Goal: Task Accomplishment & Management: Manage account settings

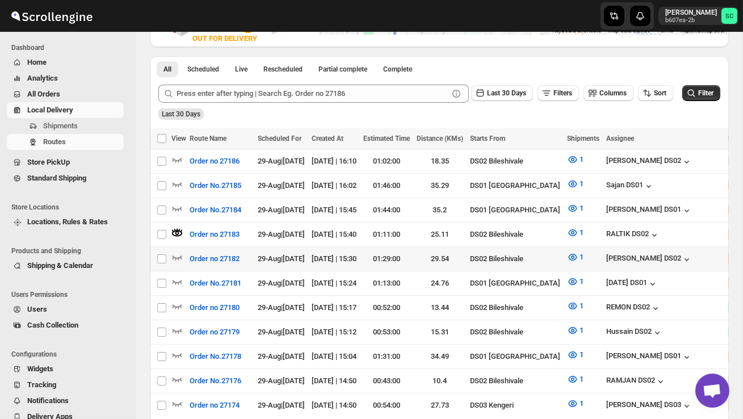
scroll to position [244, 0]
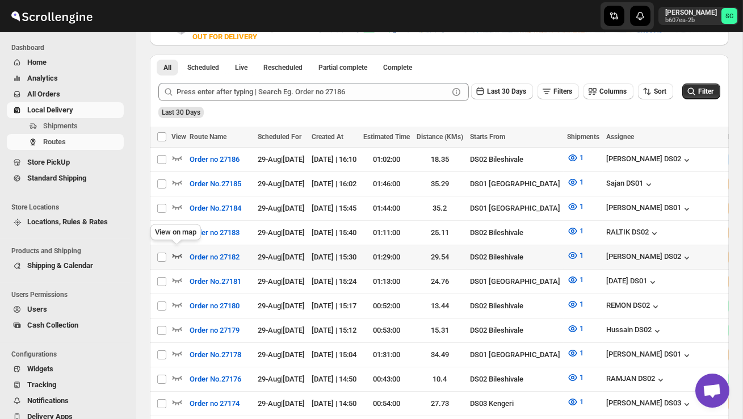
click at [178, 252] on icon "button" at bounding box center [176, 255] width 11 height 11
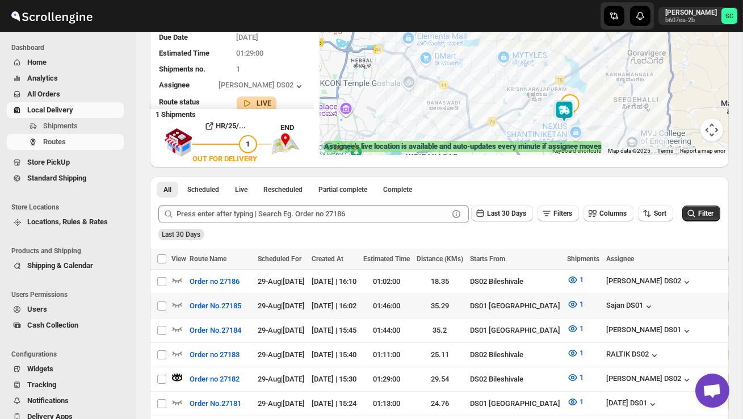
scroll to position [129, 0]
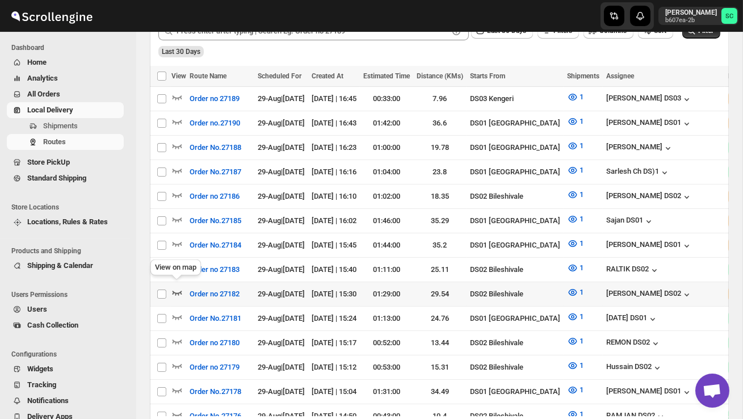
click at [177, 287] on icon "button" at bounding box center [176, 292] width 11 height 11
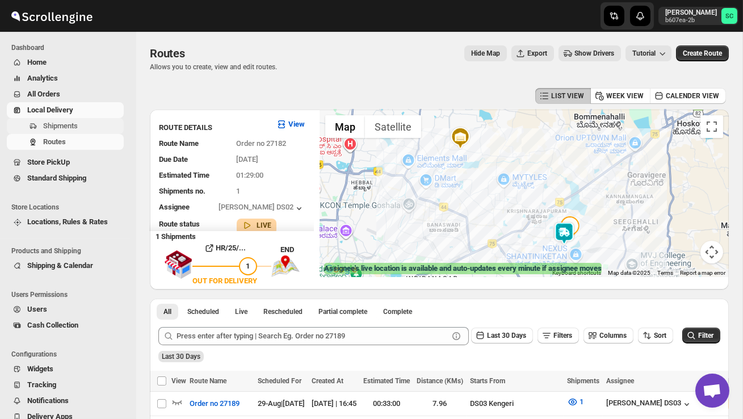
click at [88, 126] on span "Shipments" at bounding box center [82, 125] width 78 height 11
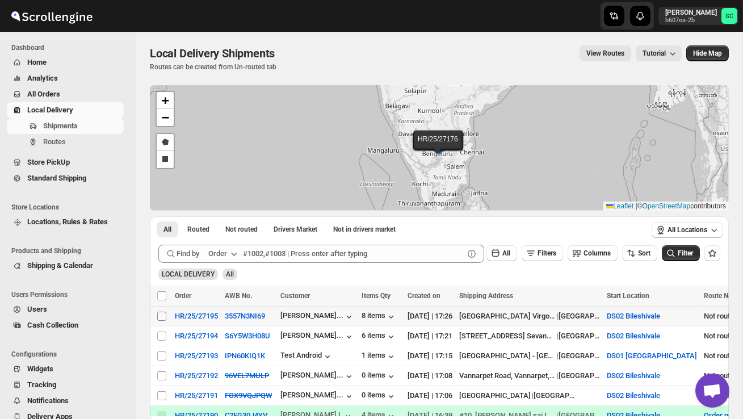
click at [162, 317] on input "Select shipment" at bounding box center [161, 316] width 9 height 9
checkbox input "true"
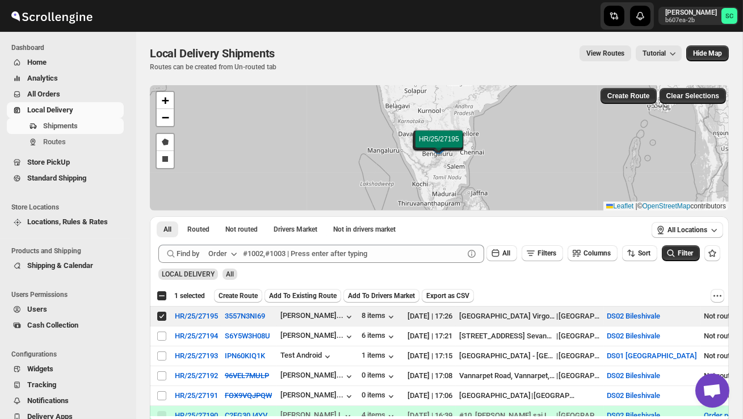
click at [250, 292] on span "Create Route" at bounding box center [238, 295] width 39 height 9
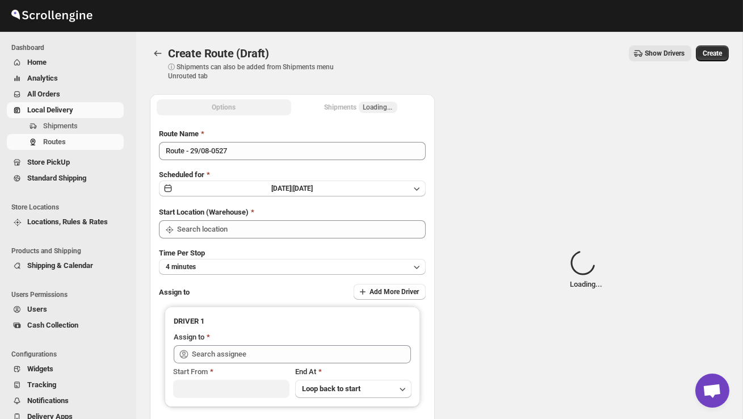
type input "DS02 Bileshivale"
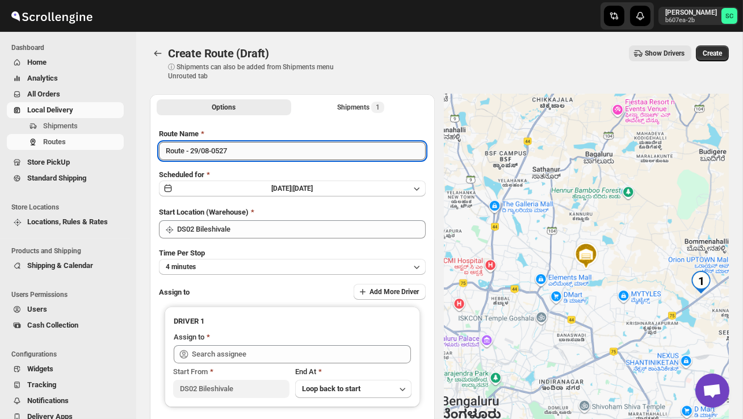
click at [240, 157] on input "Route - 29/08-0527" at bounding box center [292, 151] width 267 height 18
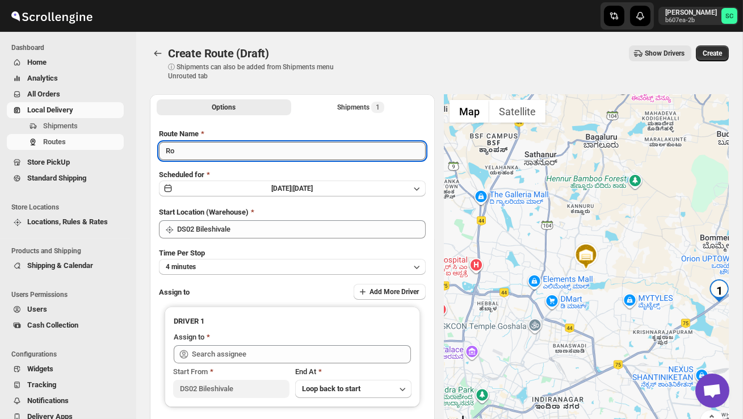
type input "R"
type input "Order no 27195"
click at [260, 270] on button "4 minutes" at bounding box center [292, 267] width 267 height 16
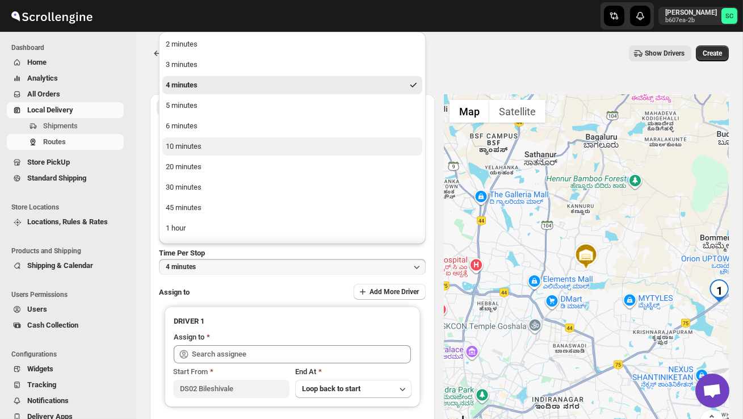
click at [206, 147] on button "10 minutes" at bounding box center [292, 146] width 260 height 18
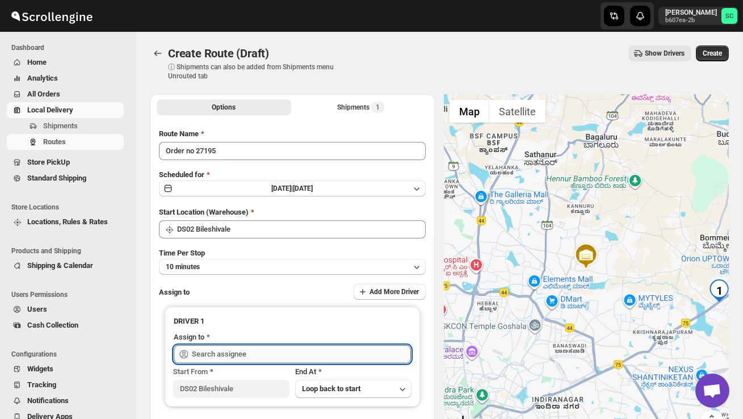
click at [229, 350] on input "text" at bounding box center [301, 354] width 219 height 18
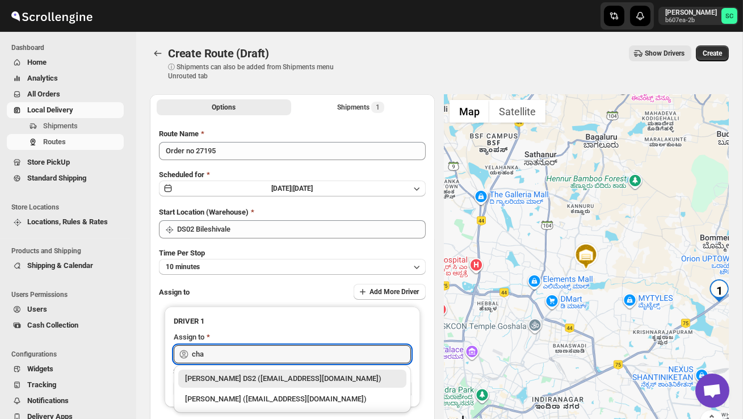
click at [275, 376] on div "[PERSON_NAME] DS2 ([EMAIL_ADDRESS][DOMAIN_NAME])" at bounding box center [292, 378] width 215 height 11
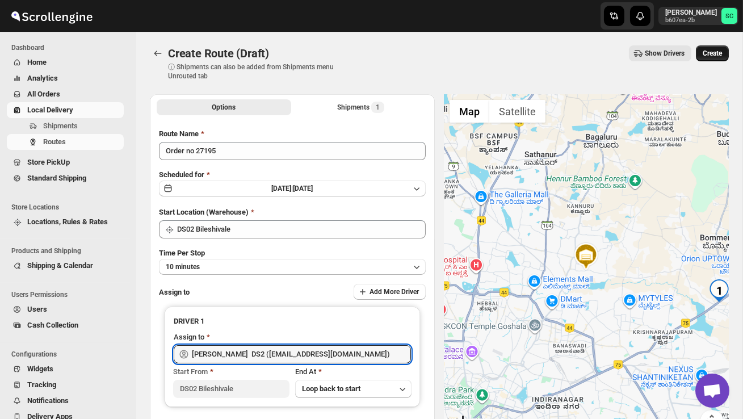
type input "[PERSON_NAME] DS2 ([EMAIL_ADDRESS][DOMAIN_NAME])"
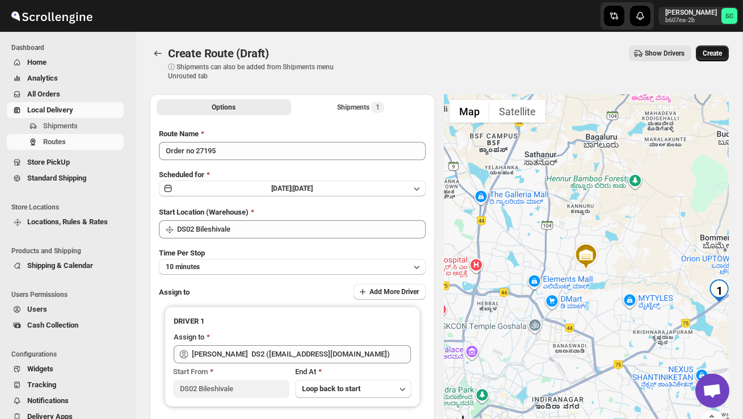
click at [713, 51] on span "Create" at bounding box center [712, 53] width 19 height 9
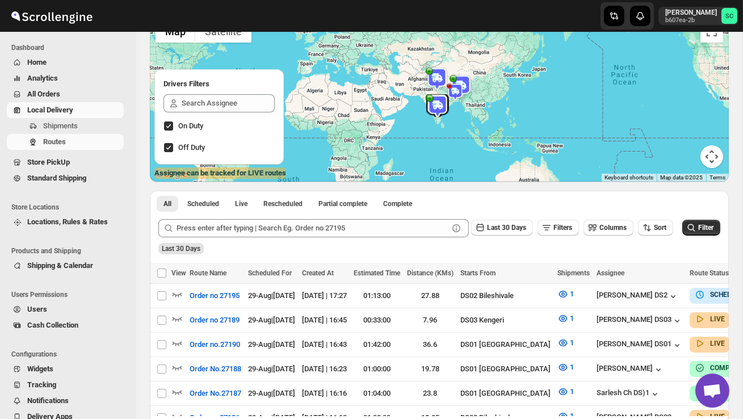
scroll to position [96, 0]
click at [69, 146] on span "Routes" at bounding box center [82, 141] width 78 height 11
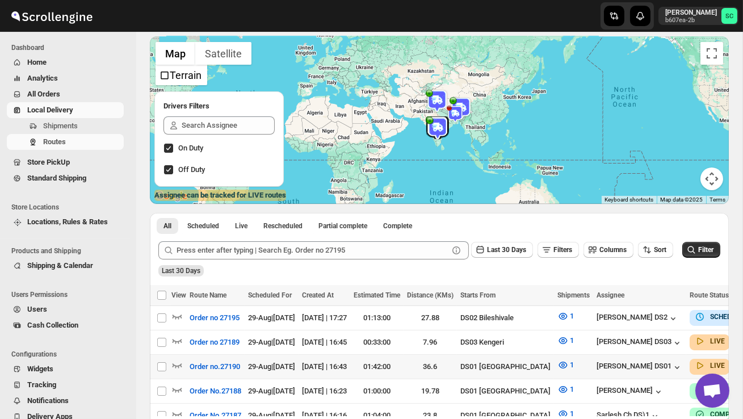
scroll to position [78, 0]
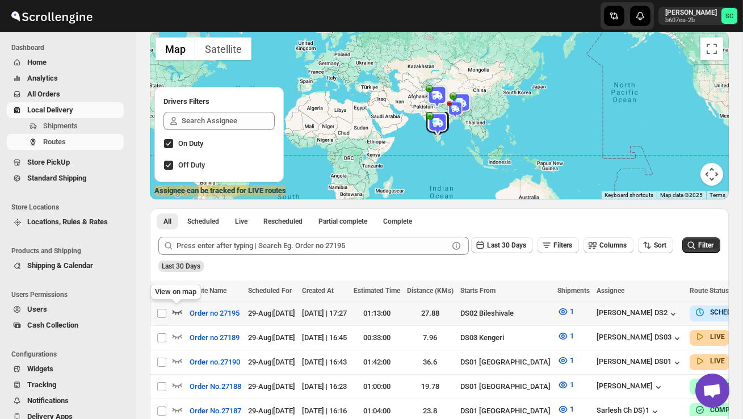
click at [174, 309] on icon "button" at bounding box center [176, 311] width 11 height 11
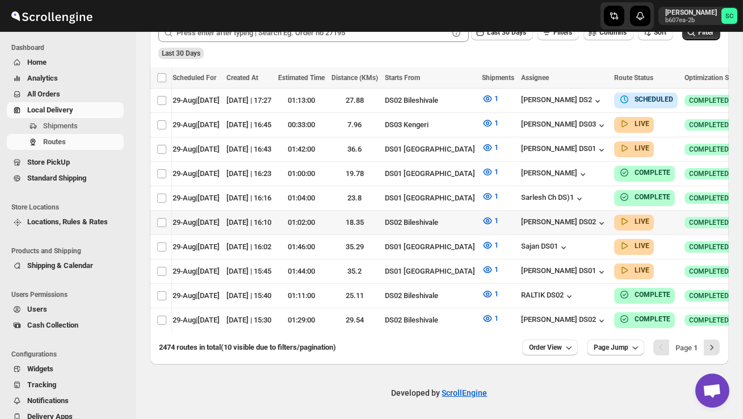
scroll to position [0, 0]
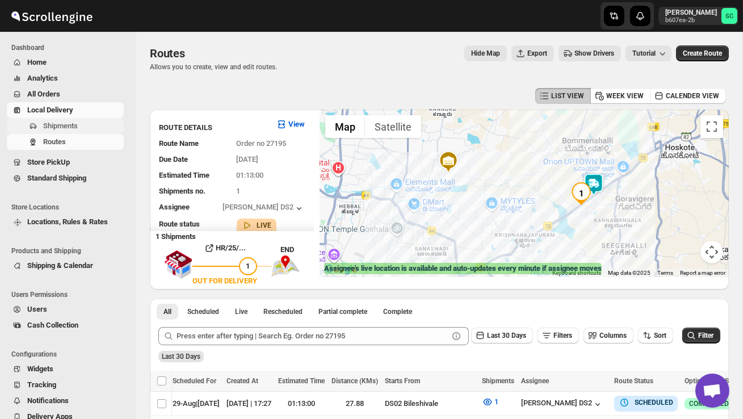
click at [78, 129] on span "Shipments" at bounding box center [60, 126] width 35 height 9
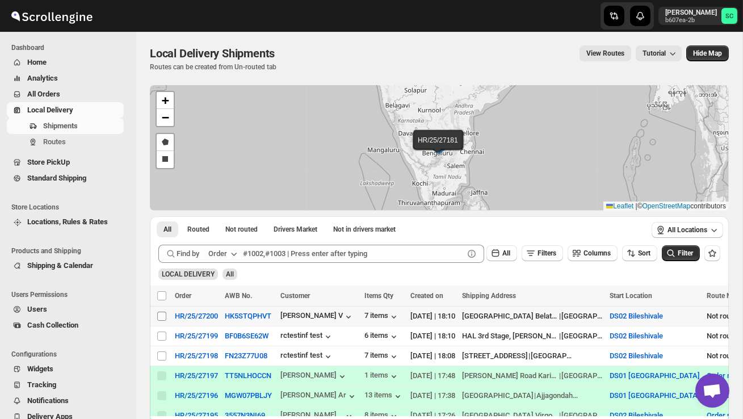
click at [162, 315] on input "Select shipment" at bounding box center [161, 316] width 9 height 9
checkbox input "true"
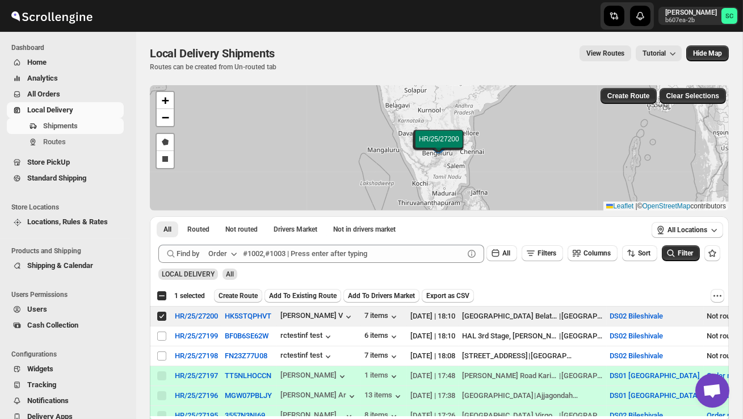
click at [241, 296] on span "Create Route" at bounding box center [238, 295] width 39 height 9
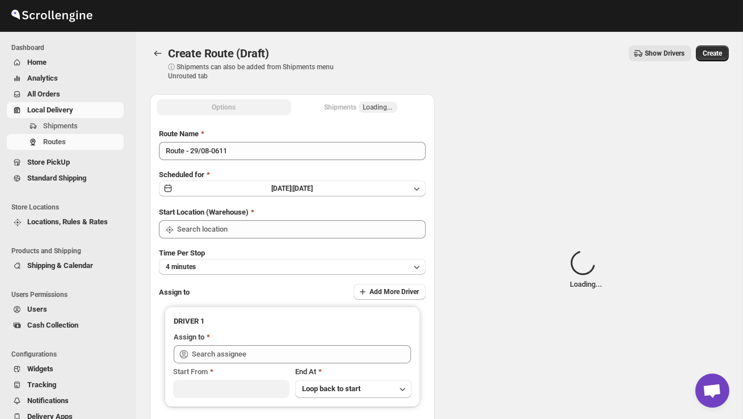
type input "DS02 Bileshivale"
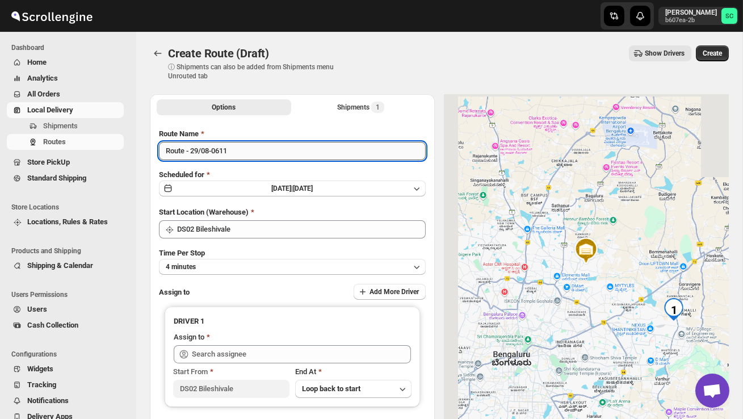
click at [246, 154] on input "Route - 29/08-0611" at bounding box center [292, 151] width 267 height 18
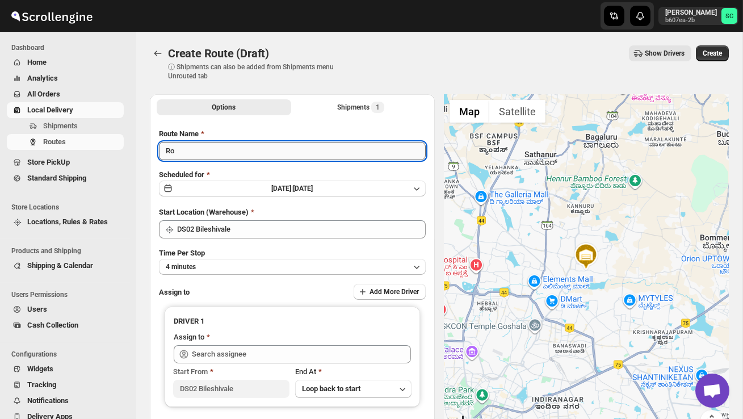
type input "R"
type input "Order no 27200"
click at [249, 262] on button "4 minutes" at bounding box center [292, 267] width 267 height 16
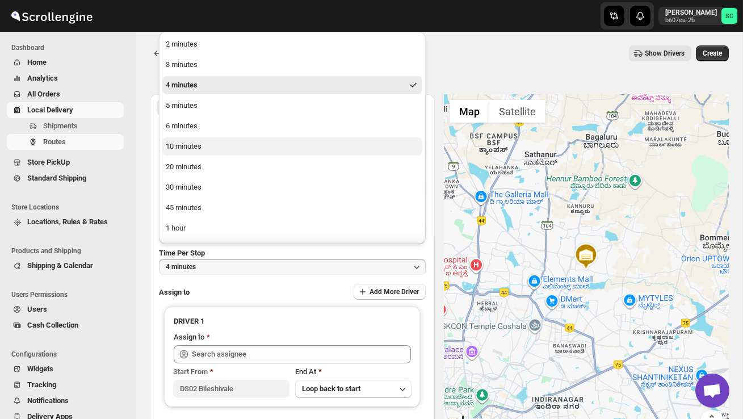
click at [210, 149] on button "10 minutes" at bounding box center [292, 146] width 260 height 18
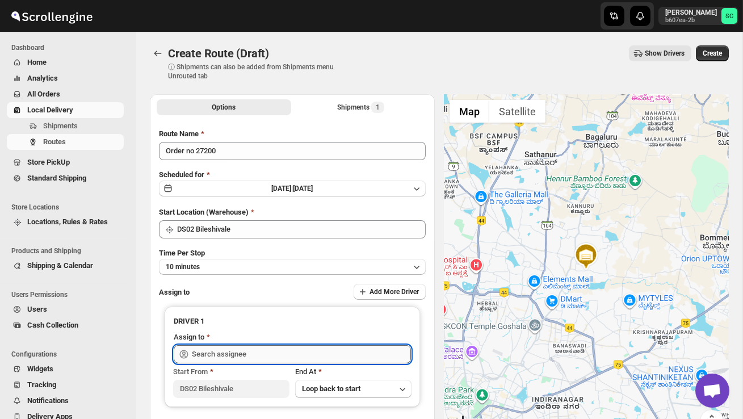
click at [223, 346] on input "text" at bounding box center [301, 354] width 219 height 18
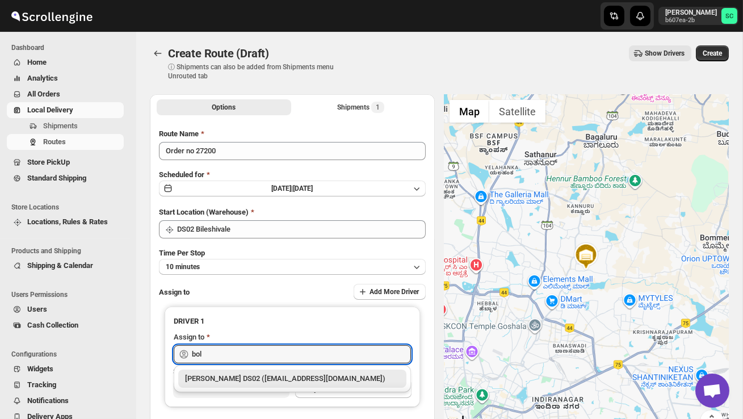
click at [261, 379] on div "[PERSON_NAME] DS02 ([EMAIL_ADDRESS][DOMAIN_NAME])" at bounding box center [292, 378] width 215 height 11
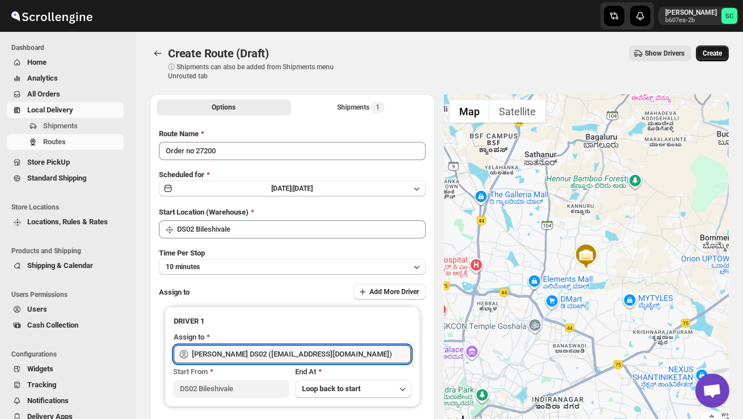
type input "[PERSON_NAME] DS02 ([EMAIL_ADDRESS][DOMAIN_NAME])"
click at [721, 48] on button "Create" at bounding box center [712, 53] width 33 height 16
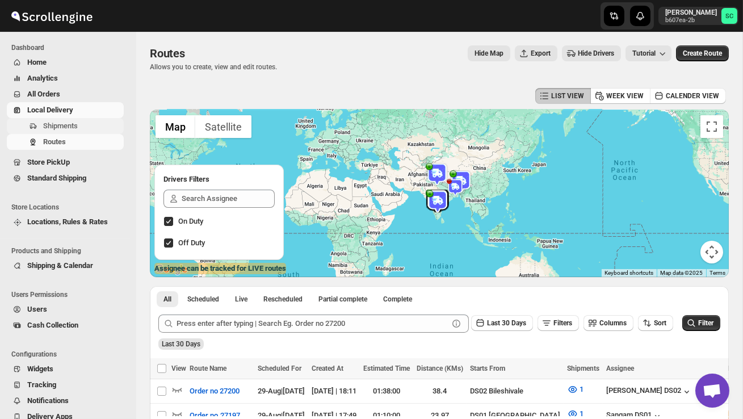
click at [82, 128] on span "Shipments" at bounding box center [82, 125] width 78 height 11
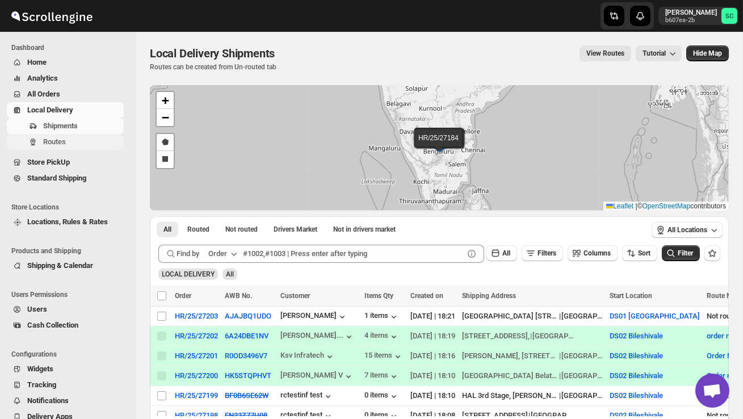
click at [61, 139] on span "Routes" at bounding box center [54, 141] width 23 height 9
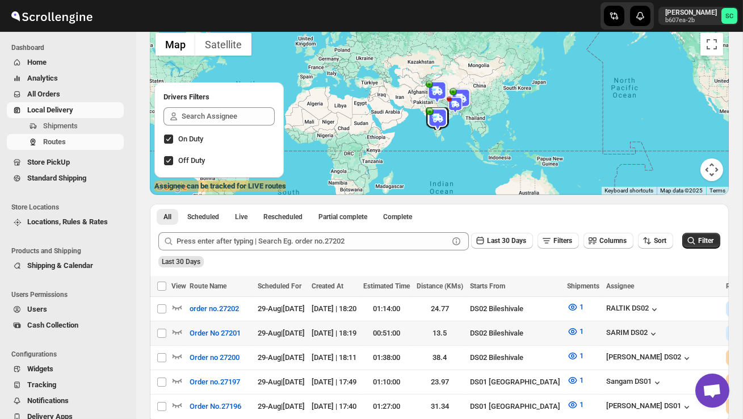
scroll to position [0, 162]
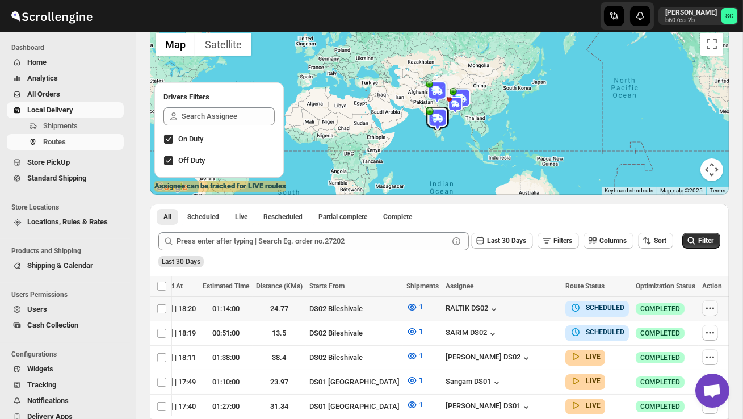
click at [705, 306] on icon "button" at bounding box center [710, 308] width 11 height 11
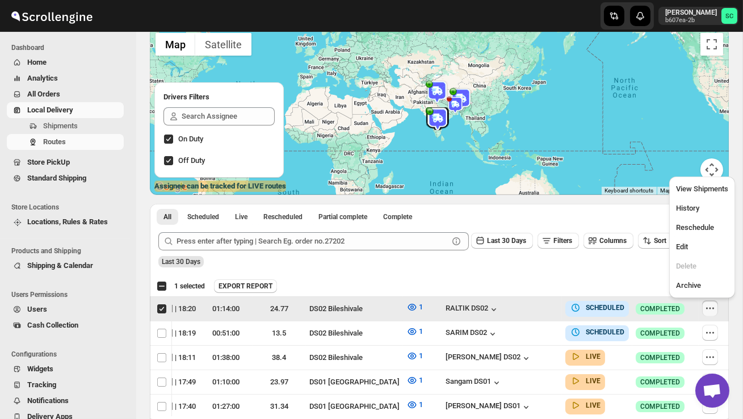
scroll to position [0, 1]
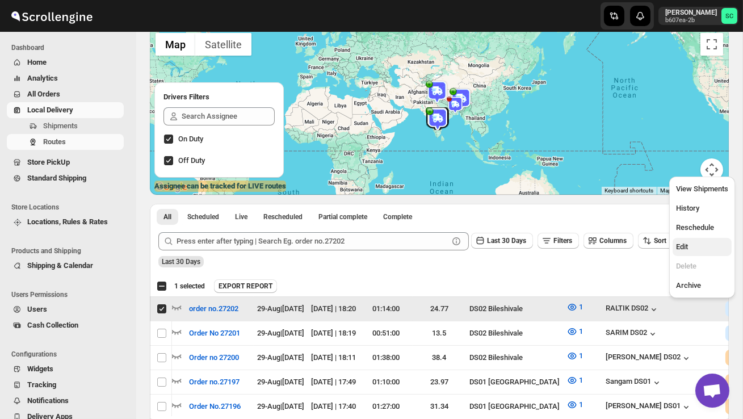
click at [695, 245] on span "Edit" at bounding box center [702, 246] width 52 height 11
checkbox input "false"
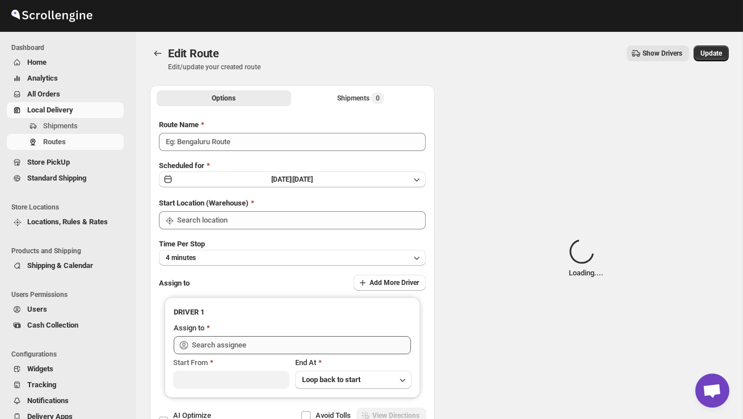
type input "order no.27202"
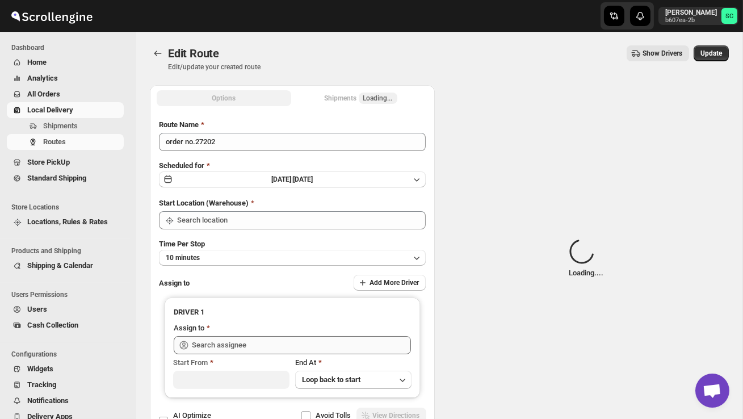
type input "DS02 Bileshivale"
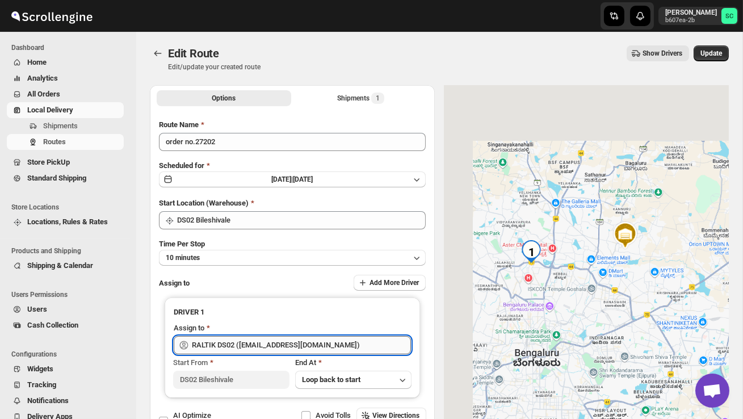
click at [369, 345] on input "RALTIK DS02 ([EMAIL_ADDRESS][DOMAIN_NAME])" at bounding box center [301, 345] width 219 height 18
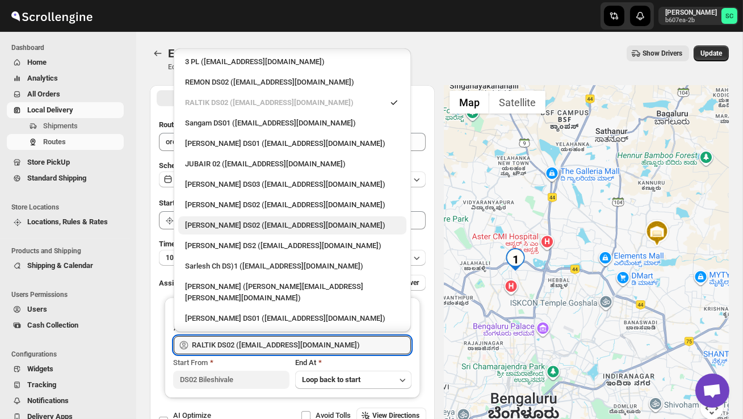
scroll to position [365, 0]
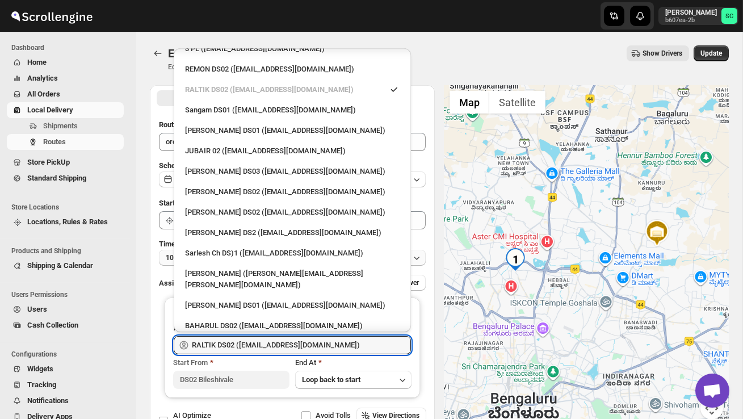
click at [279, 320] on div "BAHARUL DS02 ([EMAIL_ADDRESS][DOMAIN_NAME])" at bounding box center [292, 325] width 215 height 11
type input "BAHARUL DS02 ([EMAIL_ADDRESS][DOMAIN_NAME])"
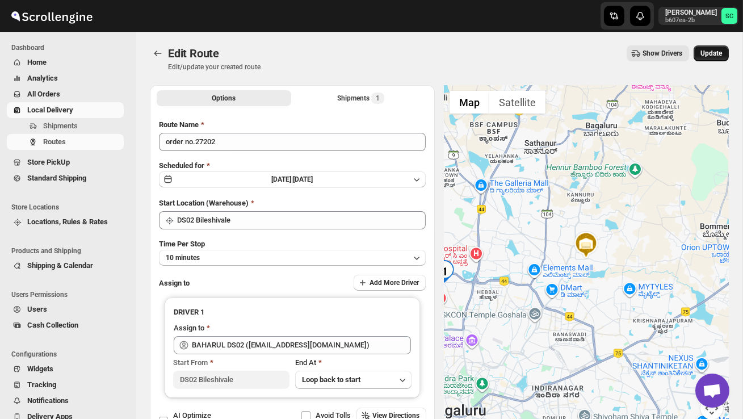
click at [722, 53] on span "Update" at bounding box center [712, 53] width 22 height 9
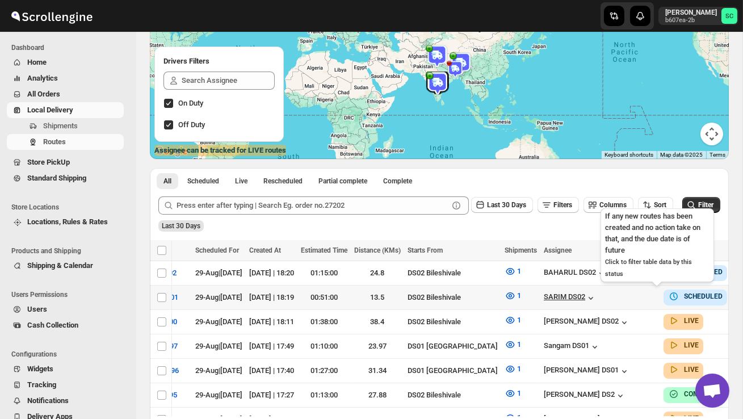
scroll to position [0, 162]
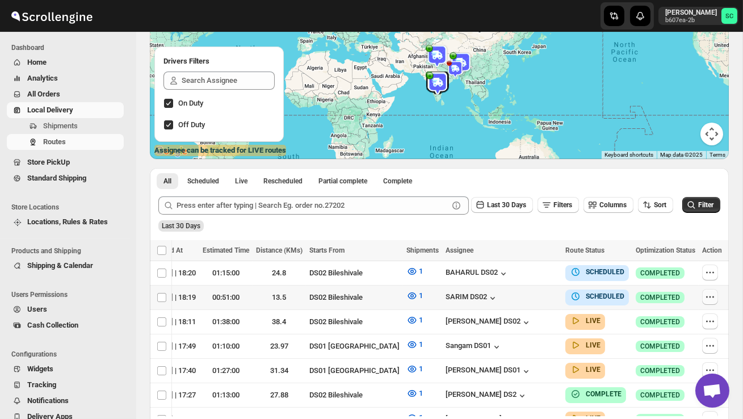
click at [706, 292] on icon "button" at bounding box center [710, 296] width 11 height 11
checkbox input "true"
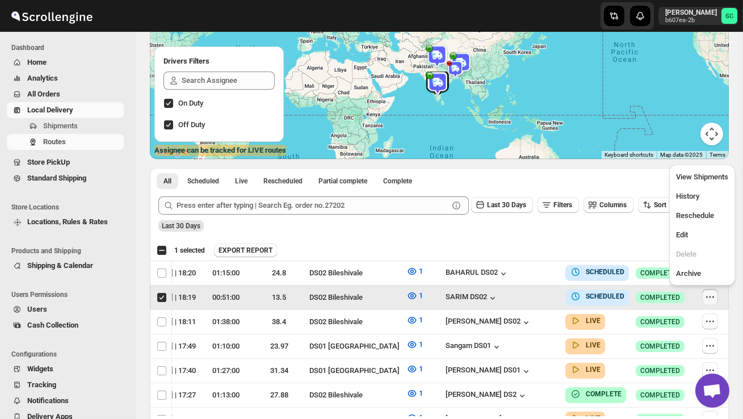
scroll to position [0, 1]
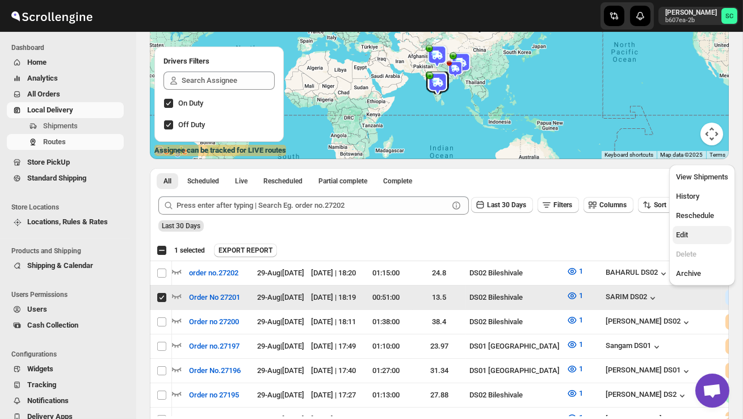
click at [694, 229] on span "Edit" at bounding box center [702, 234] width 52 height 11
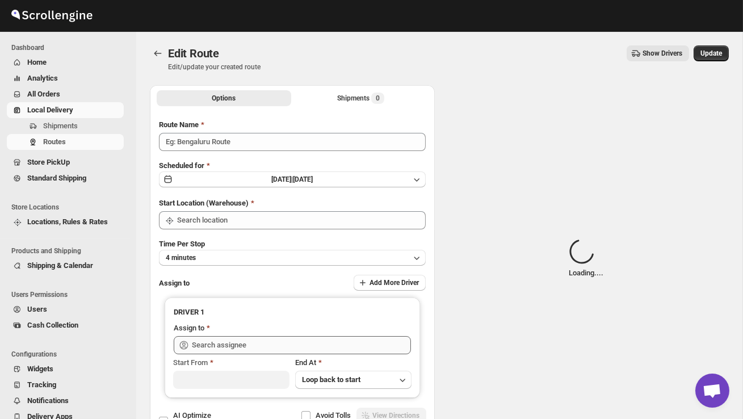
type input "Order No 27201"
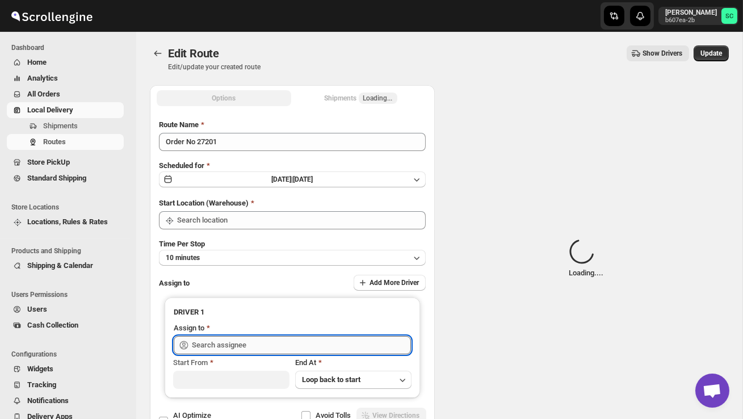
click at [344, 338] on input "text" at bounding box center [301, 345] width 219 height 18
type input "DS02 Bileshivale"
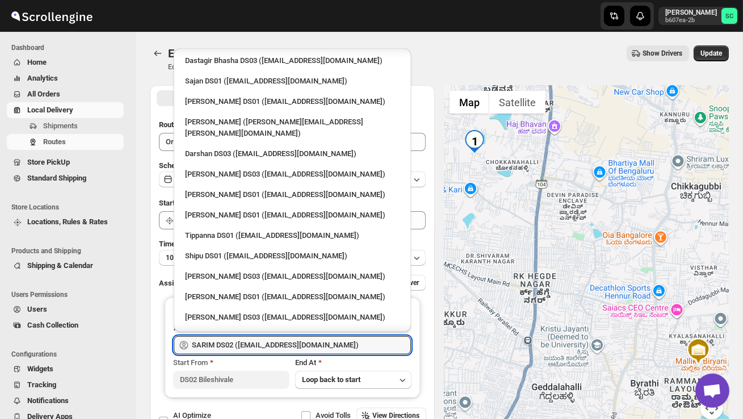
scroll to position [949, 0]
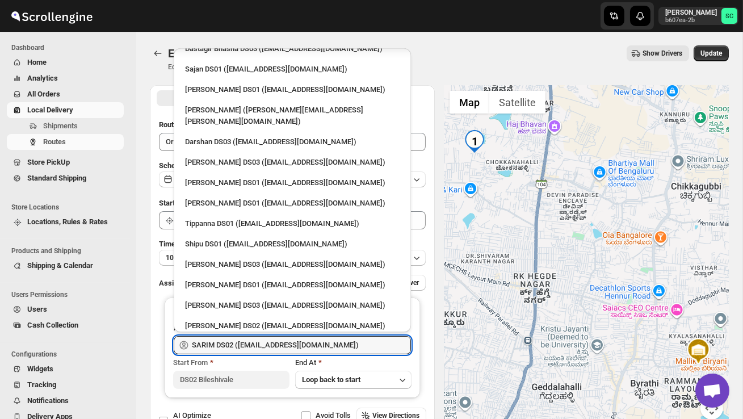
click at [271, 373] on div "RAMJAN DS02 ([EMAIL_ADDRESS][DOMAIN_NAME])" at bounding box center [292, 378] width 215 height 11
type input "RAMJAN DS02 ([EMAIL_ADDRESS][DOMAIN_NAME])"
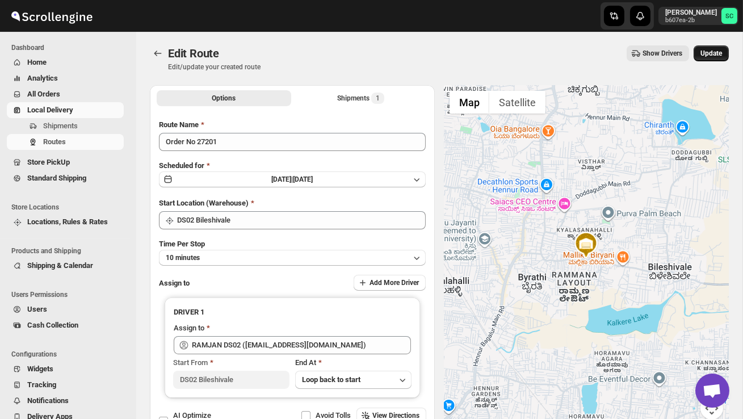
click at [716, 57] on span "Update" at bounding box center [712, 53] width 22 height 9
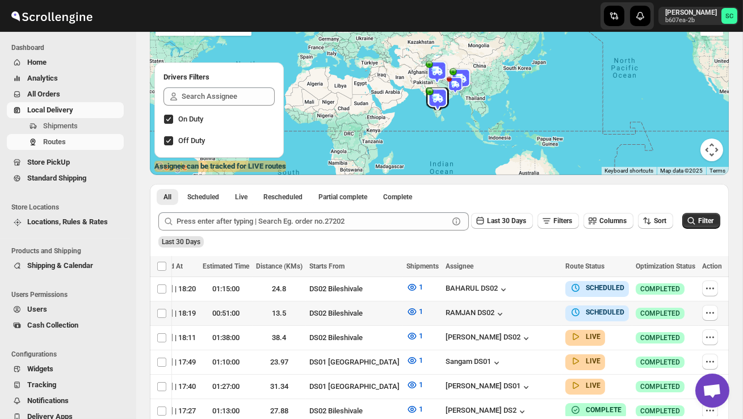
scroll to position [0, 162]
click at [709, 309] on icon "button" at bounding box center [710, 312] width 11 height 11
checkbox input "true"
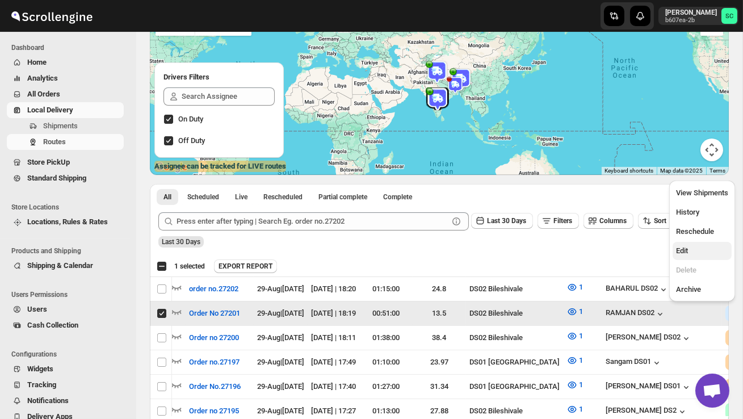
click at [696, 252] on span "Edit" at bounding box center [702, 250] width 52 height 11
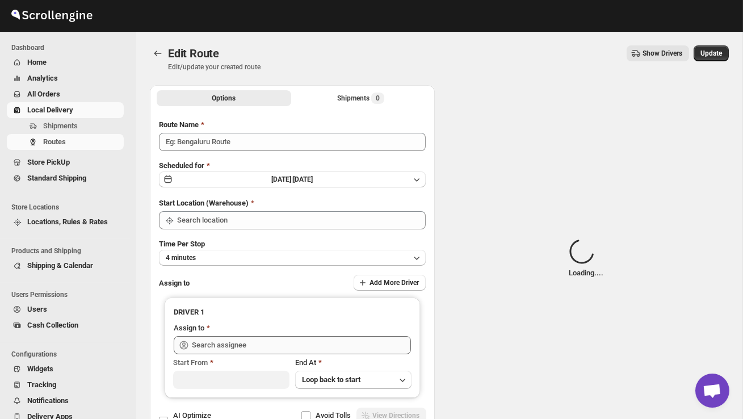
type input "Order No 27201"
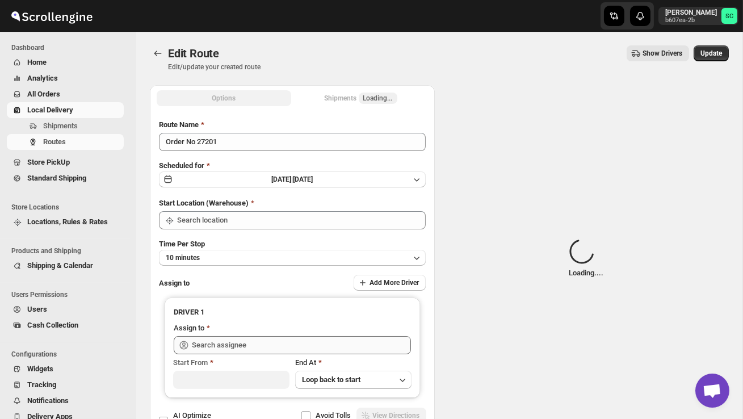
type input "DS02 Bileshivale"
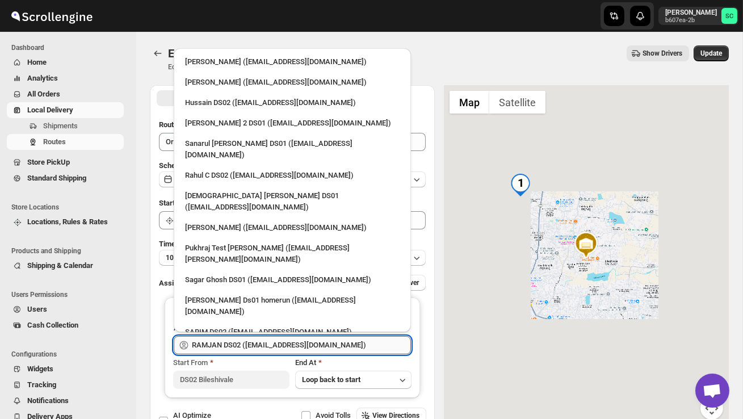
click at [370, 345] on input "RAMJAN DS02 ([EMAIL_ADDRESS][DOMAIN_NAME])" at bounding box center [301, 345] width 219 height 18
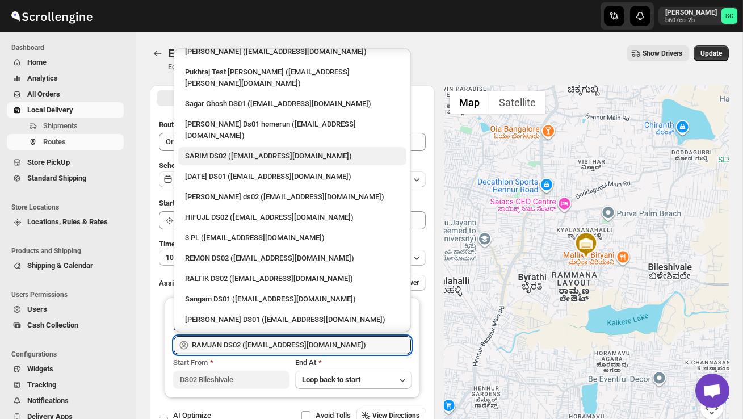
scroll to position [384, 0]
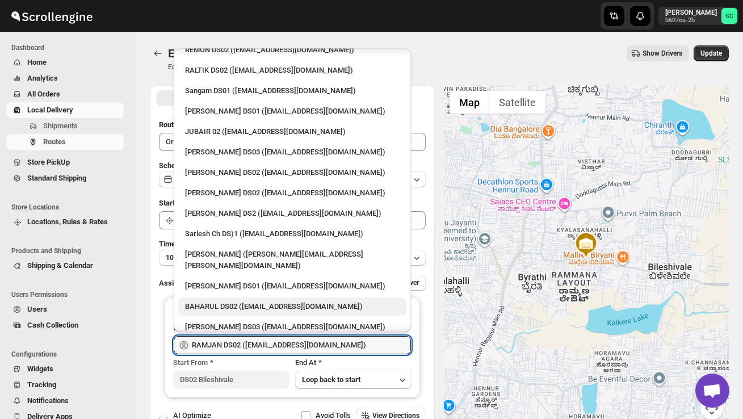
click at [266, 301] on div "BAHARUL DS02 ([EMAIL_ADDRESS][DOMAIN_NAME])" at bounding box center [292, 306] width 215 height 11
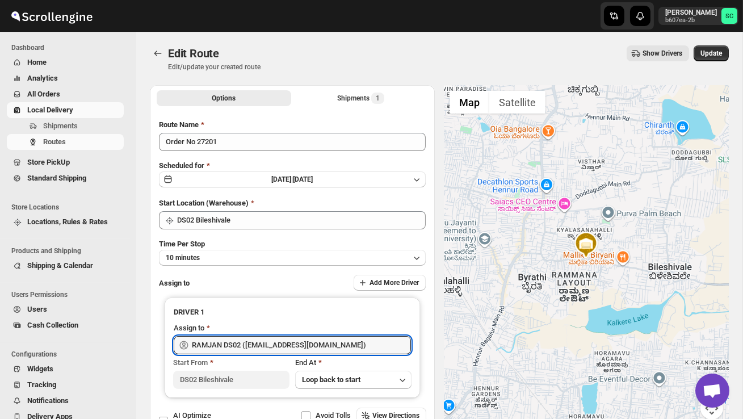
type input "BAHARUL DS02 ([EMAIL_ADDRESS][DOMAIN_NAME])"
click at [707, 50] on span "Update" at bounding box center [712, 53] width 22 height 9
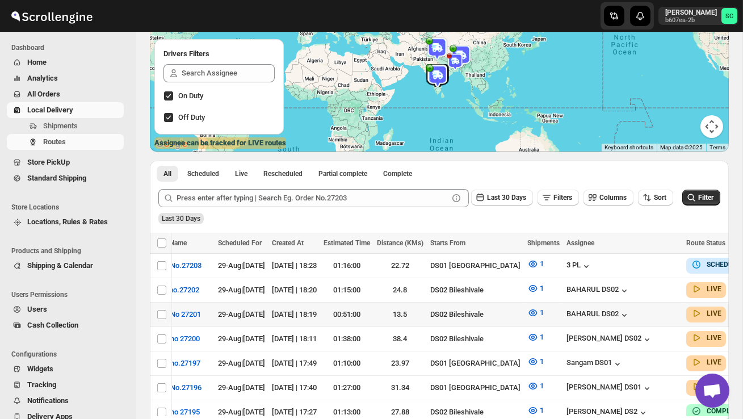
scroll to position [0, 145]
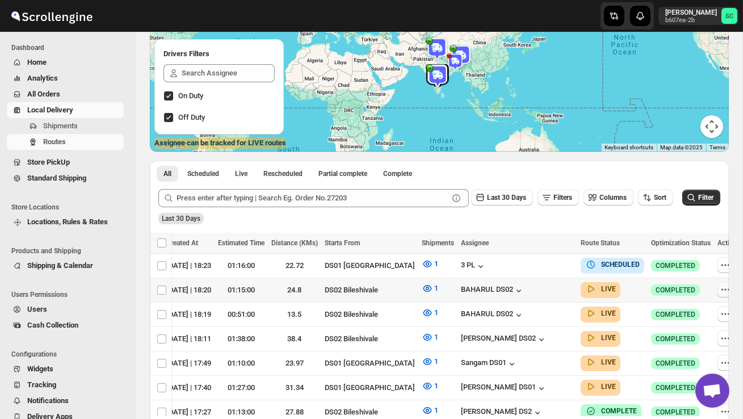
click at [726, 292] on icon "button" at bounding box center [725, 289] width 11 height 11
checkbox input "true"
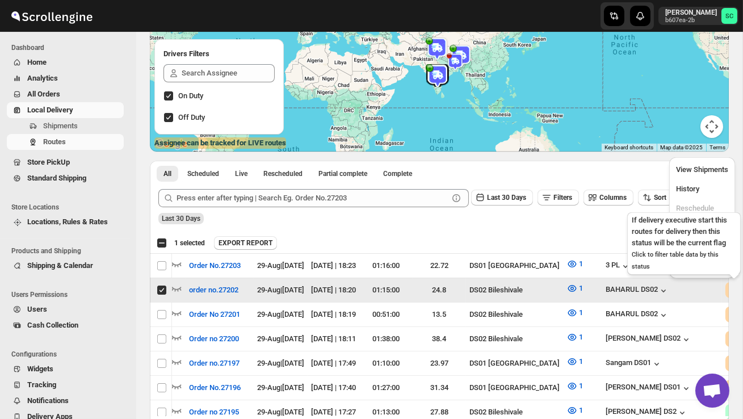
scroll to position [0, 1]
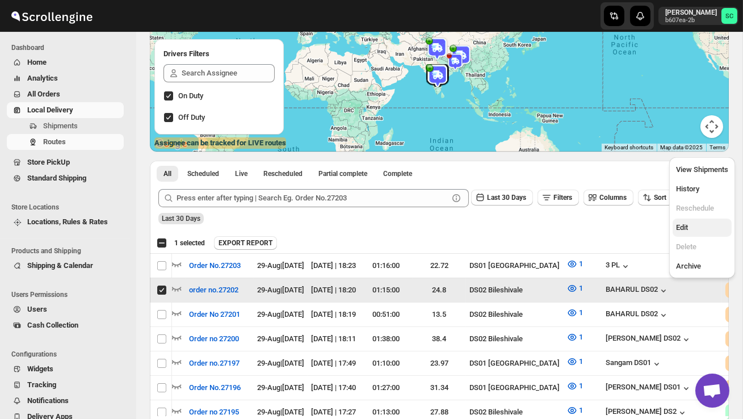
click at [697, 231] on span "Edit" at bounding box center [702, 227] width 52 height 11
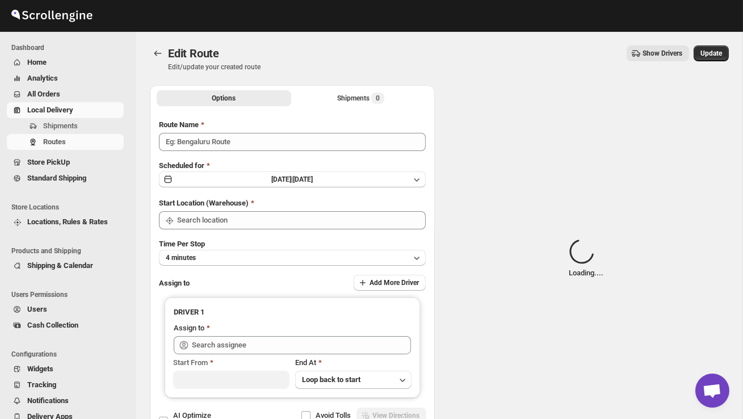
type input "order no.27202"
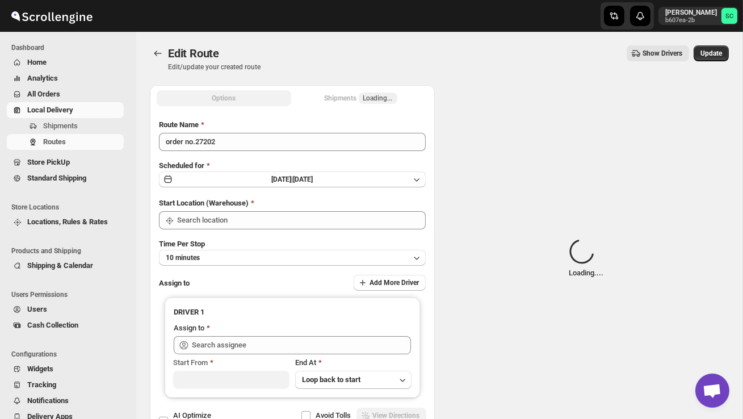
type input "DS02 Bileshivale"
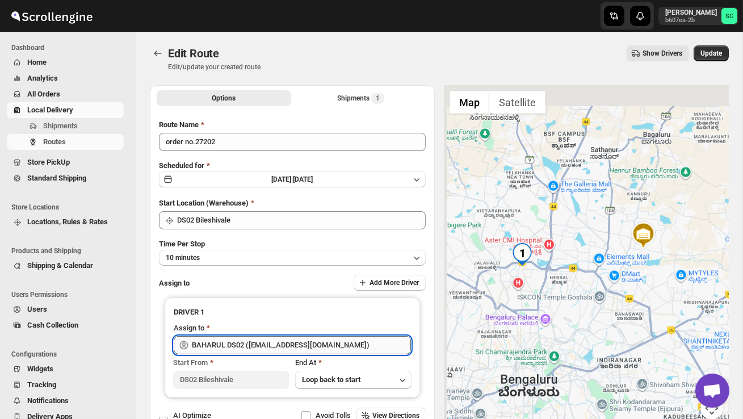
click at [353, 343] on input "BAHARUL DS02 ([EMAIL_ADDRESS][DOMAIN_NAME])" at bounding box center [301, 345] width 219 height 18
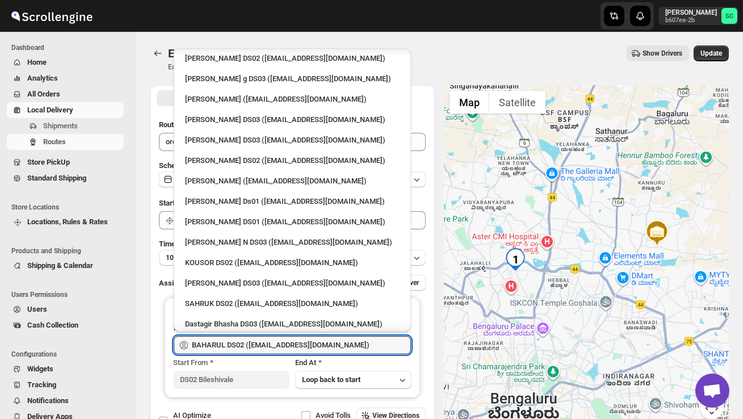
scroll to position [949, 0]
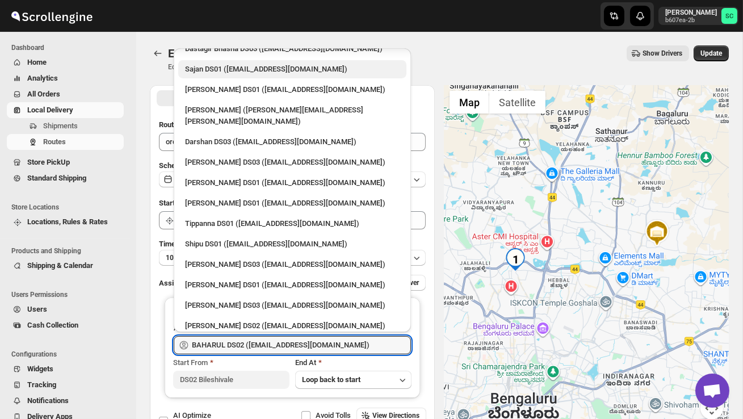
click at [260, 369] on div "RAMJAN DS02 ([EMAIL_ADDRESS][DOMAIN_NAME])" at bounding box center [292, 378] width 228 height 18
type input "RAMJAN DS02 ([EMAIL_ADDRESS][DOMAIN_NAME])"
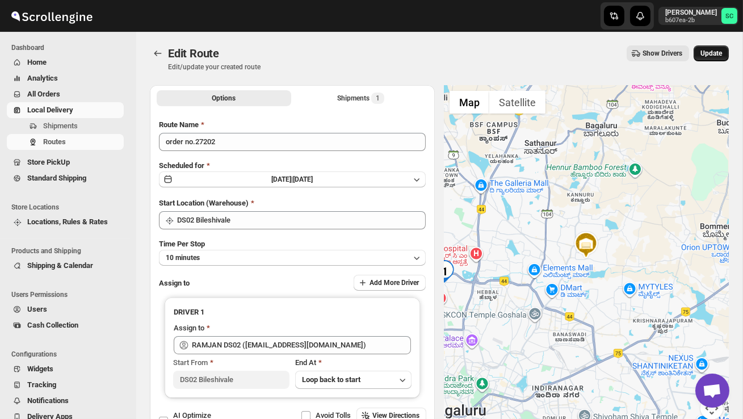
click at [712, 50] on span "Update" at bounding box center [712, 53] width 22 height 9
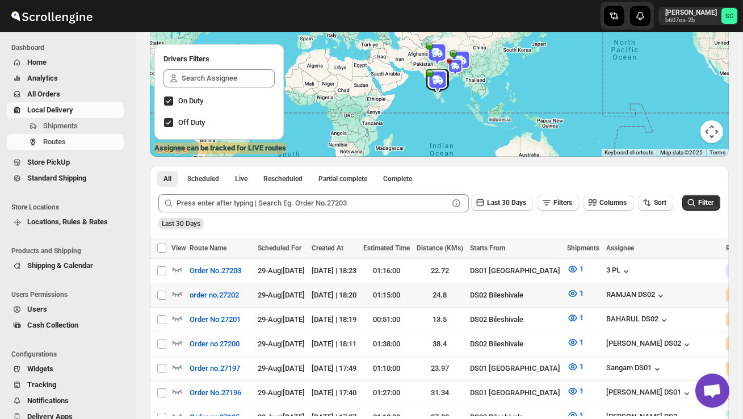
scroll to position [125, 0]
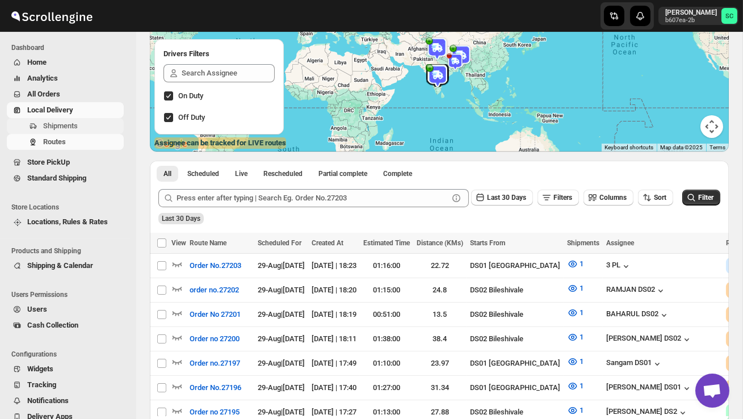
click at [80, 131] on span "Shipments" at bounding box center [82, 125] width 78 height 11
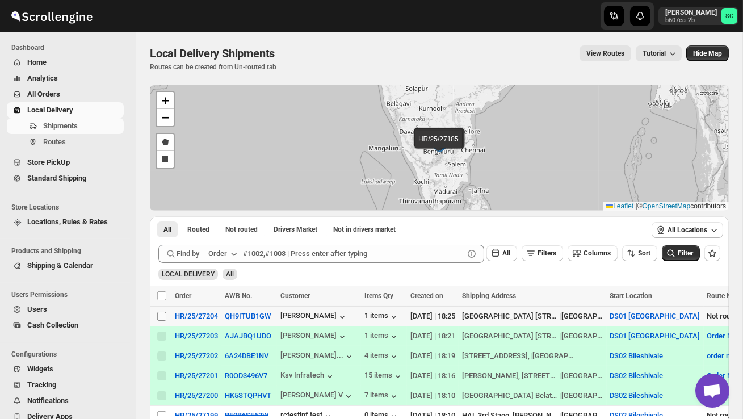
click at [162, 317] on input "Select shipment" at bounding box center [161, 316] width 9 height 9
checkbox input "true"
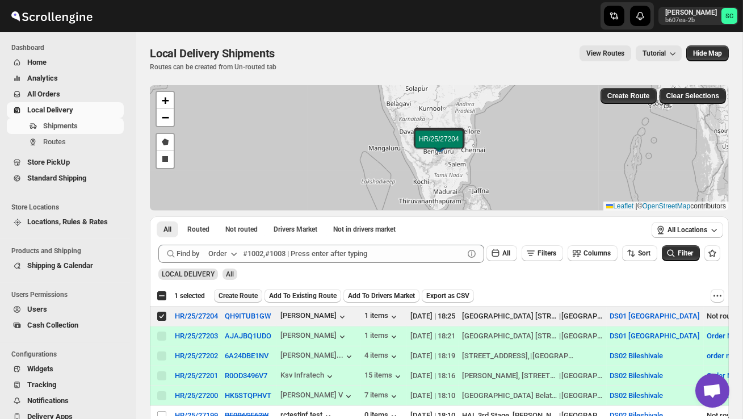
click at [245, 291] on button "Create Route" at bounding box center [238, 296] width 48 height 14
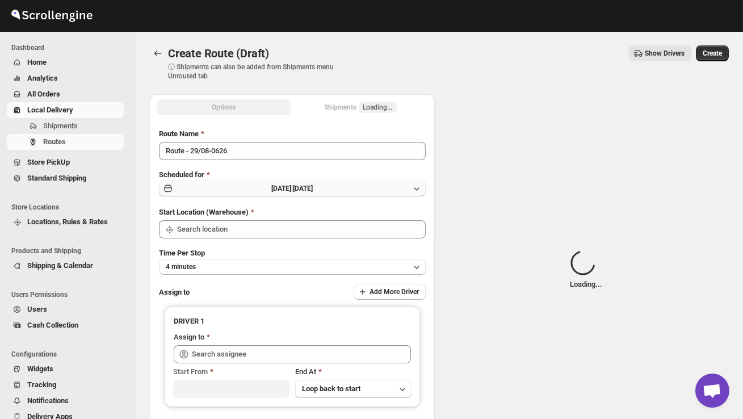
type input "DS01 [GEOGRAPHIC_DATA]"
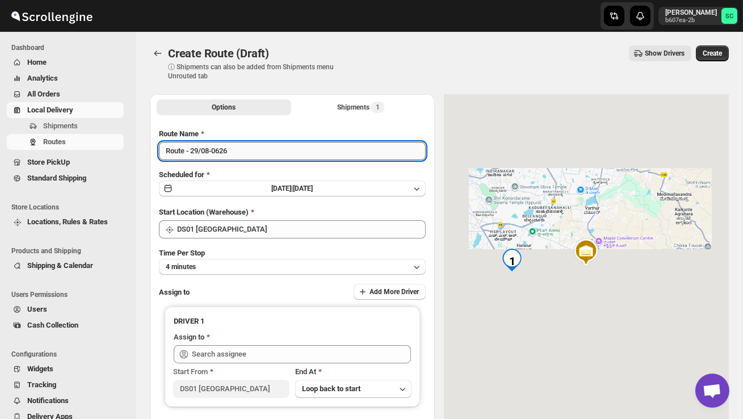
click at [249, 156] on input "Route - 29/08-0626" at bounding box center [292, 151] width 267 height 18
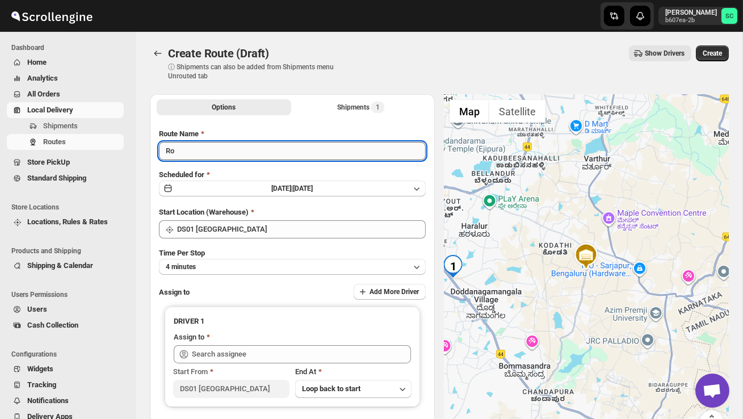
type input "R"
type input "Order no 27204"
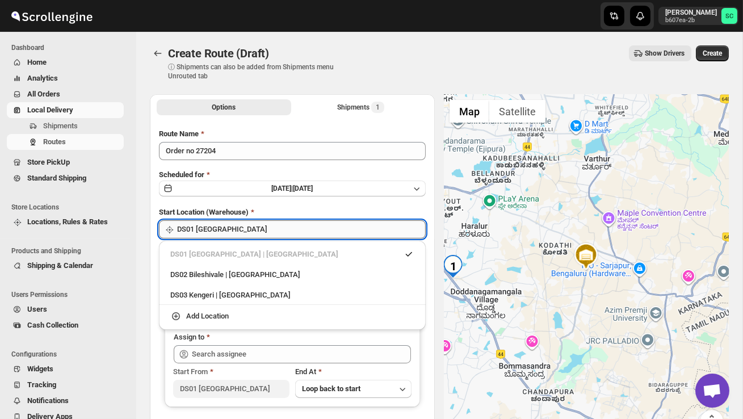
click at [266, 231] on input "DS01 [GEOGRAPHIC_DATA]" at bounding box center [301, 229] width 249 height 18
click at [268, 271] on div "DS02 Bileshivale | Bangalore" at bounding box center [292, 274] width 244 height 11
type input "DS02 Bileshivale"
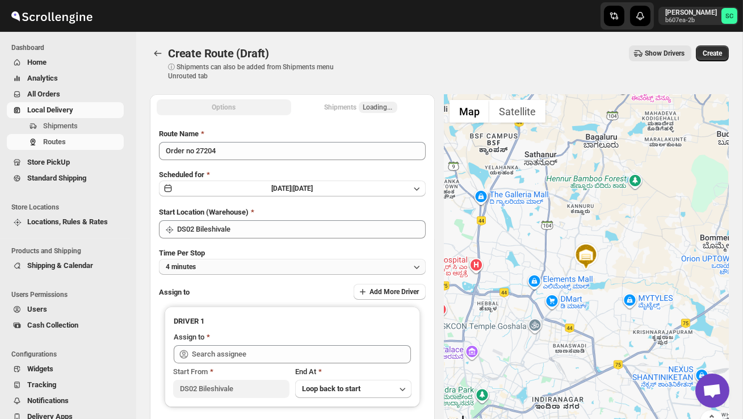
click at [268, 271] on button "4 minutes" at bounding box center [292, 267] width 267 height 16
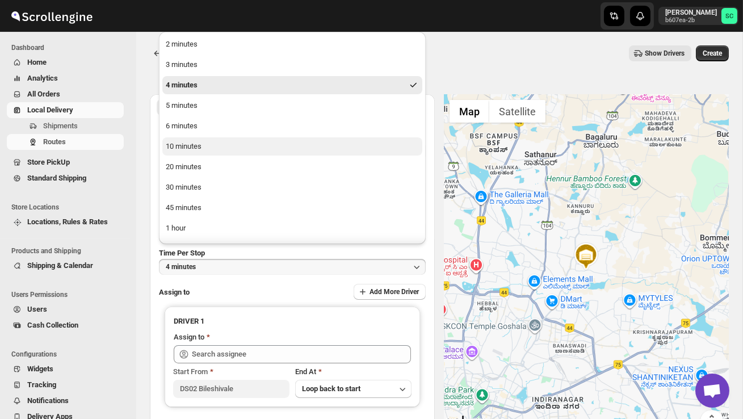
click at [223, 153] on button "10 minutes" at bounding box center [292, 146] width 260 height 18
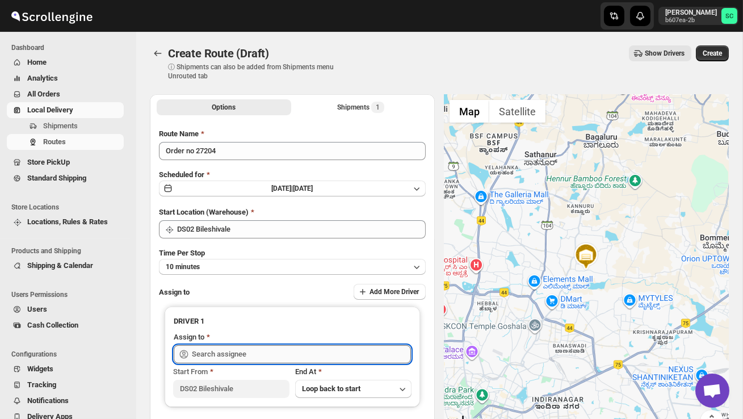
click at [233, 354] on input "text" at bounding box center [301, 354] width 219 height 18
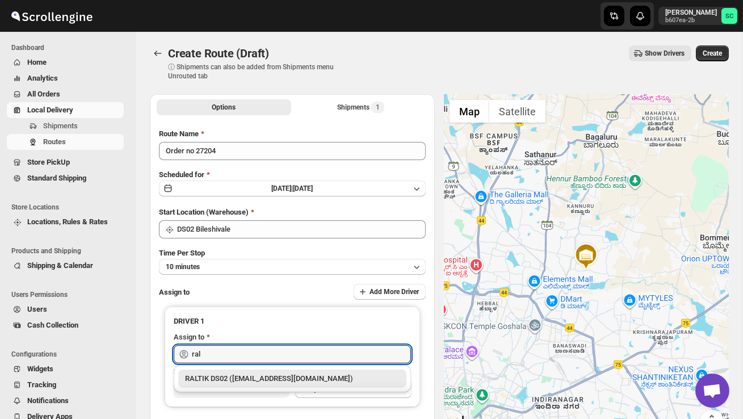
click at [259, 379] on div "RALTIK DS02 ([EMAIL_ADDRESS][DOMAIN_NAME])" at bounding box center [292, 378] width 215 height 11
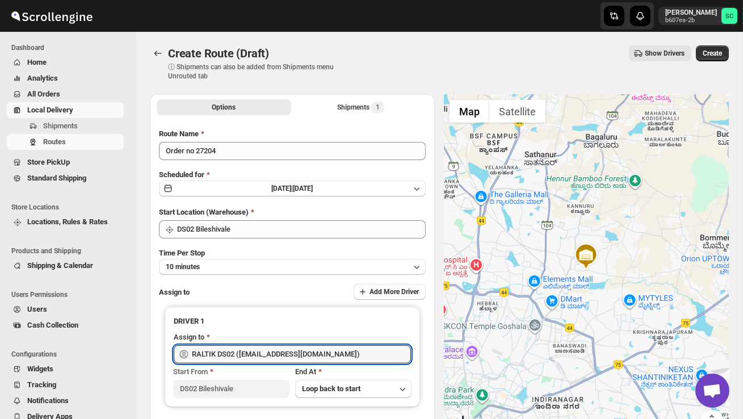
type input "RALTIK DS02 ([EMAIL_ADDRESS][DOMAIN_NAME])"
click at [714, 56] on span "Create" at bounding box center [712, 53] width 19 height 9
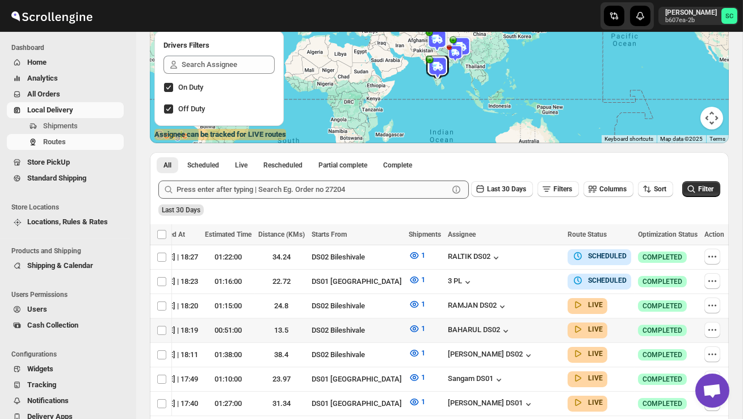
scroll to position [0, 162]
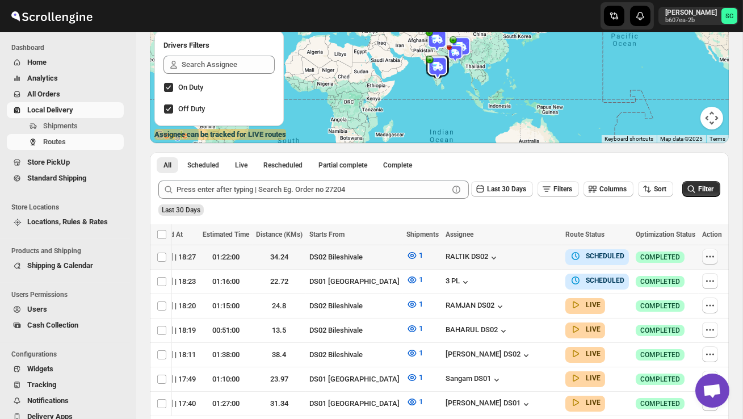
click at [709, 254] on icon "button" at bounding box center [710, 256] width 11 height 11
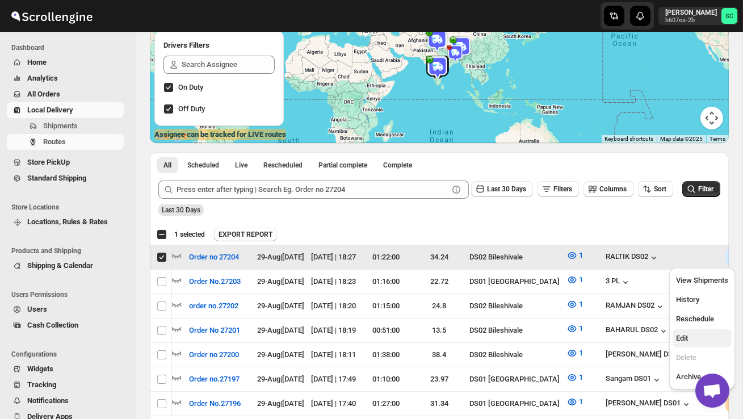
click at [691, 342] on span "Edit" at bounding box center [702, 338] width 52 height 11
checkbox input "false"
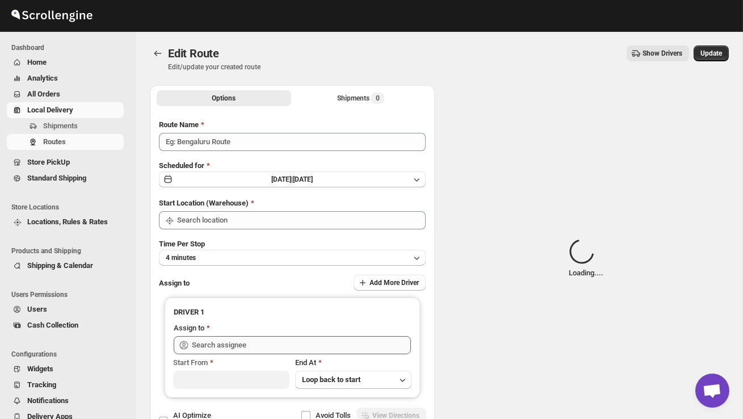
type input "Order no 27204"
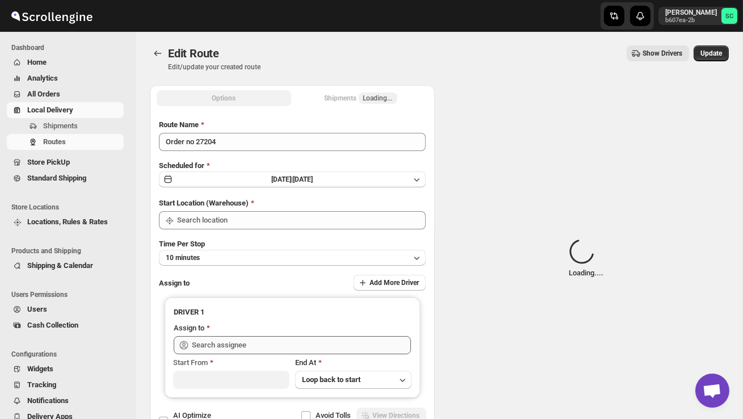
type input "DS02 Bileshivale"
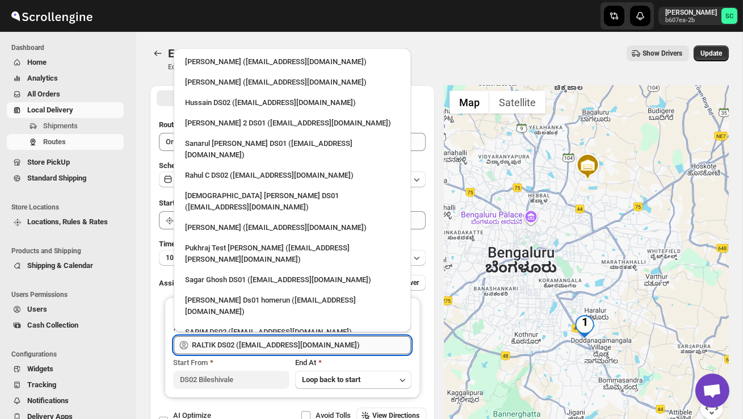
click at [351, 342] on input "RALTIK DS02 ([EMAIL_ADDRESS][DOMAIN_NAME])" at bounding box center [301, 345] width 219 height 18
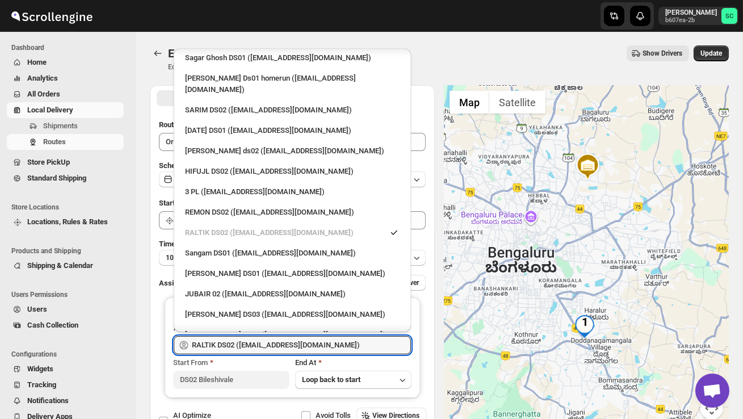
scroll to position [221, 0]
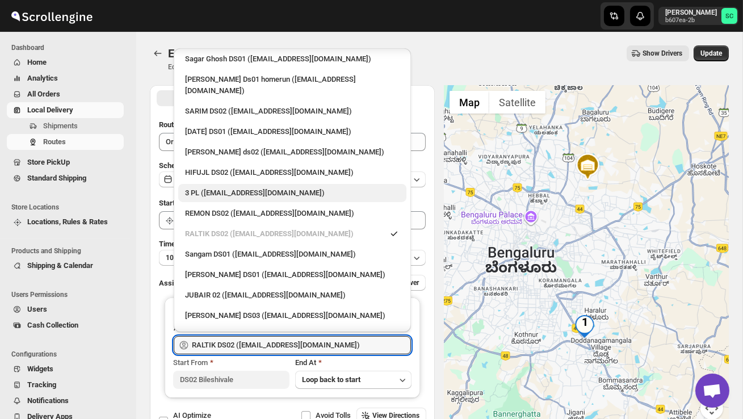
click at [238, 187] on div "3 PL ([EMAIL_ADDRESS][DOMAIN_NAME])" at bounding box center [292, 192] width 215 height 11
type input "3 PL ([EMAIL_ADDRESS][DOMAIN_NAME])"
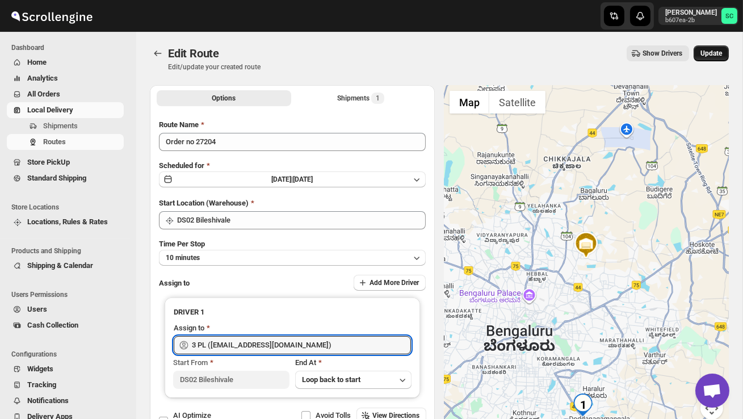
click at [716, 51] on span "Update" at bounding box center [712, 53] width 22 height 9
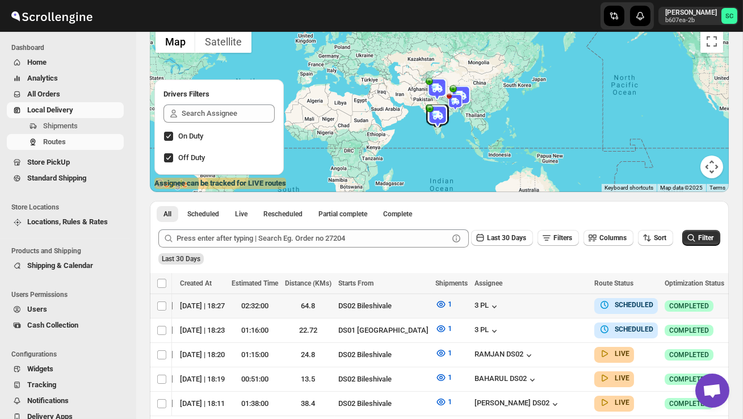
scroll to position [0, 162]
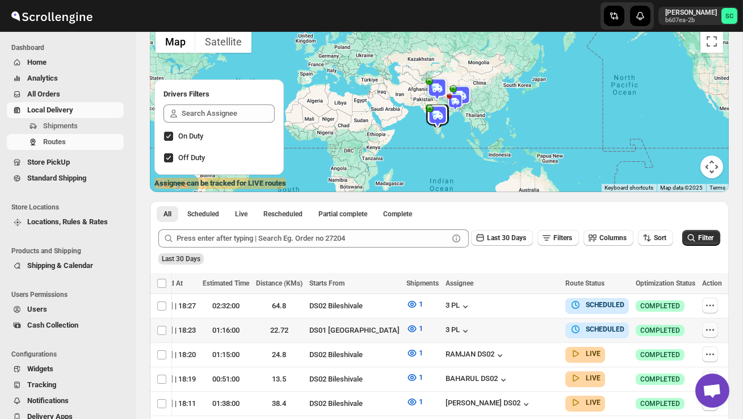
click at [710, 329] on icon "button" at bounding box center [711, 330] width 2 height 2
checkbox input "true"
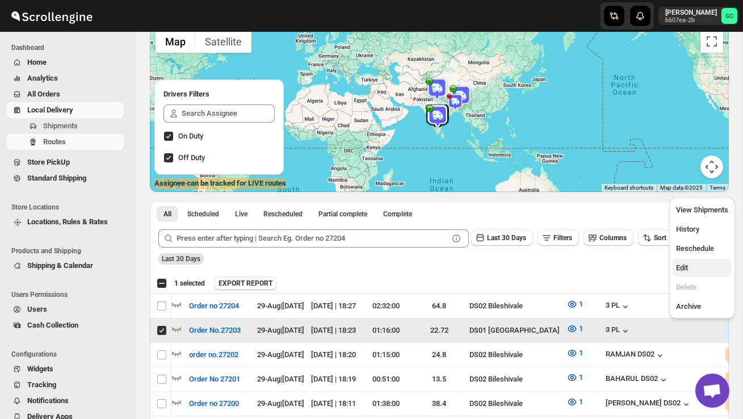
click at [703, 267] on span "Edit" at bounding box center [702, 267] width 52 height 11
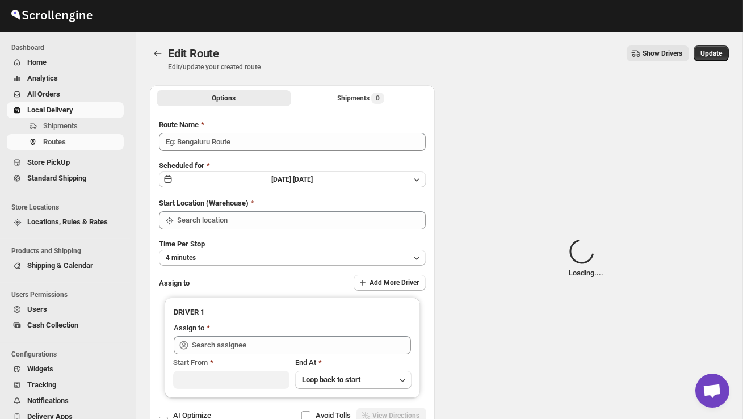
type input "Order No.27203"
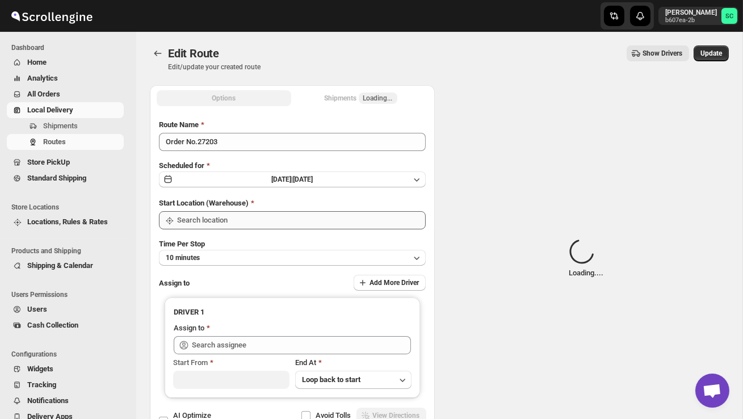
type input "DS01 [GEOGRAPHIC_DATA]"
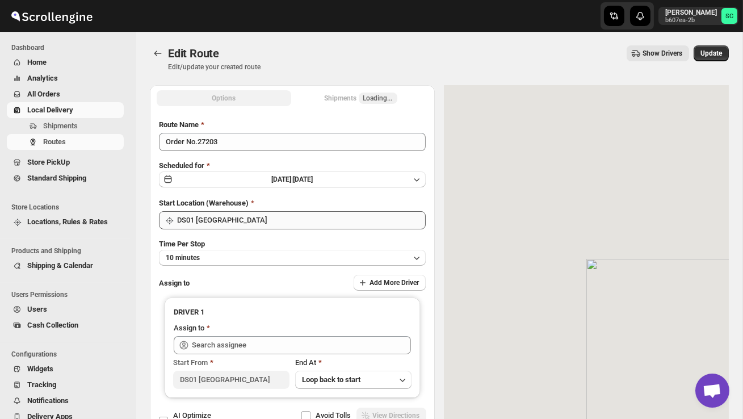
type input "3 PL ([EMAIL_ADDRESS][DOMAIN_NAME])"
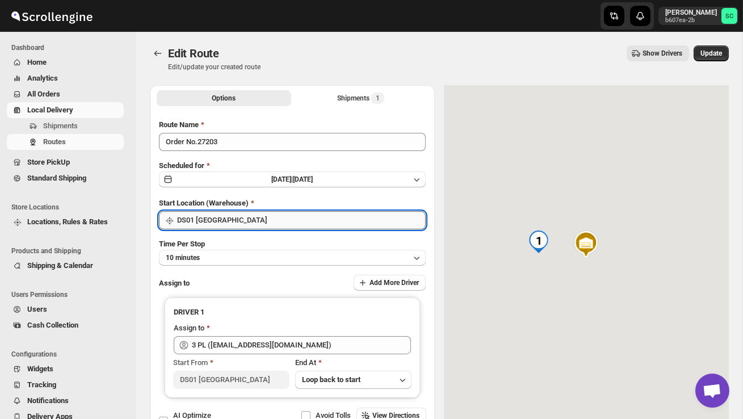
click at [296, 215] on input "DS01 [GEOGRAPHIC_DATA]" at bounding box center [301, 220] width 249 height 18
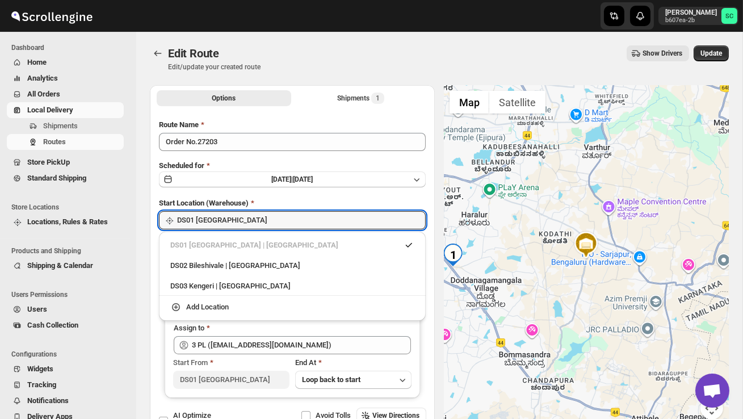
click at [277, 260] on div "DS02 Bileshivale | Bangalore" at bounding box center [292, 265] width 244 height 11
type input "DS02 Bileshivale"
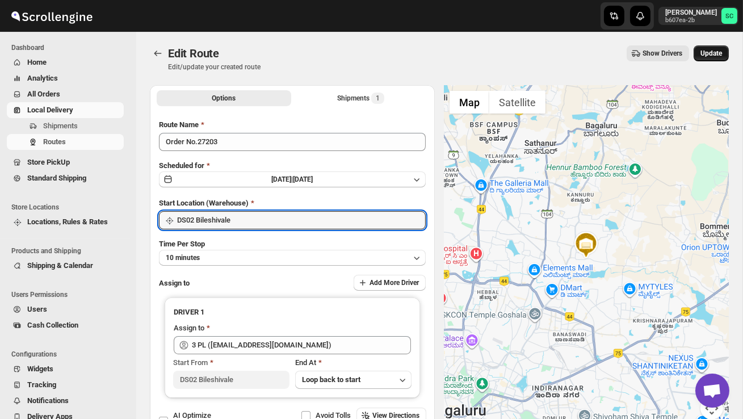
click at [702, 55] on span "Update" at bounding box center [712, 53] width 22 height 9
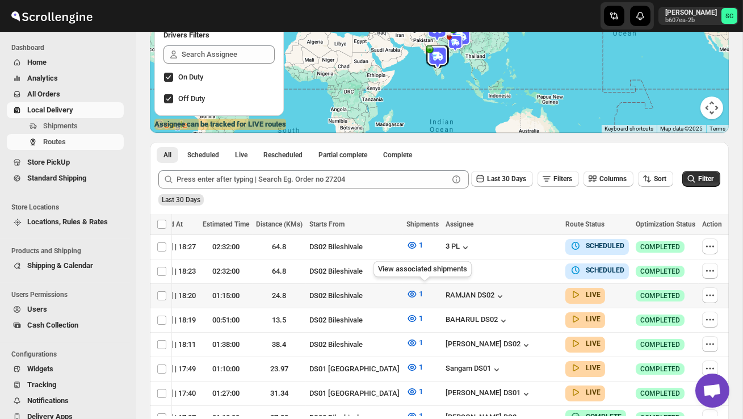
scroll to position [0, 162]
click at [708, 269] on icon "button" at bounding box center [710, 270] width 11 height 11
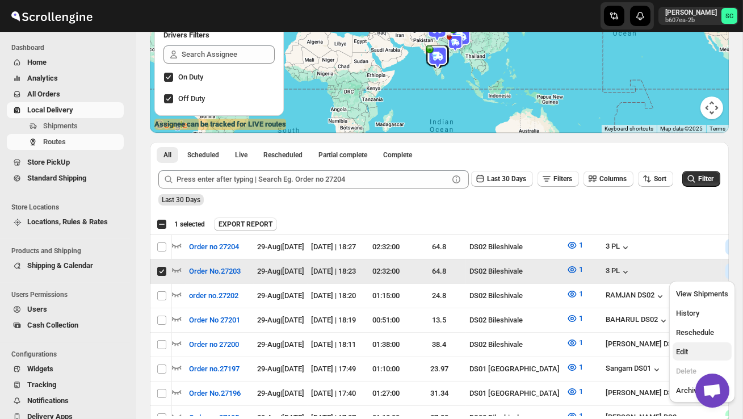
click at [701, 350] on span "Edit" at bounding box center [702, 351] width 52 height 11
checkbox input "false"
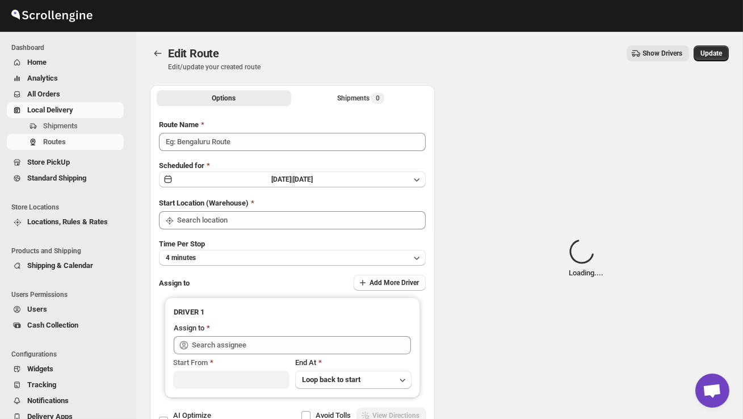
type input "Order No.27203"
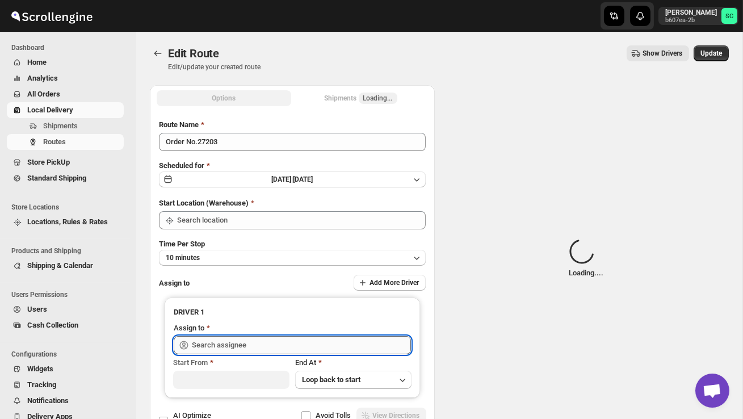
click at [347, 338] on input "text" at bounding box center [301, 345] width 219 height 18
type input "DS02 Bileshivale"
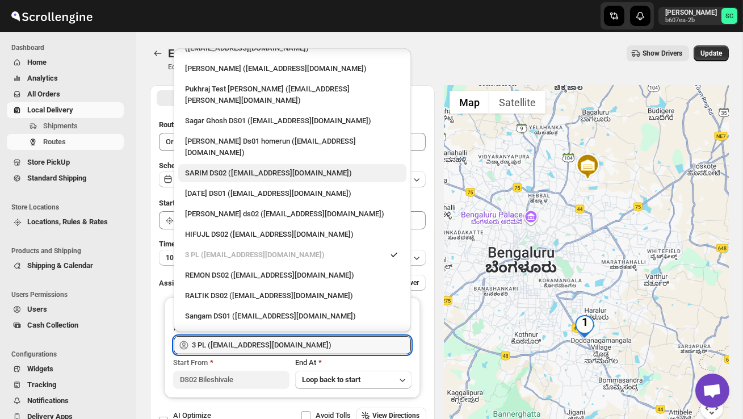
scroll to position [176, 0]
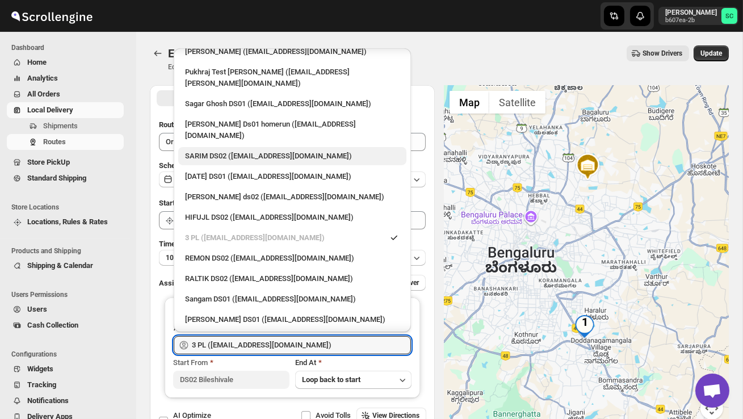
click at [298, 334] on div "JUBAIR 02 ([EMAIL_ADDRESS][DOMAIN_NAME])" at bounding box center [292, 339] width 215 height 11
type input "JUBAIR 02 ([EMAIL_ADDRESS][DOMAIN_NAME])"
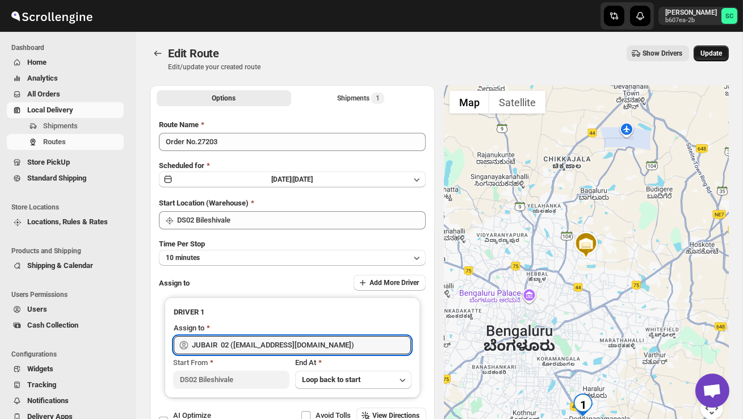
click at [717, 50] on span "Update" at bounding box center [712, 53] width 22 height 9
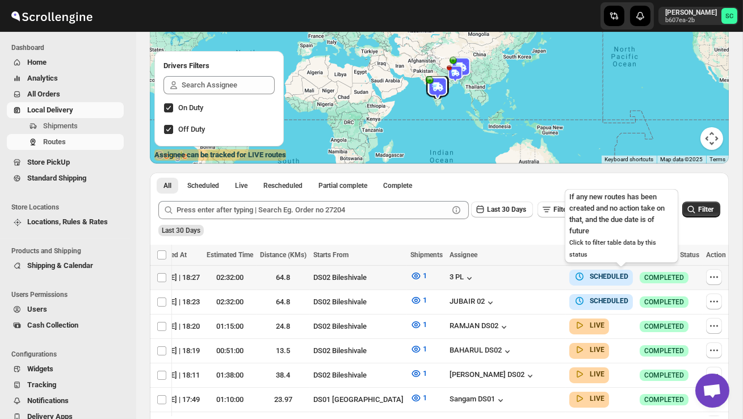
scroll to position [0, 162]
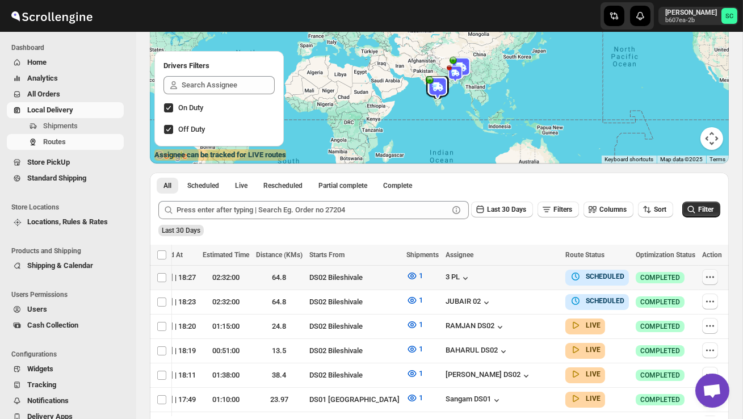
click at [709, 275] on icon "button" at bounding box center [710, 276] width 11 height 11
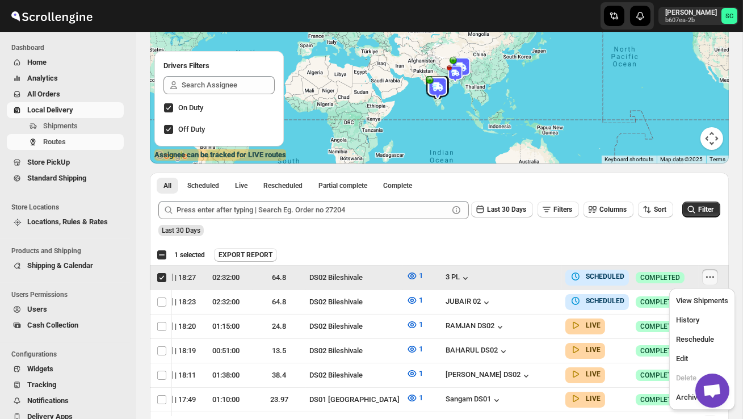
scroll to position [0, 1]
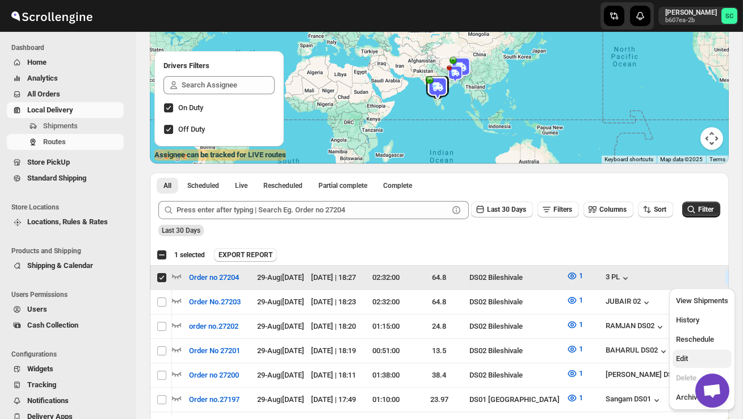
click at [703, 350] on button "Edit" at bounding box center [702, 359] width 59 height 18
checkbox input "false"
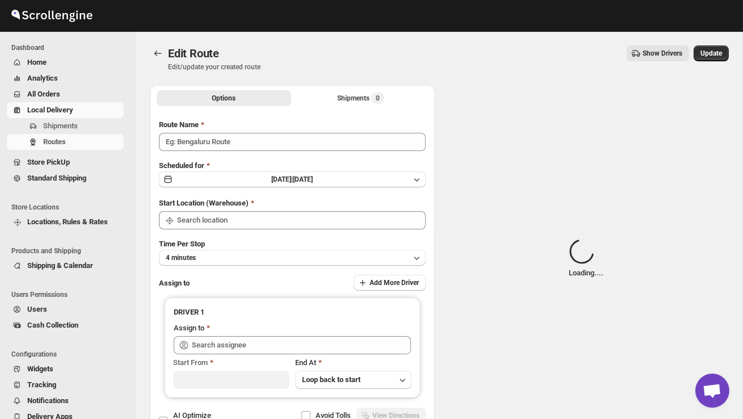
type input "Order no 27204"
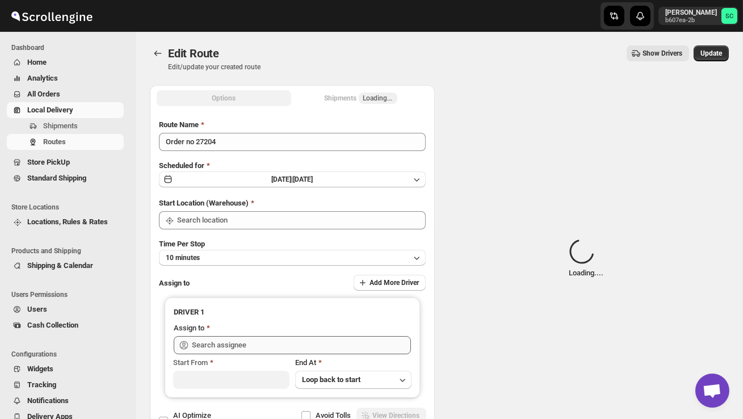
type input "DS02 Bileshivale"
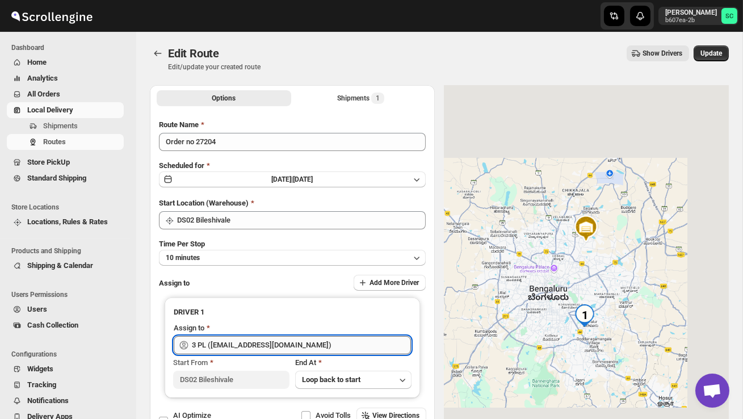
click at [350, 346] on input "3 PL ([EMAIL_ADDRESS][DOMAIN_NAME])" at bounding box center [301, 345] width 219 height 18
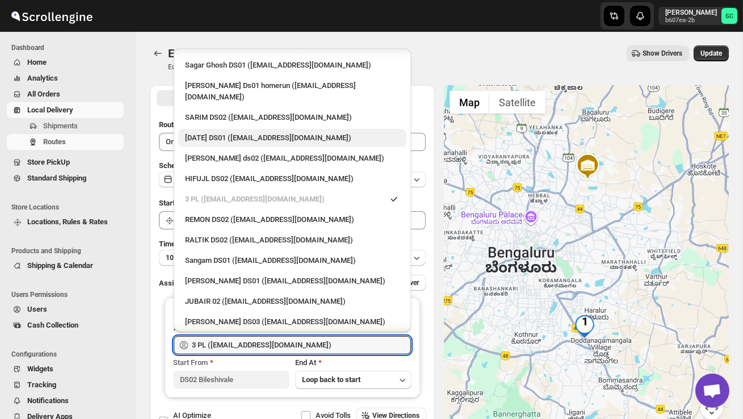
scroll to position [217, 0]
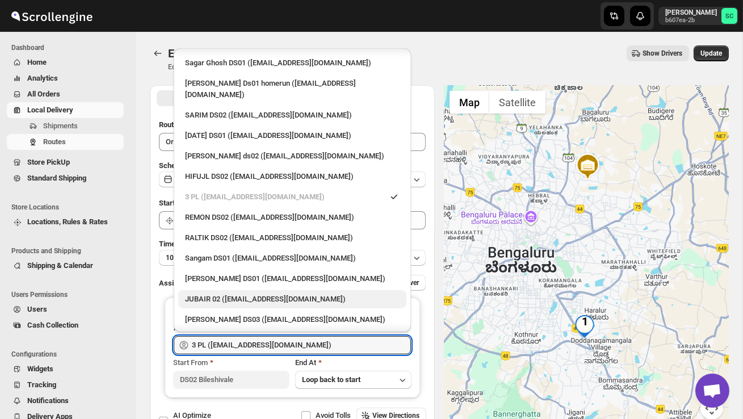
click at [299, 294] on div "JUBAIR 02 ([EMAIL_ADDRESS][DOMAIN_NAME])" at bounding box center [292, 299] width 215 height 11
type input "JUBAIR 02 ([EMAIL_ADDRESS][DOMAIN_NAME])"
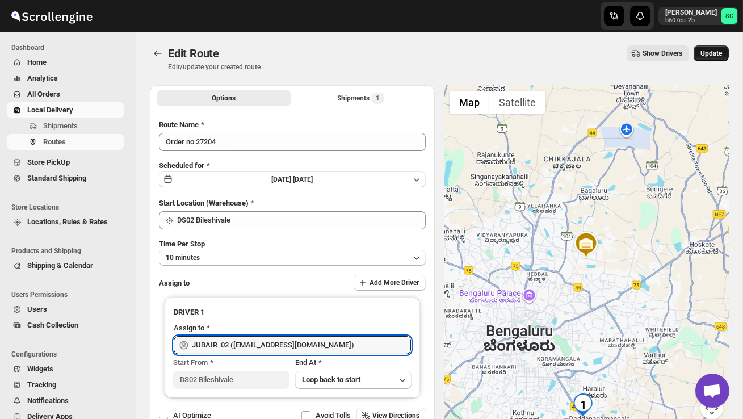
click at [709, 52] on span "Update" at bounding box center [712, 53] width 22 height 9
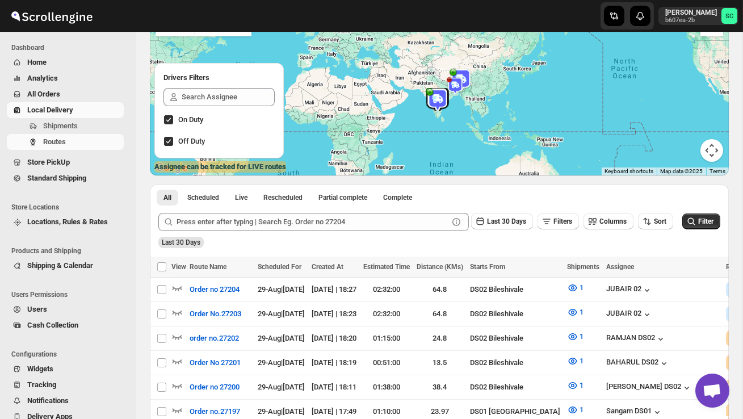
scroll to position [104, 0]
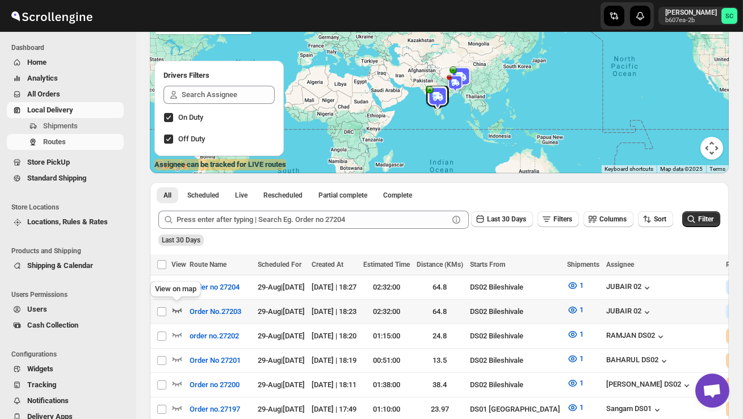
click at [176, 308] on icon "button" at bounding box center [176, 309] width 11 height 11
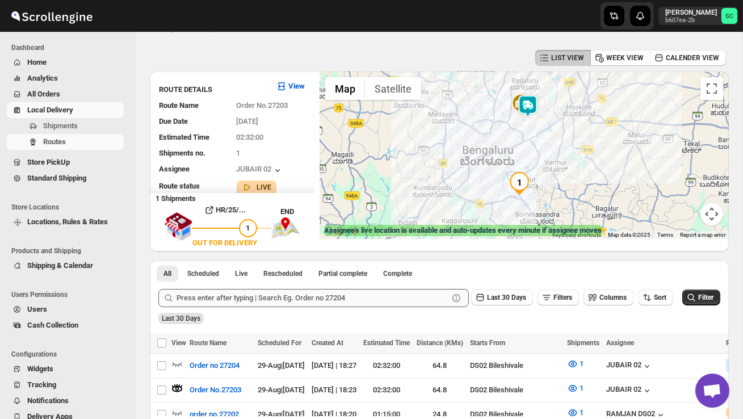
scroll to position [0, 0]
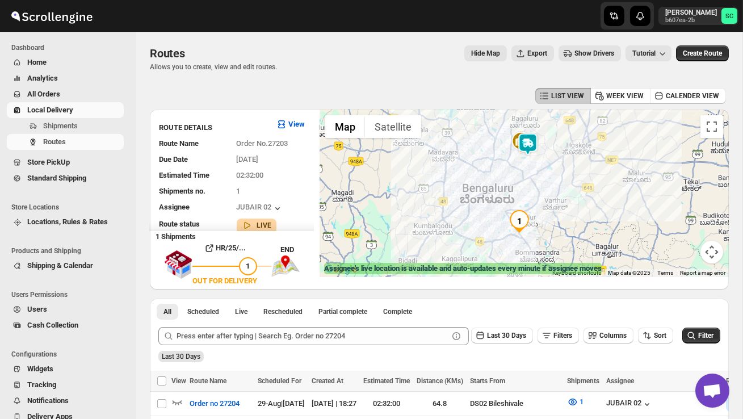
click at [531, 141] on img at bounding box center [528, 144] width 23 height 23
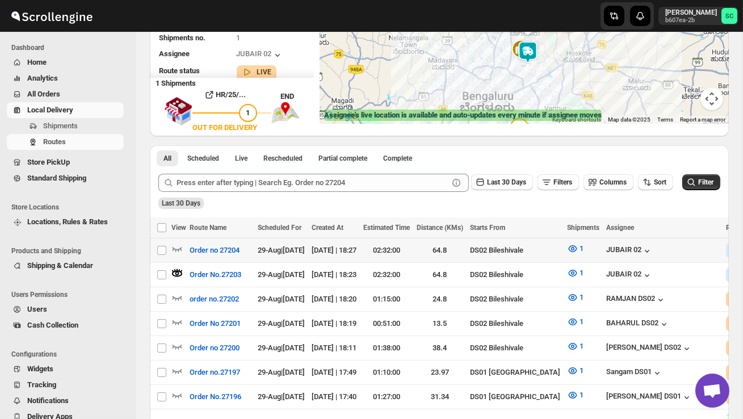
scroll to position [182, 0]
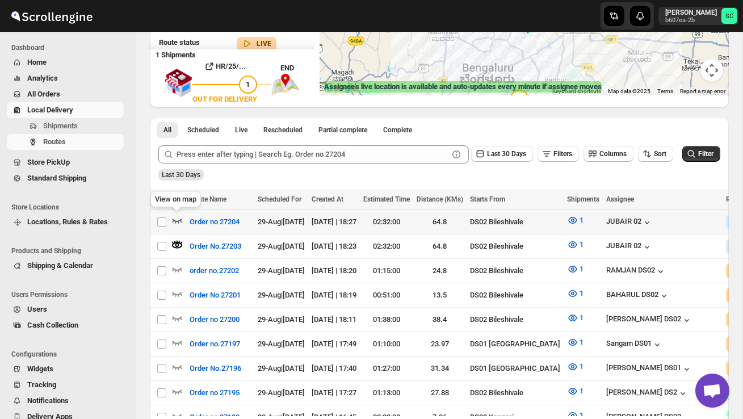
click at [179, 220] on icon "button" at bounding box center [178, 221] width 10 height 5
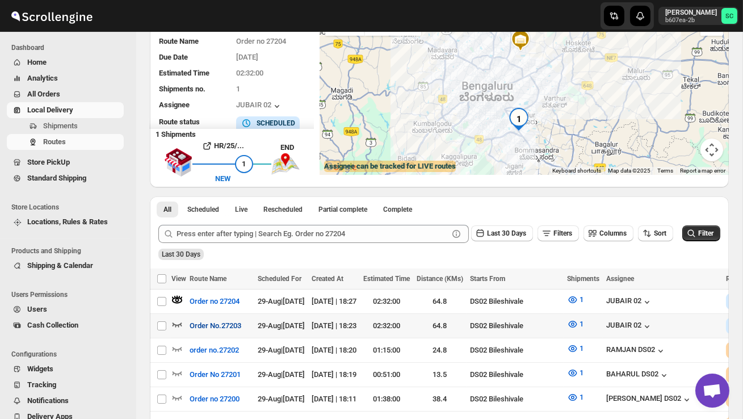
scroll to position [103, 0]
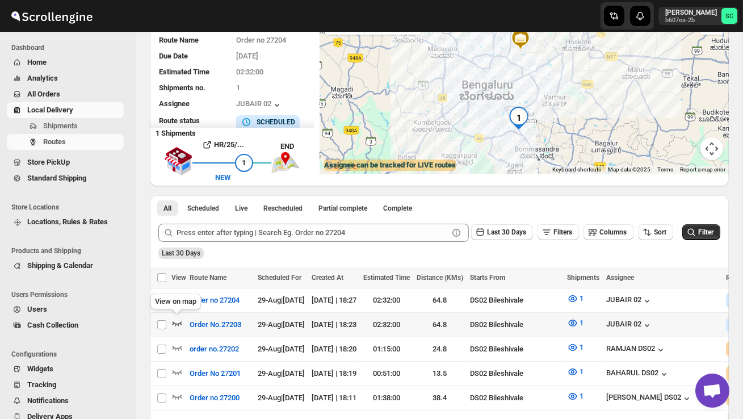
click at [175, 321] on icon "button" at bounding box center [176, 322] width 11 height 11
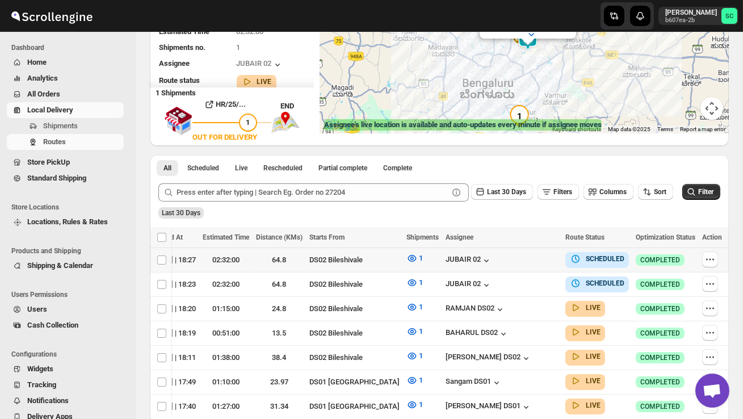
scroll to position [0, 162]
click at [710, 254] on icon "button" at bounding box center [710, 259] width 11 height 11
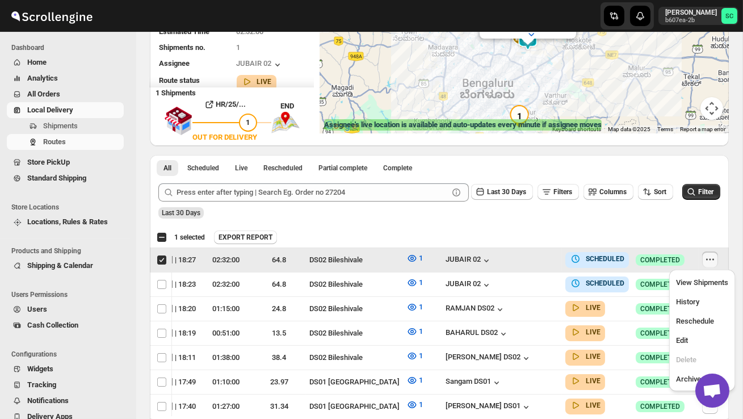
scroll to position [0, 1]
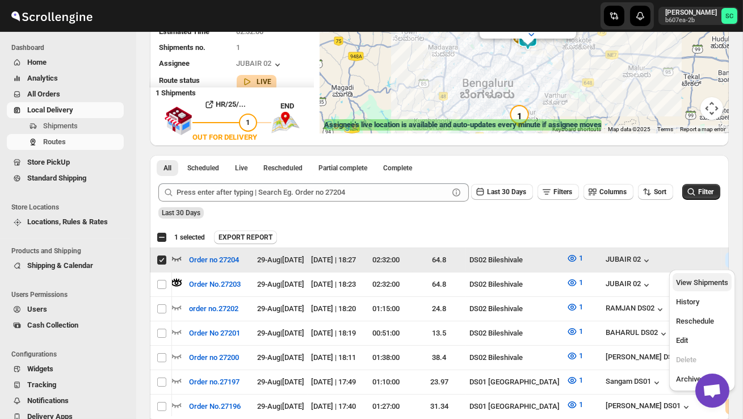
click at [708, 278] on span "View Shipments" at bounding box center [702, 282] width 52 height 9
checkbox input "false"
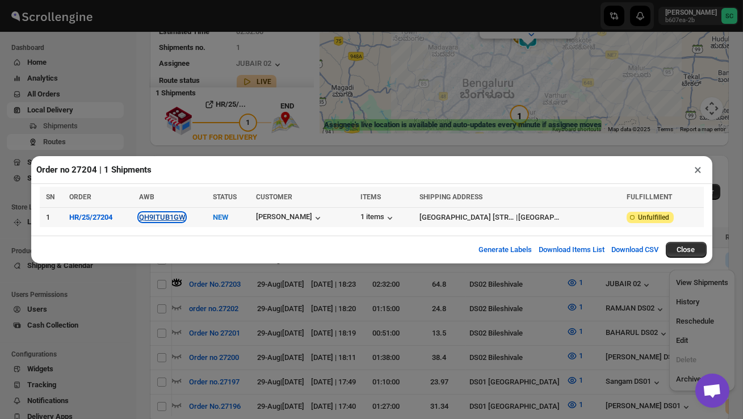
click at [183, 217] on button "QH9ITUB1GW" at bounding box center [162, 217] width 46 height 9
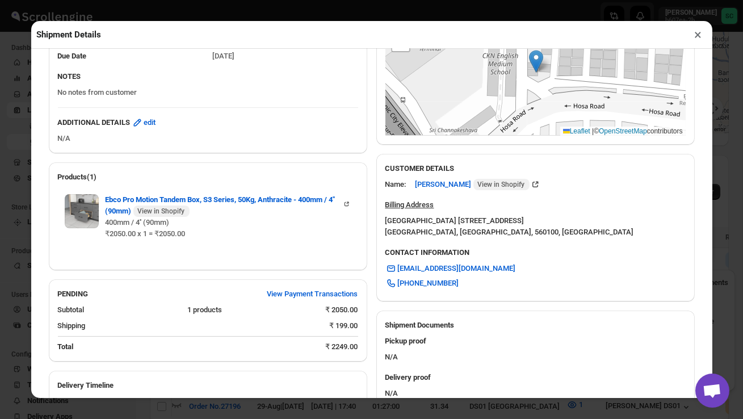
scroll to position [393, 0]
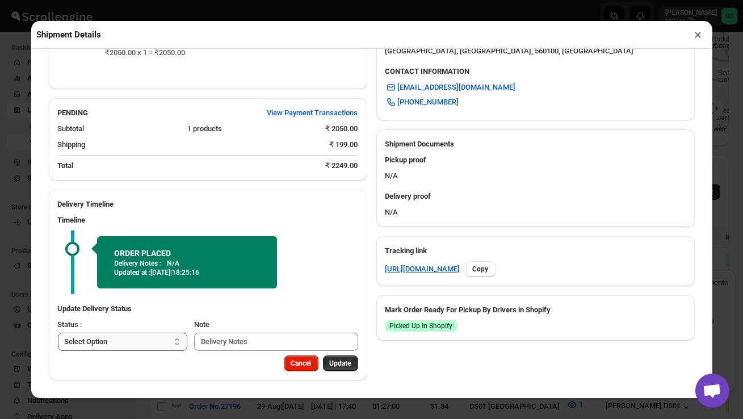
click at [153, 341] on select "Select Option PICKED UP OUT FOR DELIVERY RESCHEDULE DELIVERED CANCELLED" at bounding box center [123, 342] width 130 height 18
select select "PICKED_UP"
click at [328, 360] on span "Pick Products" at bounding box center [330, 363] width 43 height 9
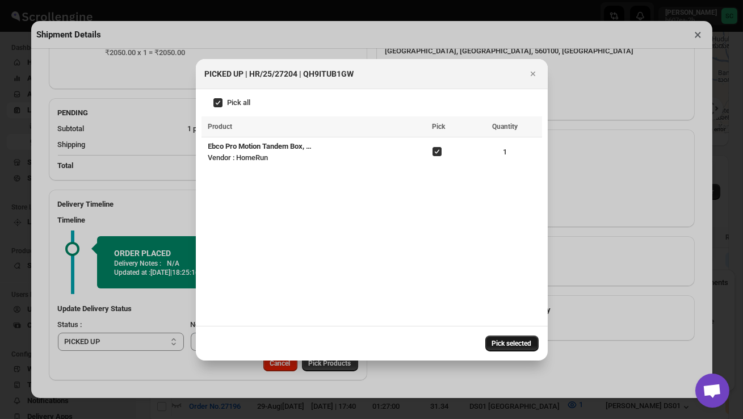
click at [507, 341] on span "Pick selected" at bounding box center [512, 343] width 40 height 9
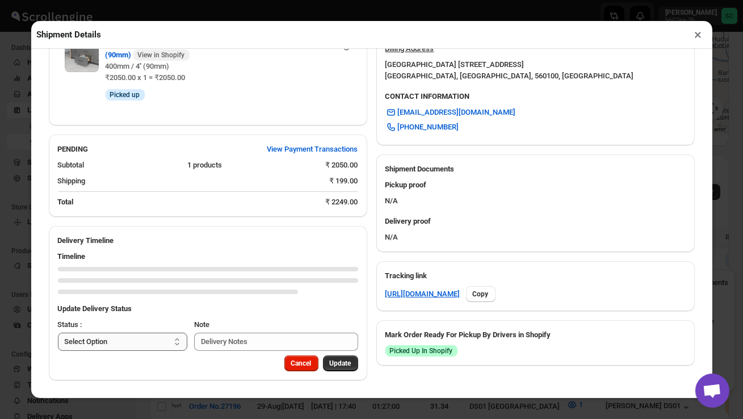
scroll to position [368, 0]
click at [135, 342] on select "Select Option PICKED UP OUT FOR DELIVERY RESCHEDULE DELIVERED CANCELLED" at bounding box center [123, 342] width 130 height 18
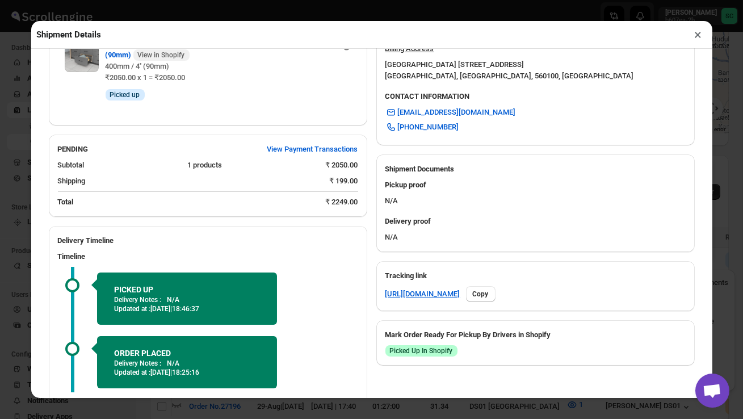
select select "PICKED_UP"
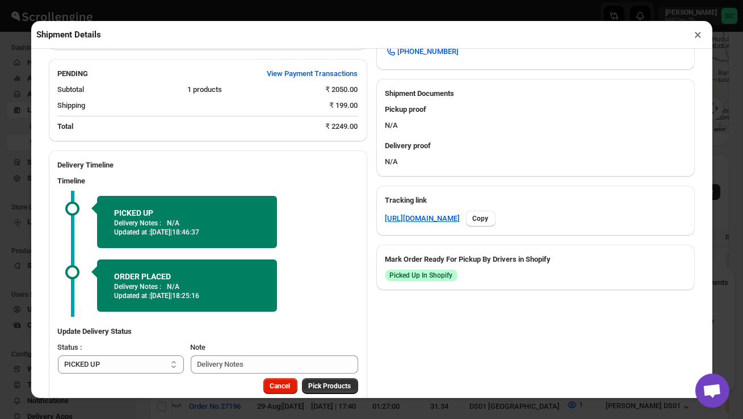
scroll to position [466, 0]
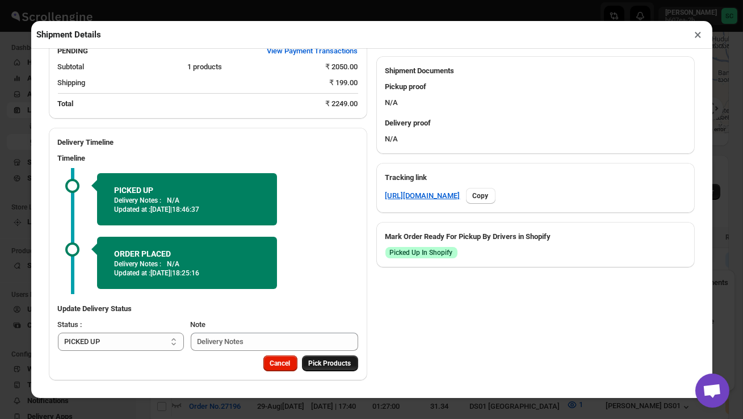
click at [347, 364] on span "Pick Products" at bounding box center [330, 363] width 43 height 9
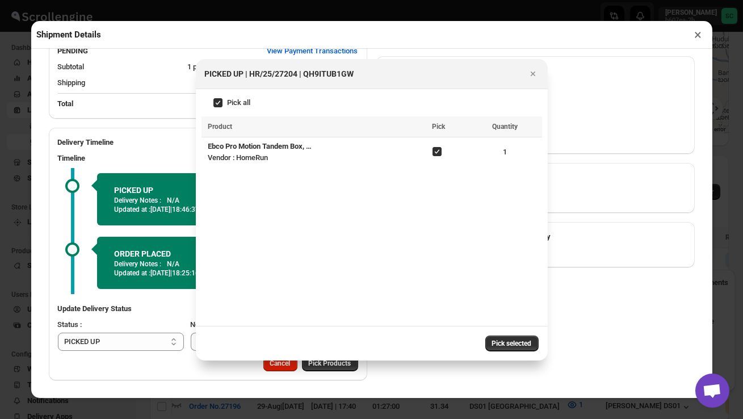
click at [517, 337] on button "Pick selected" at bounding box center [512, 344] width 53 height 16
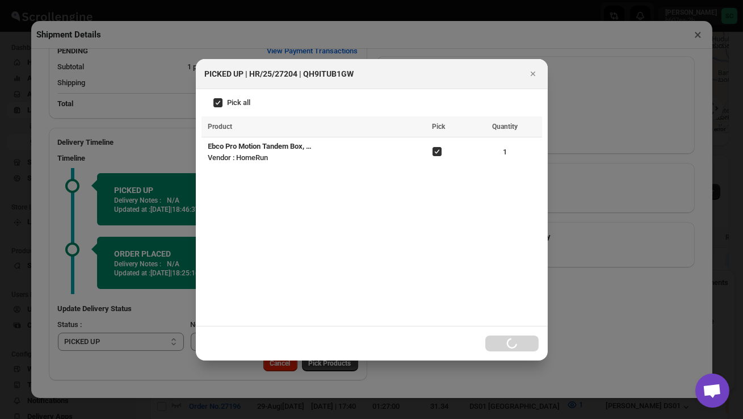
select select
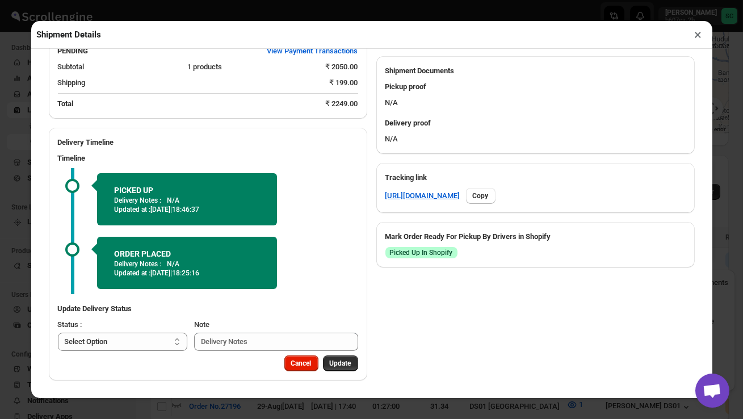
click at [697, 32] on button "×" at bounding box center [698, 35] width 16 height 16
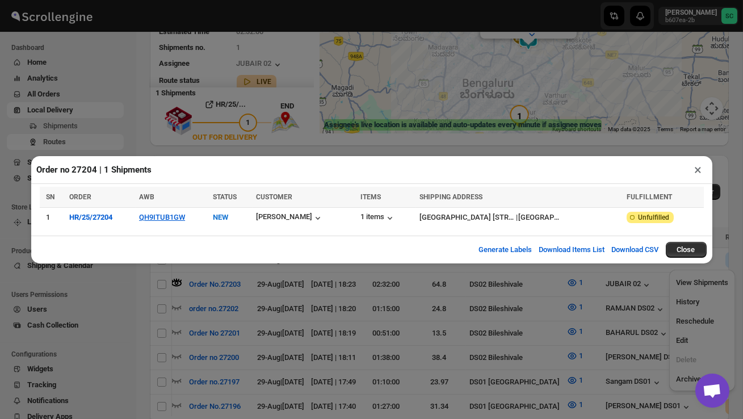
click at [698, 168] on button "×" at bounding box center [698, 170] width 16 height 16
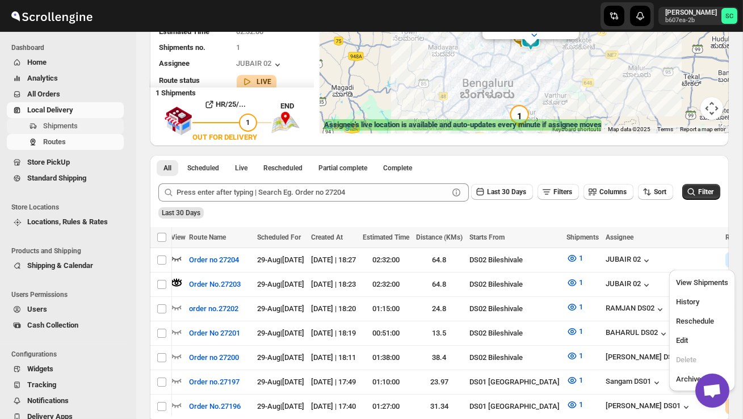
click at [73, 126] on span "Shipments" at bounding box center [60, 126] width 35 height 9
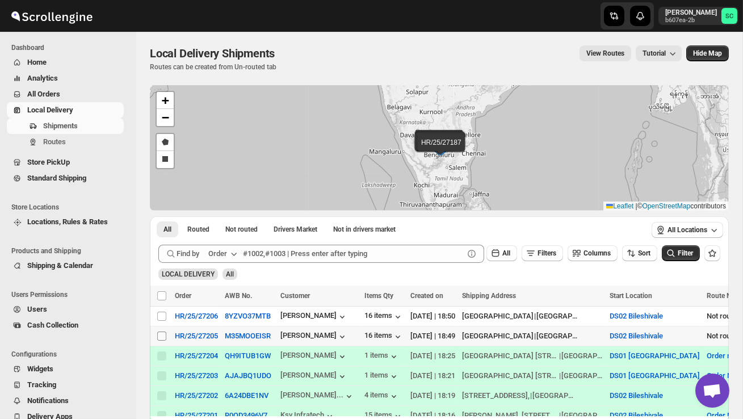
click at [161, 335] on input "Select shipment" at bounding box center [161, 336] width 9 height 9
checkbox input "true"
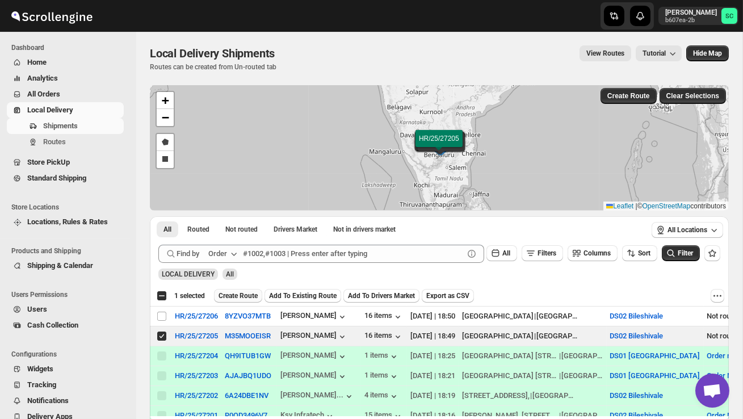
click at [250, 294] on span "Create Route" at bounding box center [238, 295] width 39 height 9
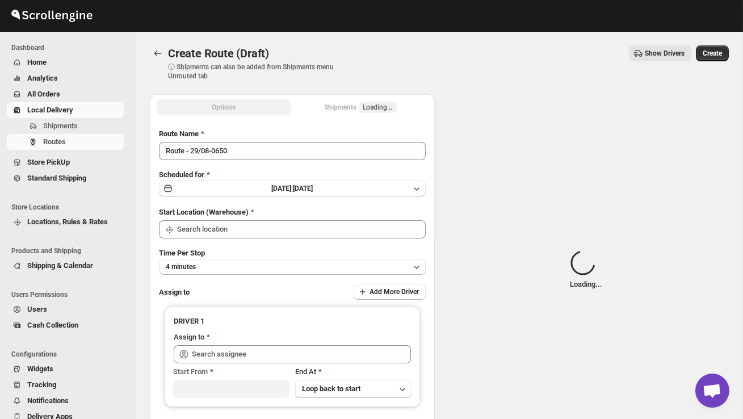
type input "DS02 Bileshivale"
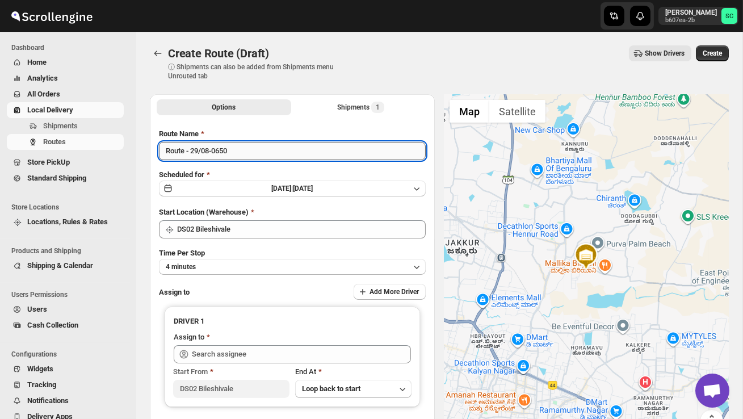
click at [251, 149] on input "Route - 29/08-0650" at bounding box center [292, 151] width 267 height 18
type input "R"
type input "Order no 27205"
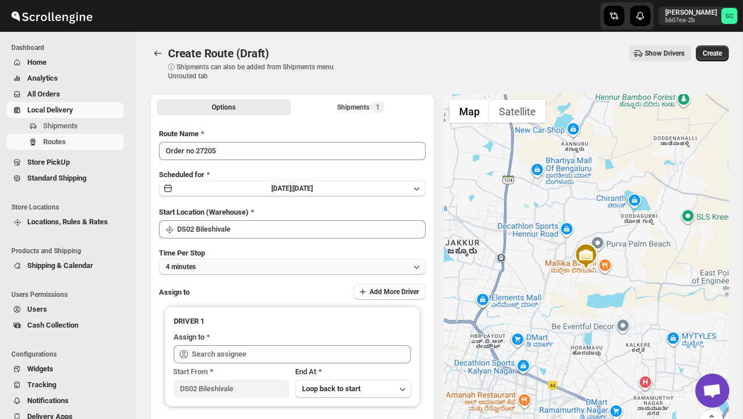
click at [241, 262] on button "4 minutes" at bounding box center [292, 267] width 267 height 16
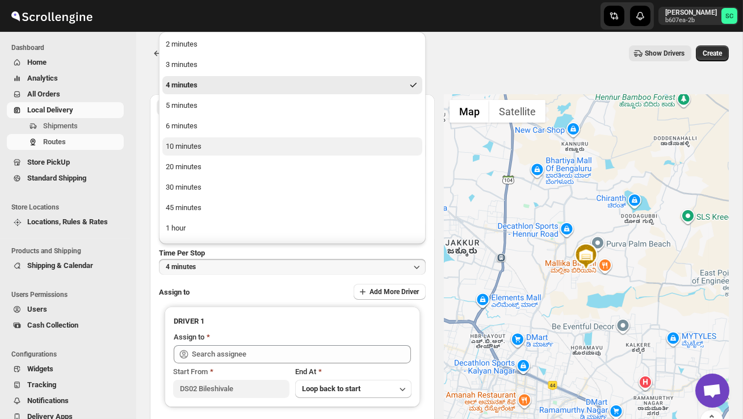
click at [201, 150] on div "10 minutes" at bounding box center [184, 146] width 36 height 11
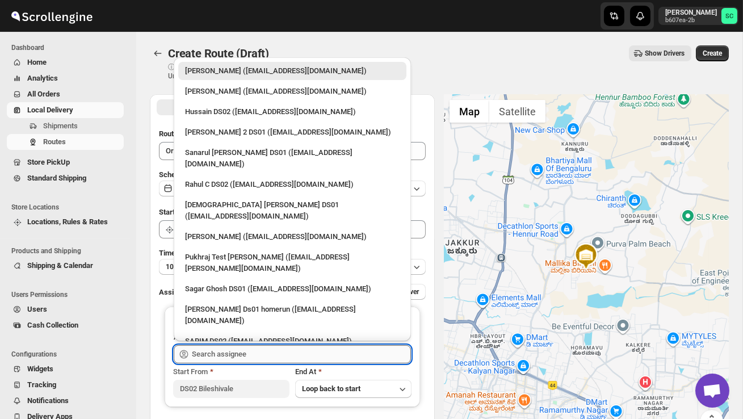
click at [220, 353] on input "text" at bounding box center [301, 354] width 219 height 18
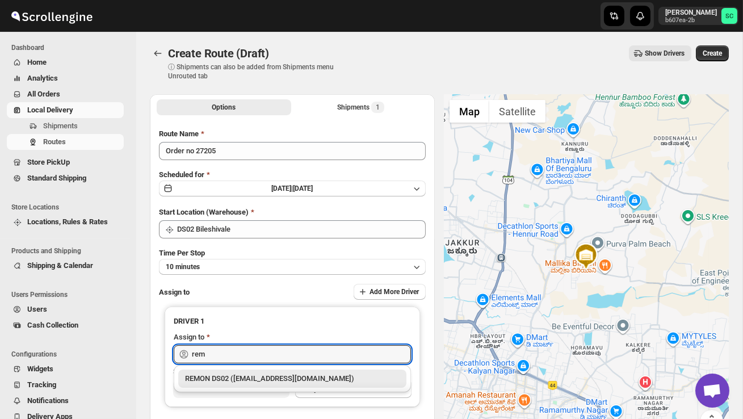
click at [242, 375] on div "REMON DS02 ([EMAIL_ADDRESS][DOMAIN_NAME])" at bounding box center [292, 378] width 215 height 11
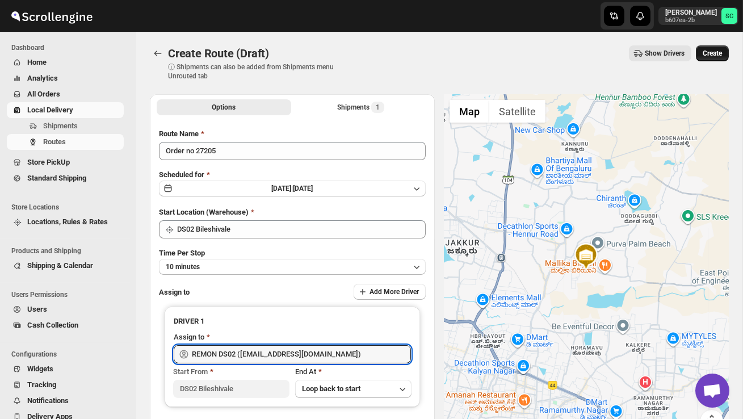
type input "REMON DS02 ([EMAIL_ADDRESS][DOMAIN_NAME])"
click at [710, 52] on span "Create" at bounding box center [712, 53] width 19 height 9
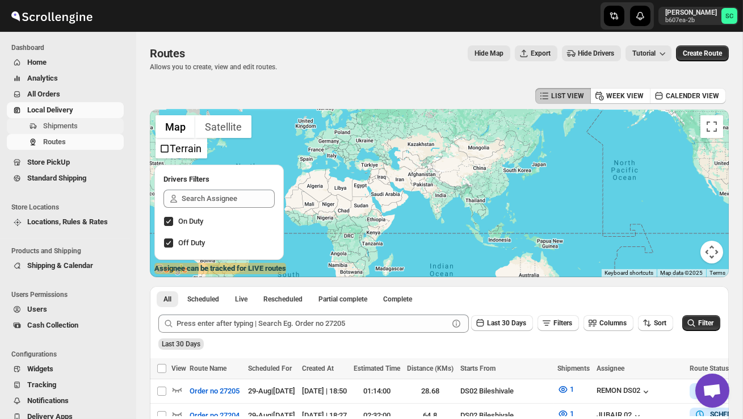
click at [78, 131] on span "Shipments" at bounding box center [82, 125] width 78 height 11
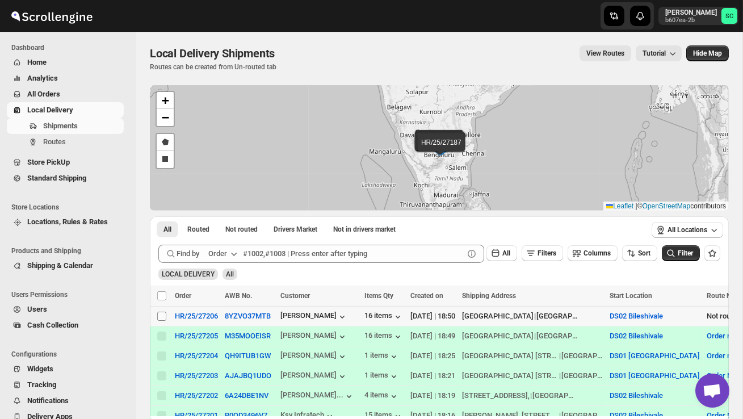
click at [163, 316] on input "Select shipment" at bounding box center [161, 316] width 9 height 9
checkbox input "true"
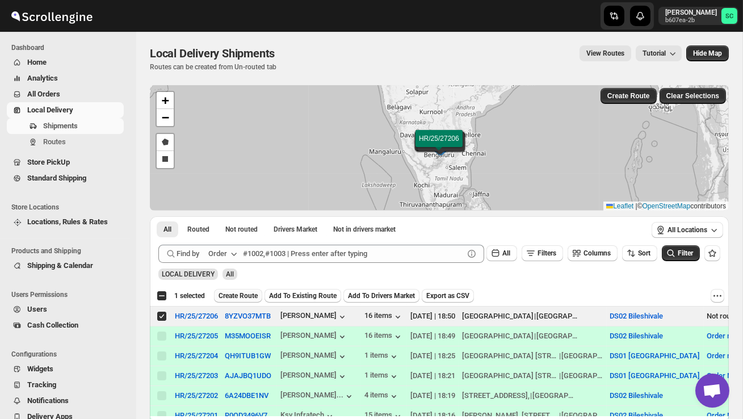
click at [241, 292] on span "Create Route" at bounding box center [238, 295] width 39 height 9
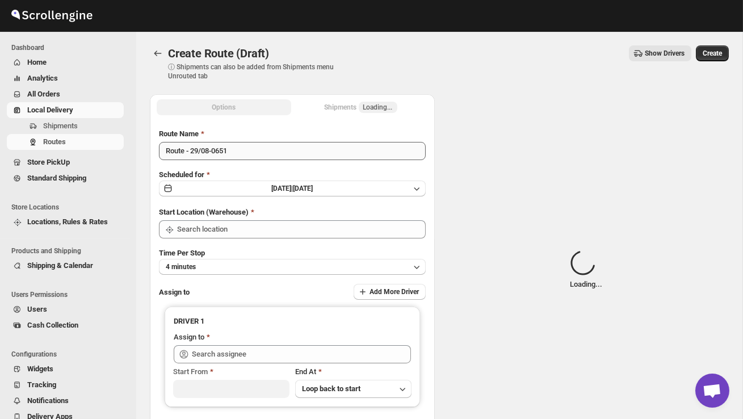
type input "DS02 Bileshivale"
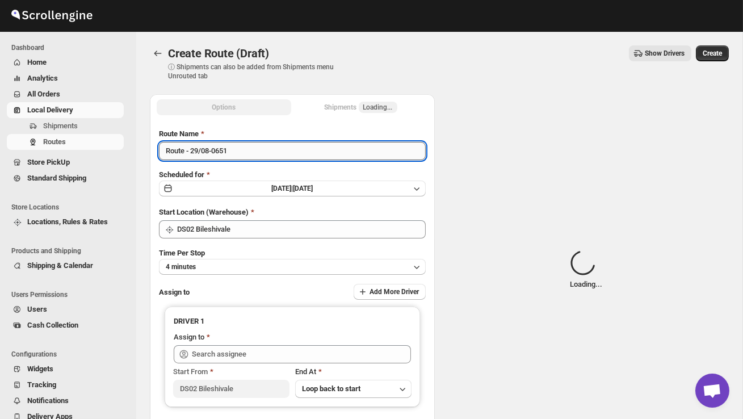
click at [249, 159] on input "Route - 29/08-0651" at bounding box center [292, 151] width 267 height 18
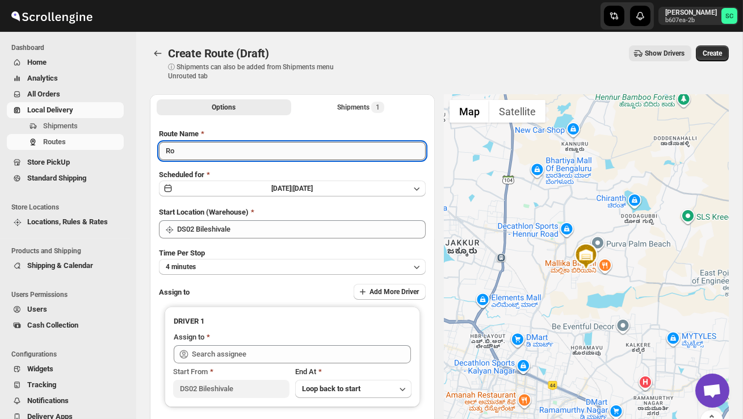
type input "R"
type input "Order no 27206"
click at [248, 270] on button "4 minutes" at bounding box center [292, 267] width 267 height 16
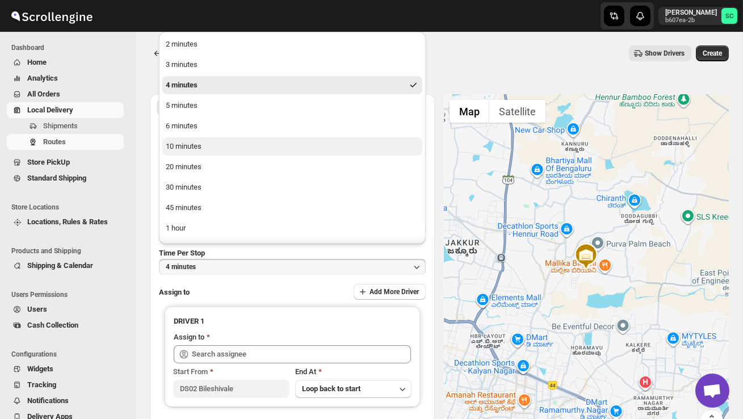
click at [199, 149] on div "10 minutes" at bounding box center [184, 146] width 36 height 11
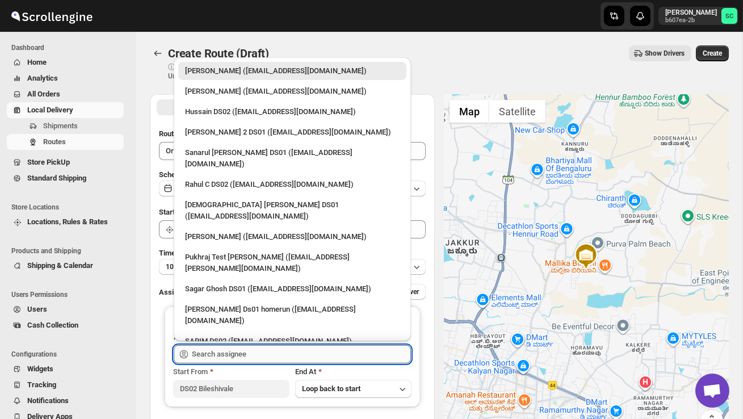
click at [221, 359] on input "text" at bounding box center [301, 354] width 219 height 18
click at [257, 114] on div "Hussain DS02 ([EMAIL_ADDRESS][DOMAIN_NAME])" at bounding box center [292, 111] width 215 height 11
type input "Hussain DS02 ([EMAIL_ADDRESS][DOMAIN_NAME])"
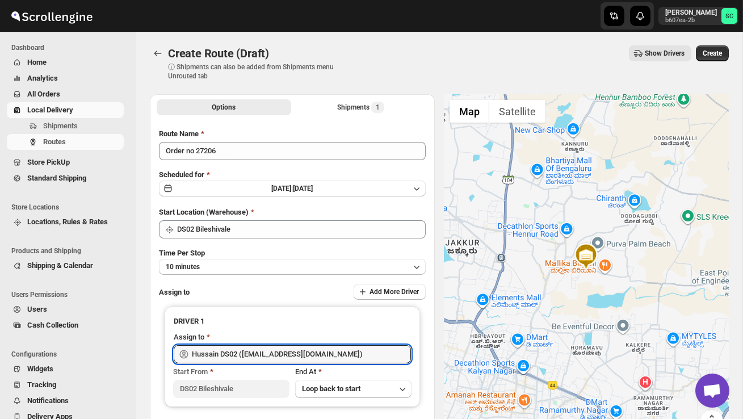
click at [720, 49] on span "Create" at bounding box center [712, 53] width 19 height 9
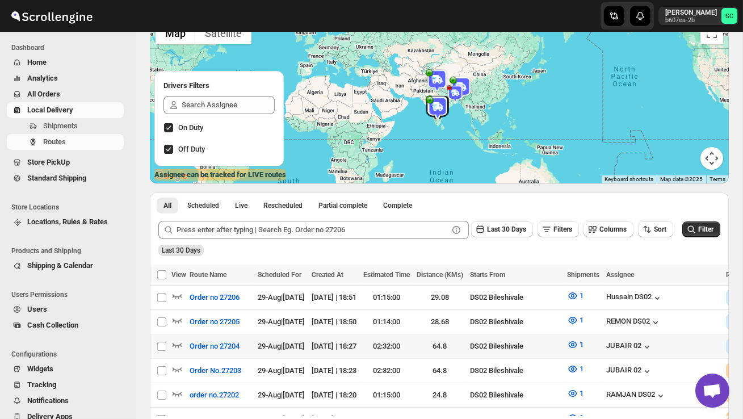
scroll to position [93, 0]
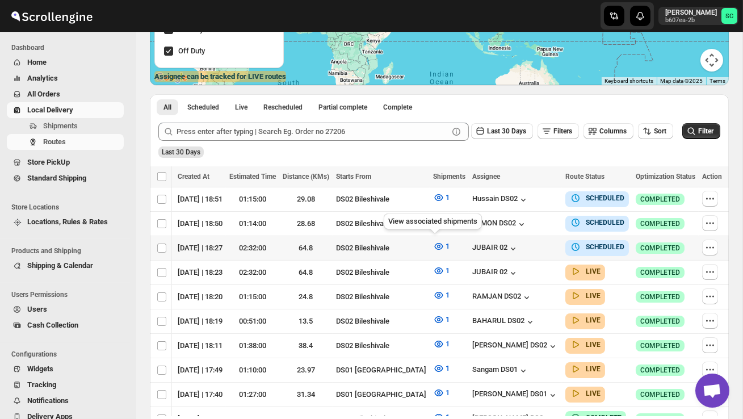
scroll to position [0, 148]
click at [705, 244] on icon "button" at bounding box center [710, 247] width 11 height 11
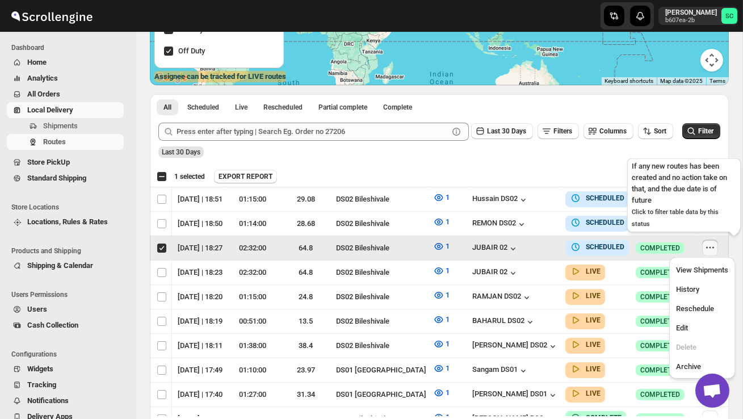
scroll to position [0, 1]
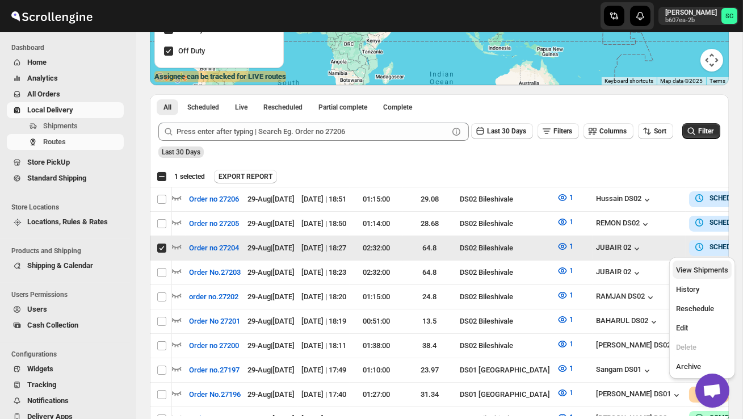
click at [708, 265] on span "View Shipments" at bounding box center [702, 270] width 52 height 11
checkbox input "false"
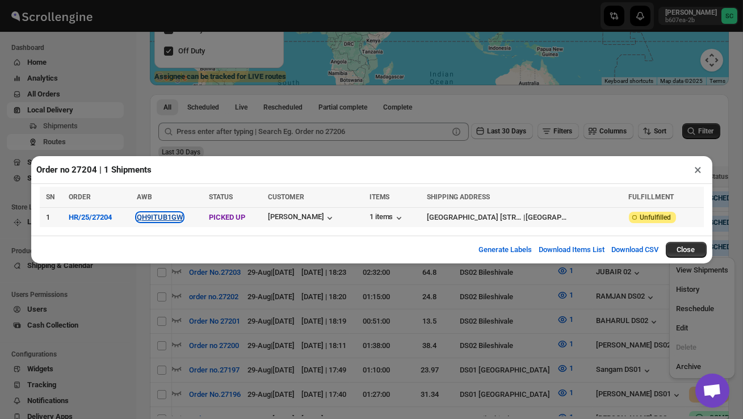
click at [183, 215] on button "QH9ITUB1GW" at bounding box center [160, 217] width 46 height 9
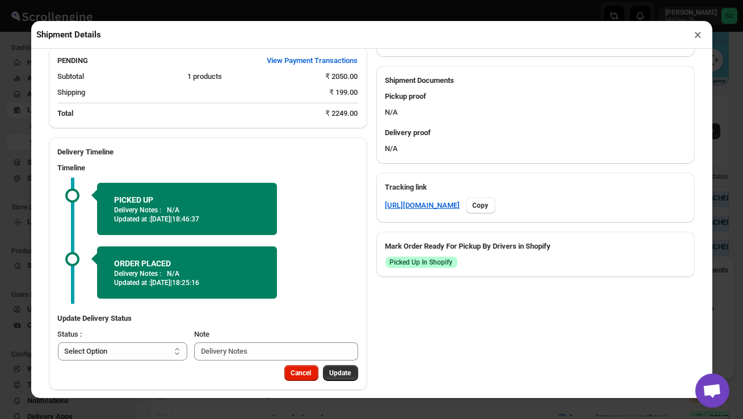
scroll to position [466, 0]
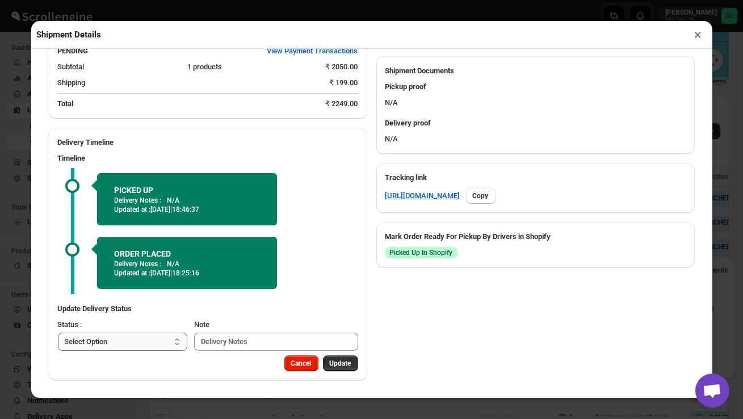
click at [157, 337] on select "Select Option PICKED UP OUT FOR DELIVERY RESCHEDULE DELIVERED CANCELLED" at bounding box center [123, 342] width 130 height 18
select select "OUT_FOR_DELIVERY"
click at [341, 361] on span "Update" at bounding box center [341, 363] width 22 height 9
select select
click at [700, 36] on button "×" at bounding box center [698, 35] width 16 height 16
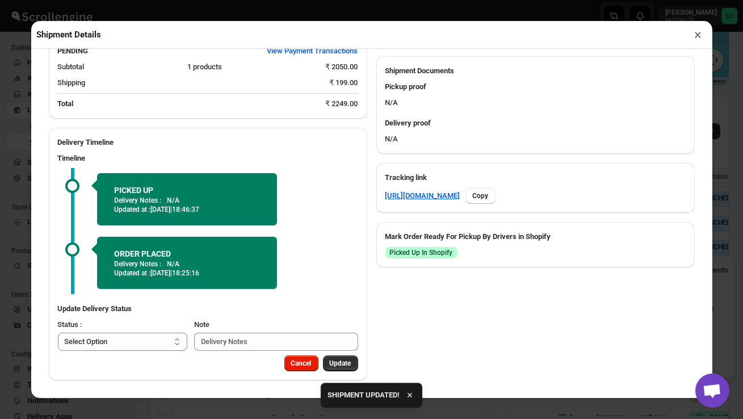
scroll to position [0, 0]
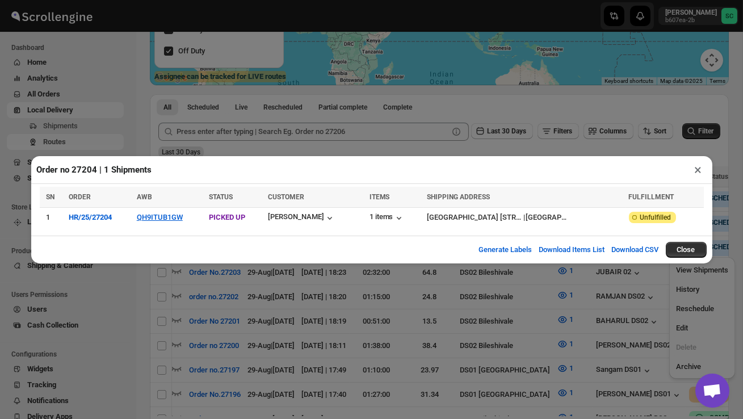
click at [698, 170] on button "×" at bounding box center [698, 170] width 16 height 16
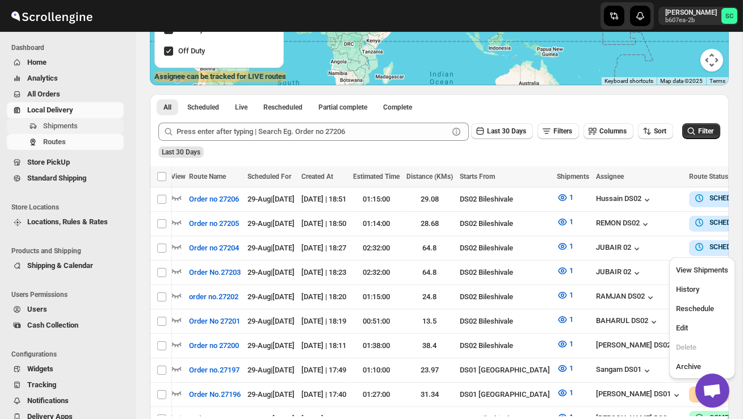
click at [60, 123] on span "Shipments" at bounding box center [60, 126] width 35 height 9
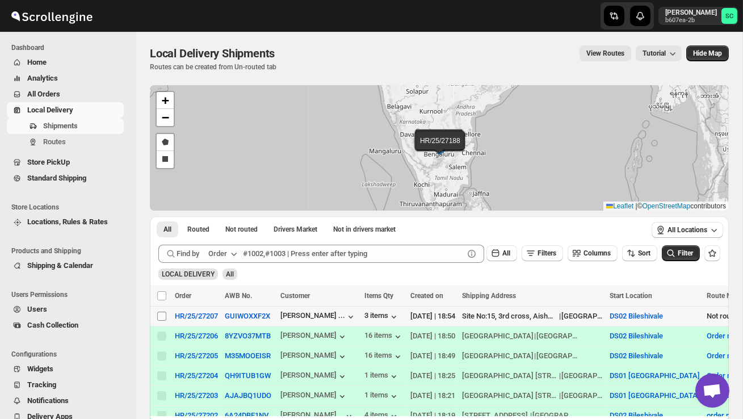
click at [160, 316] on input "Select shipment" at bounding box center [161, 316] width 9 height 9
checkbox input "true"
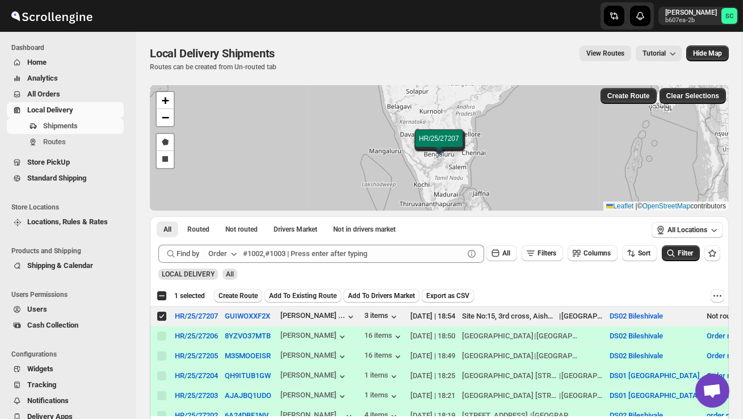
click at [236, 295] on span "Create Route" at bounding box center [238, 295] width 39 height 9
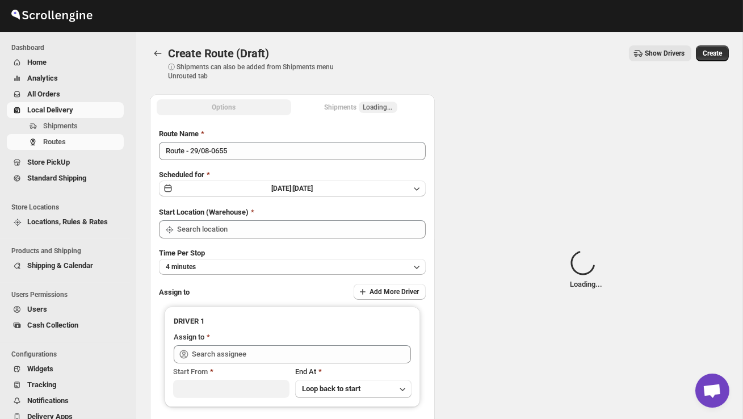
type input "DS02 Bileshivale"
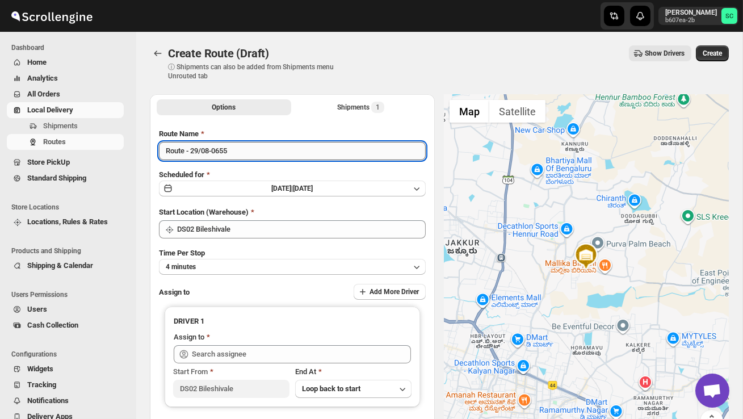
click at [261, 154] on input "Route - 29/08-0655" at bounding box center [292, 151] width 267 height 18
type input "R"
type input "Order no 27207"
click at [243, 269] on button "4 minutes" at bounding box center [292, 267] width 267 height 16
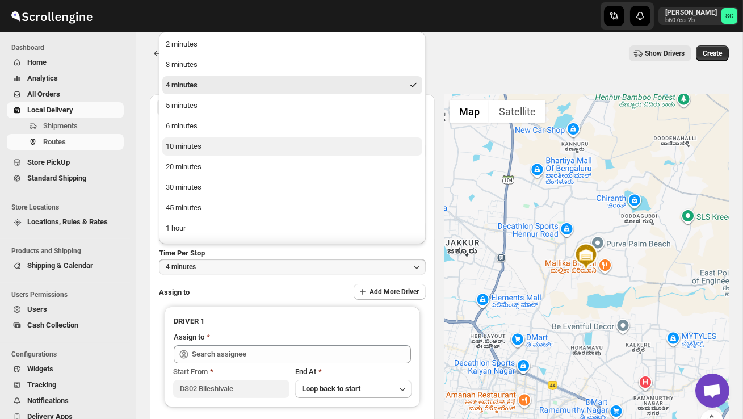
click at [198, 142] on div "10 minutes" at bounding box center [184, 146] width 36 height 11
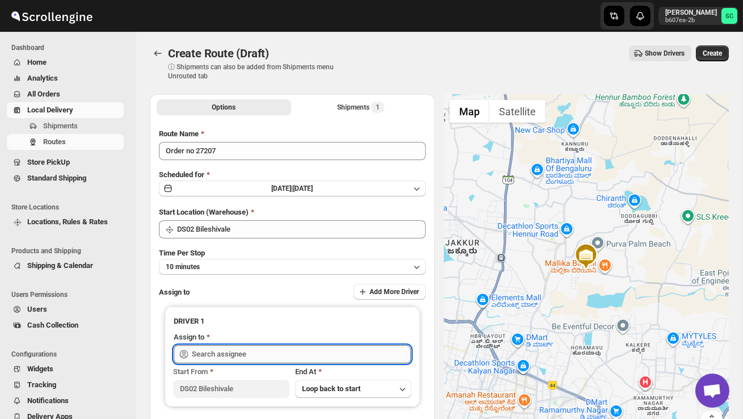
click at [214, 358] on input "text" at bounding box center [301, 354] width 219 height 18
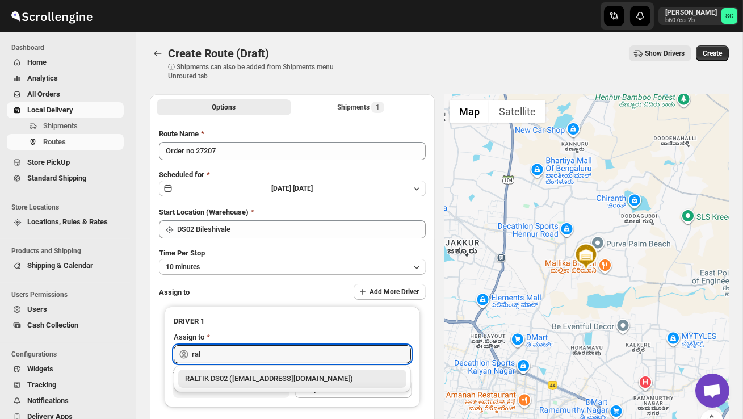
click at [257, 384] on div "RALTIK DS02 ([EMAIL_ADDRESS][DOMAIN_NAME])" at bounding box center [292, 378] width 215 height 11
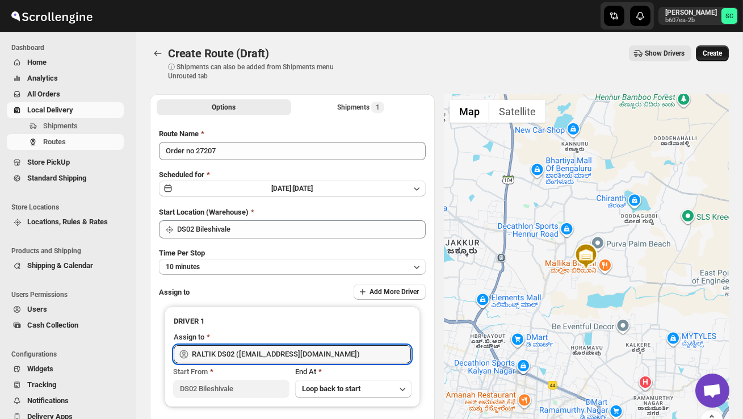
type input "RALTIK DS02 ([EMAIL_ADDRESS][DOMAIN_NAME])"
click at [710, 53] on span "Create" at bounding box center [712, 53] width 19 height 9
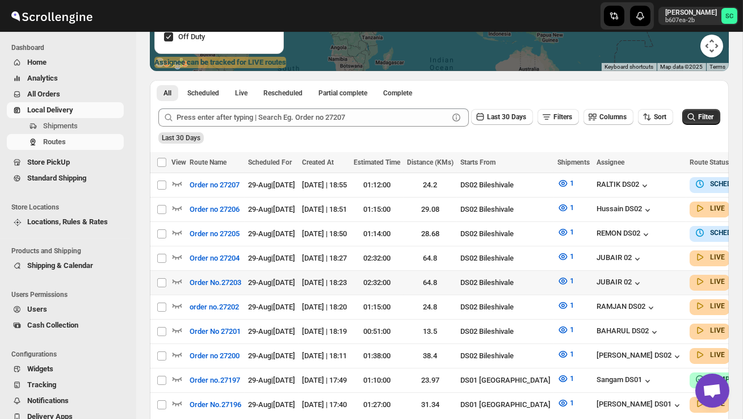
scroll to position [217, 0]
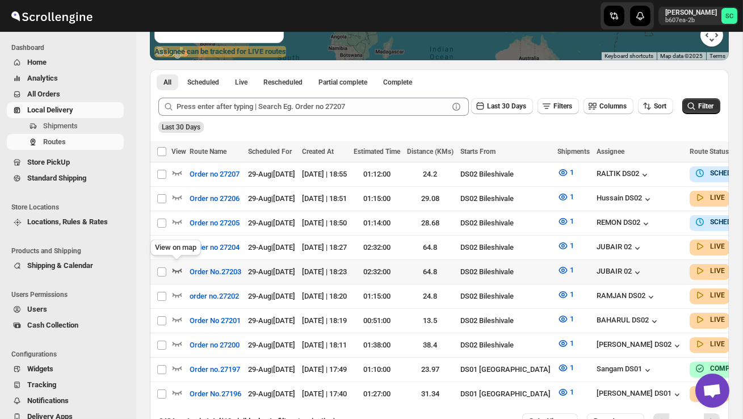
click at [177, 269] on icon "button" at bounding box center [178, 271] width 10 height 5
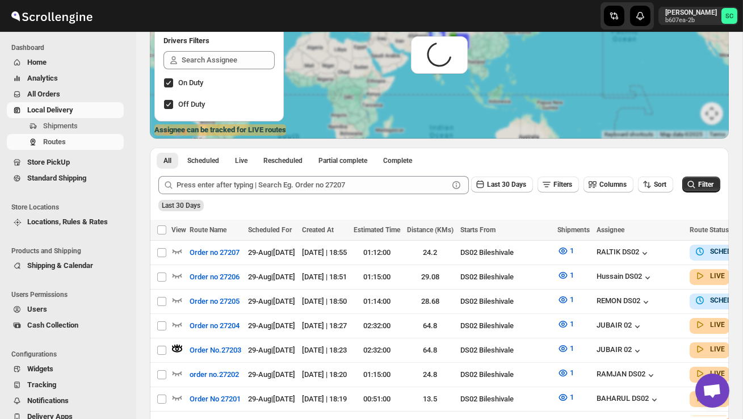
scroll to position [0, 0]
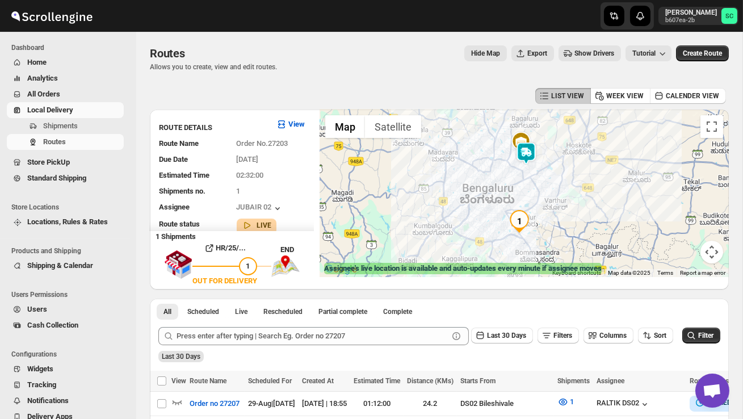
click at [533, 158] on img at bounding box center [526, 153] width 23 height 23
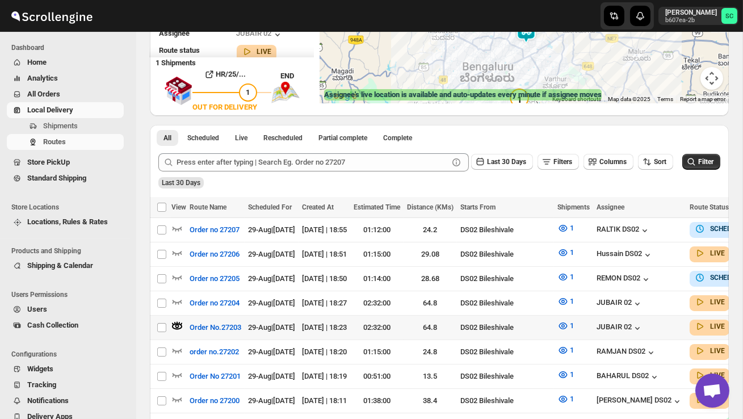
scroll to position [249, 0]
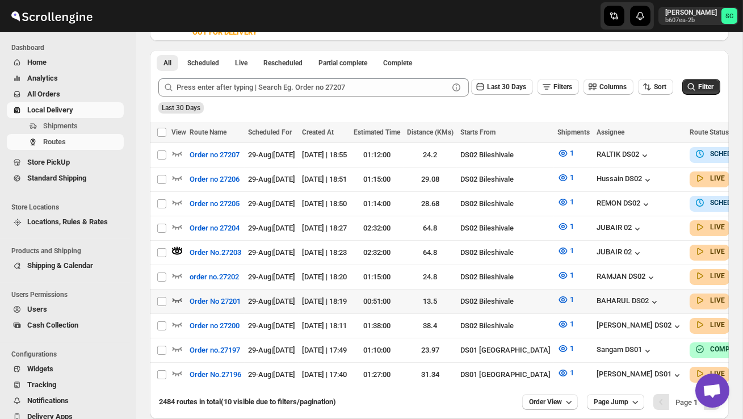
click at [182, 296] on icon "button" at bounding box center [176, 299] width 11 height 11
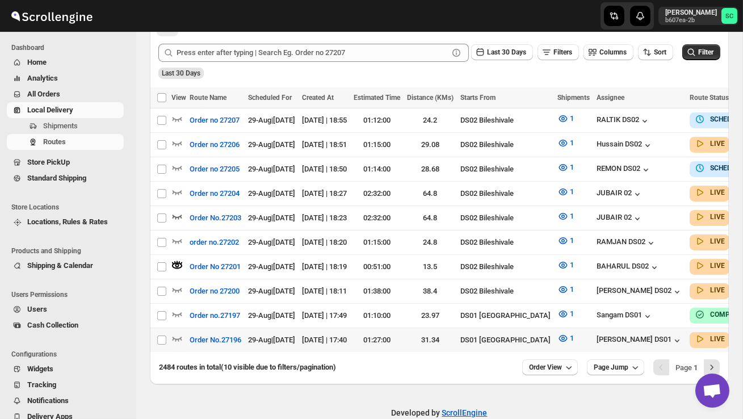
scroll to position [303, 0]
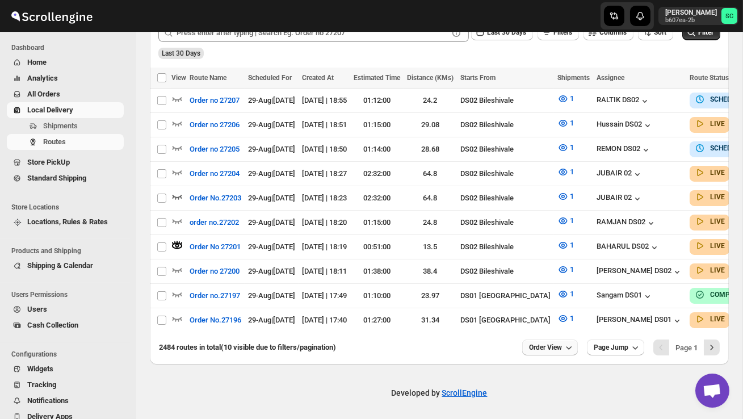
click at [552, 345] on span "Order View" at bounding box center [545, 347] width 33 height 9
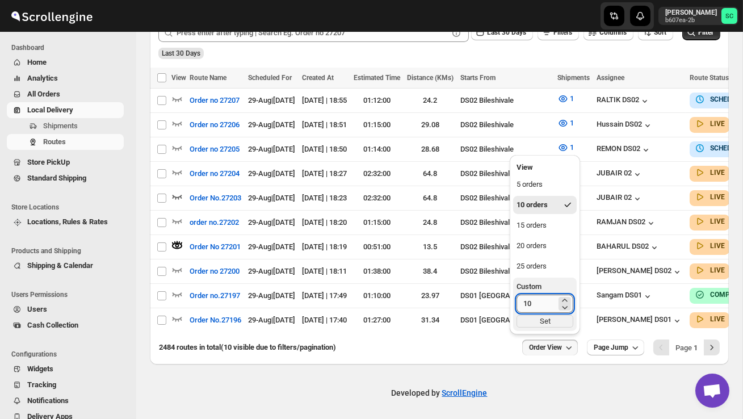
click at [538, 307] on input "10" at bounding box center [537, 304] width 40 height 18
type input "1"
type input "40"
click at [544, 326] on div "Set" at bounding box center [545, 321] width 57 height 12
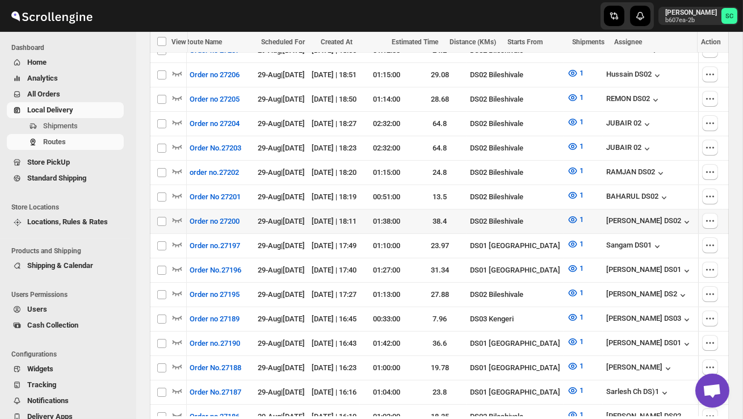
scroll to position [0, 0]
click at [177, 214] on icon "button" at bounding box center [176, 219] width 11 height 11
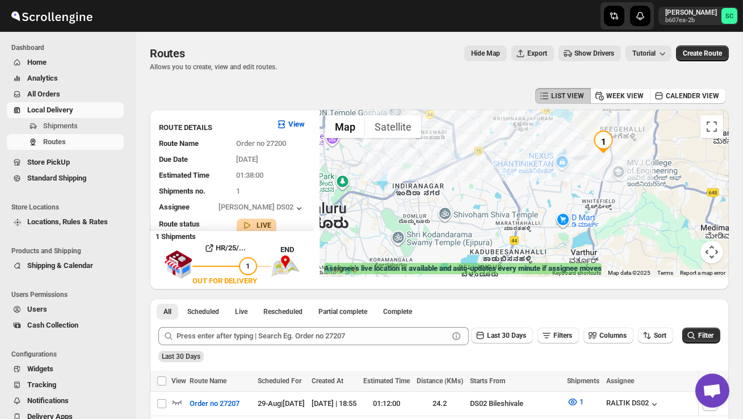
drag, startPoint x: 537, startPoint y: 216, endPoint x: 546, endPoint y: 125, distance: 90.7
click at [546, 125] on div at bounding box center [524, 194] width 409 height 168
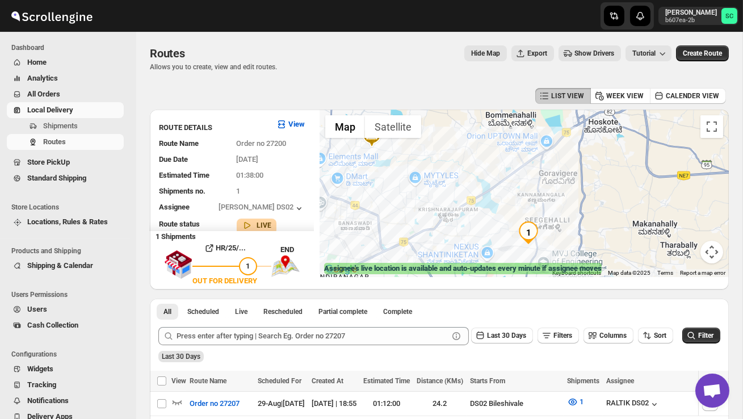
drag, startPoint x: 534, startPoint y: 196, endPoint x: 459, endPoint y: 284, distance: 116.0
click at [459, 284] on div "← Move left → Move right ↑ Move up ↓ Move down + Zoom in - Zoom out Home Jump l…" at bounding box center [524, 200] width 409 height 180
drag, startPoint x: 459, startPoint y: 283, endPoint x: 564, endPoint y: 286, distance: 104.5
click at [564, 286] on div "← Move left → Move right ↑ Move up ↓ Move down + Zoom in - Zoom out Home Jump l…" at bounding box center [524, 200] width 409 height 180
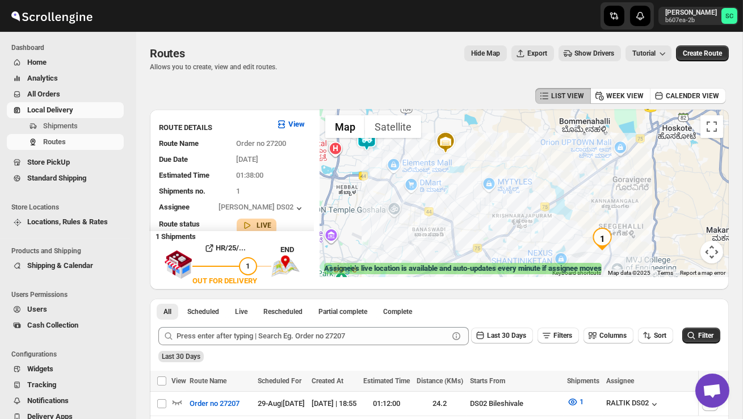
drag, startPoint x: 528, startPoint y: 192, endPoint x: 606, endPoint y: 193, distance: 78.9
click at [606, 193] on div at bounding box center [524, 194] width 409 height 168
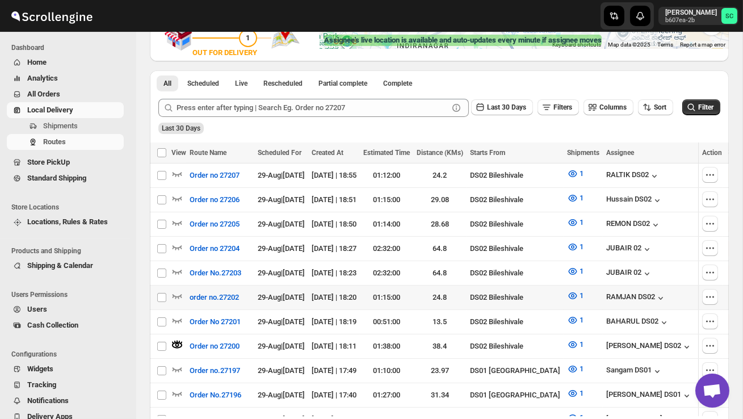
scroll to position [240, 0]
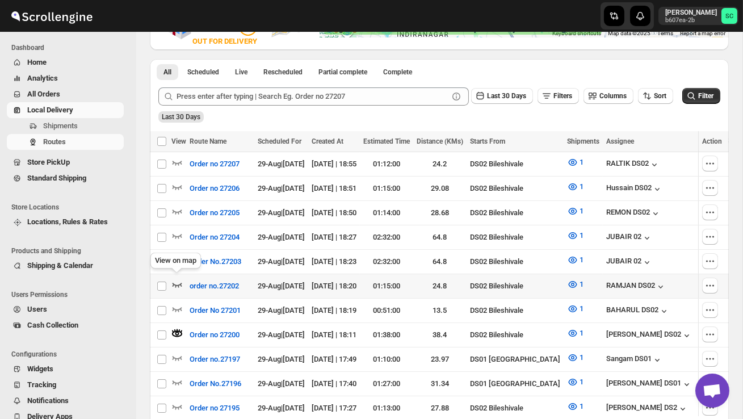
click at [178, 279] on icon "button" at bounding box center [176, 284] width 11 height 11
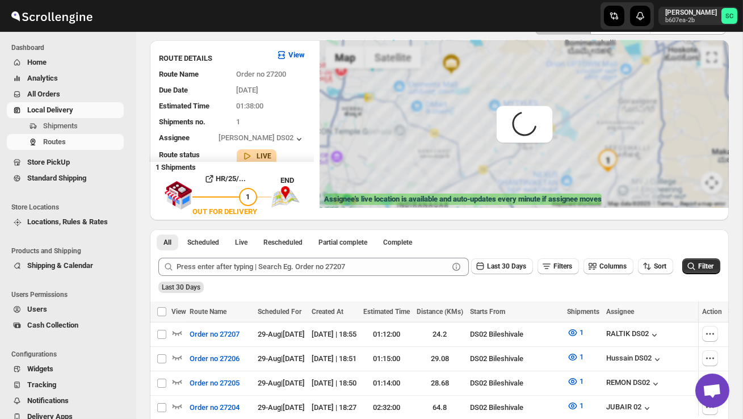
scroll to position [0, 0]
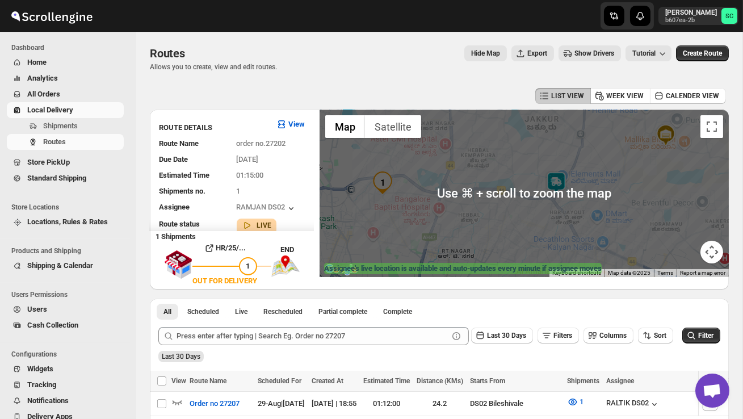
click at [547, 211] on div at bounding box center [524, 194] width 409 height 168
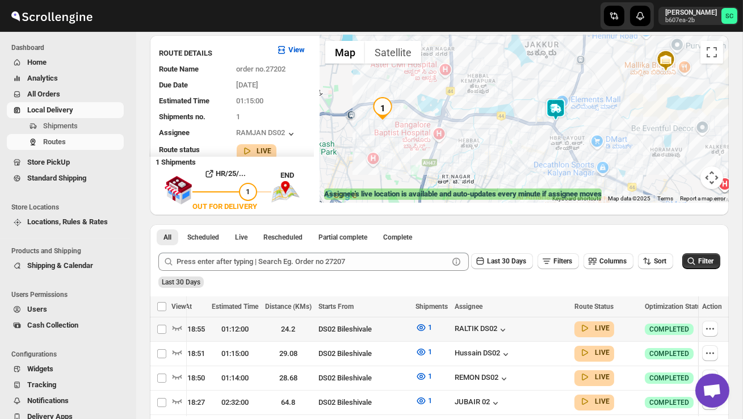
scroll to position [0, 162]
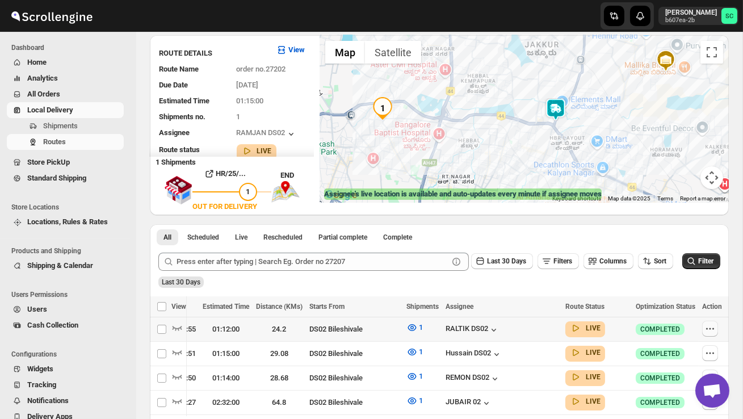
click at [705, 327] on icon "button" at bounding box center [710, 328] width 11 height 11
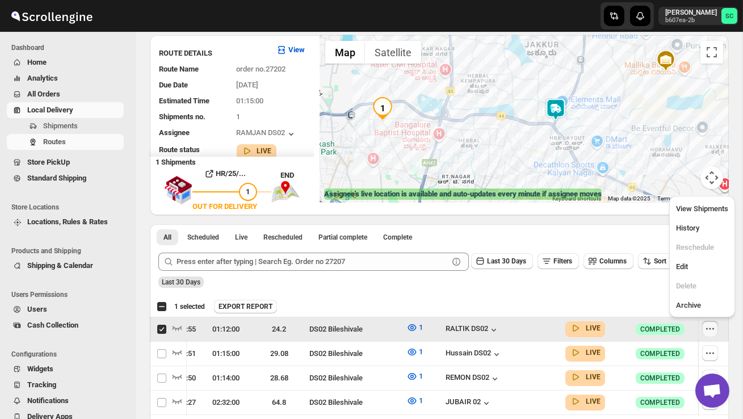
scroll to position [0, 1]
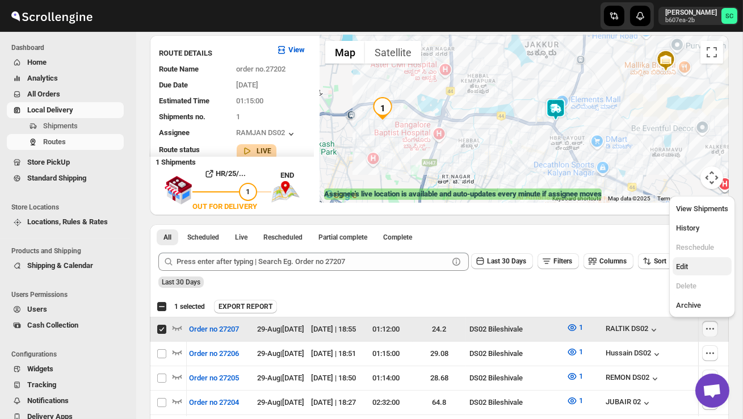
click at [699, 273] on button "Edit" at bounding box center [702, 266] width 59 height 18
checkbox input "false"
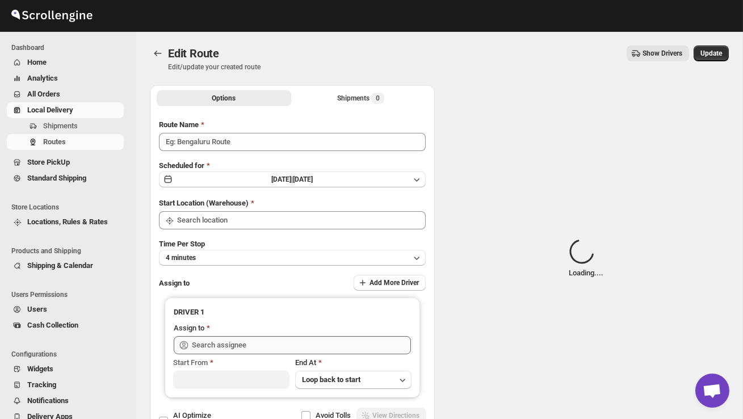
type input "Order no 27207"
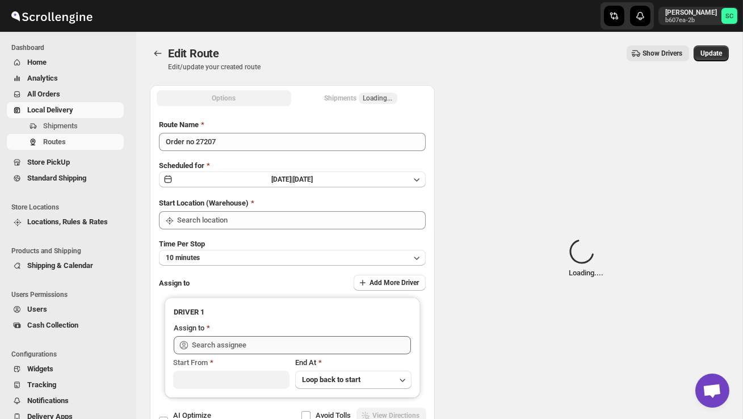
type input "DS02 Bileshivale"
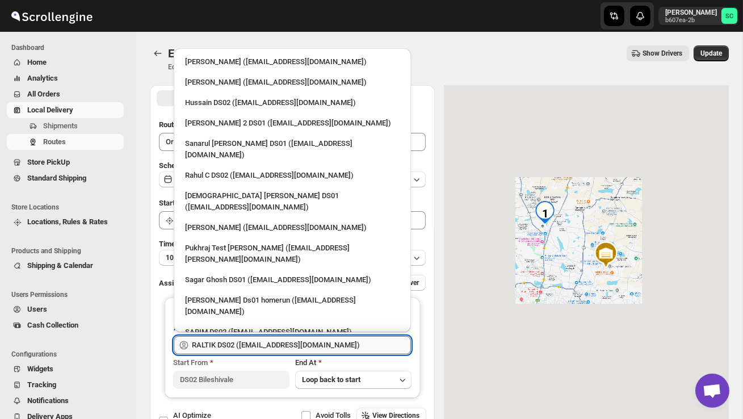
click at [369, 341] on input "RALTIK DS02 ([EMAIL_ADDRESS][DOMAIN_NAME])" at bounding box center [301, 345] width 219 height 18
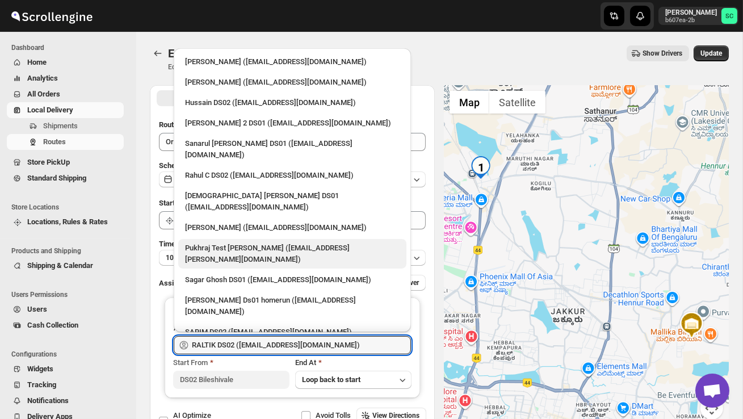
click at [286, 242] on div "Pukhraj Test [PERSON_NAME] ([EMAIL_ADDRESS][PERSON_NAME][DOMAIN_NAME])" at bounding box center [292, 253] width 215 height 23
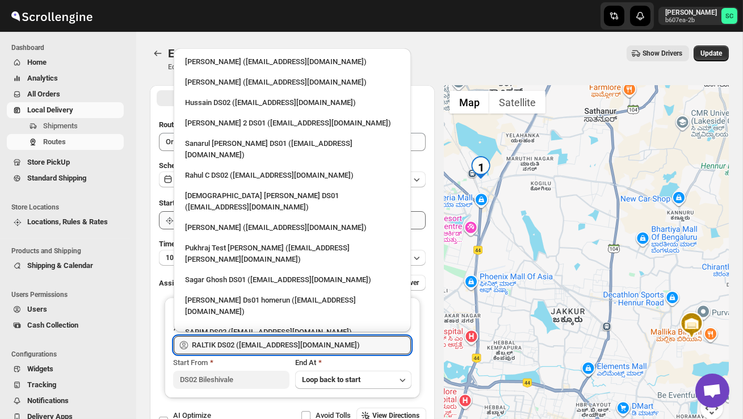
type input "Pukhraj Test [PERSON_NAME] ([EMAIL_ADDRESS][PERSON_NAME][DOMAIN_NAME])"
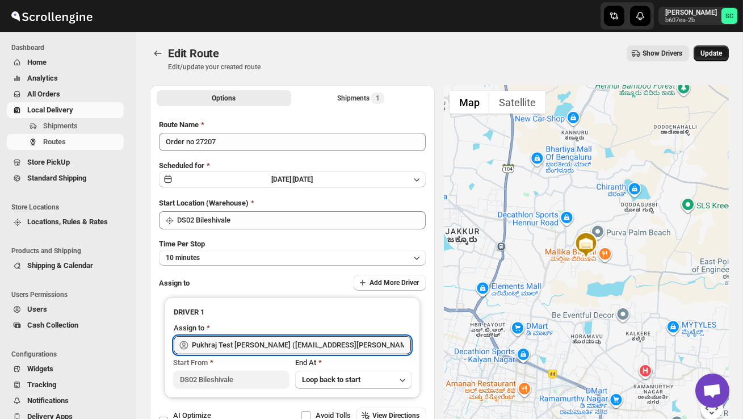
click at [710, 57] on span "Update" at bounding box center [712, 53] width 22 height 9
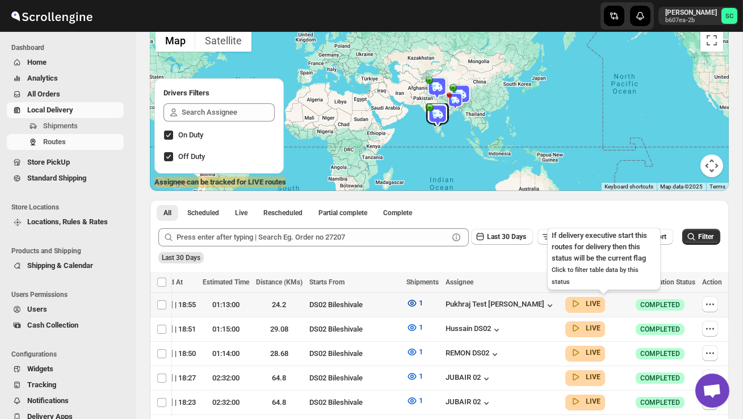
scroll to position [0, 162]
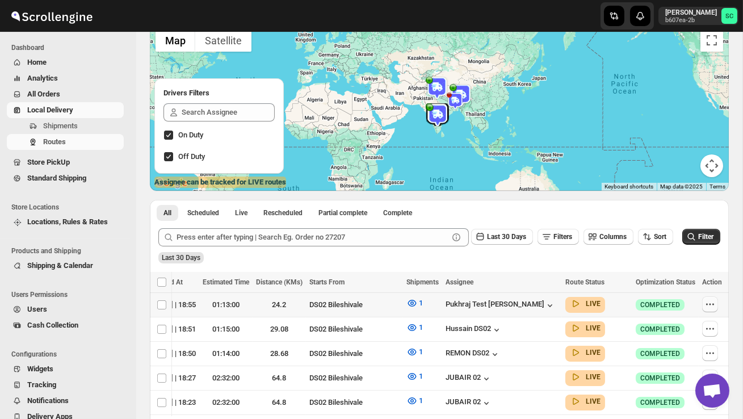
click at [708, 302] on icon "button" at bounding box center [710, 304] width 11 height 11
checkbox input "true"
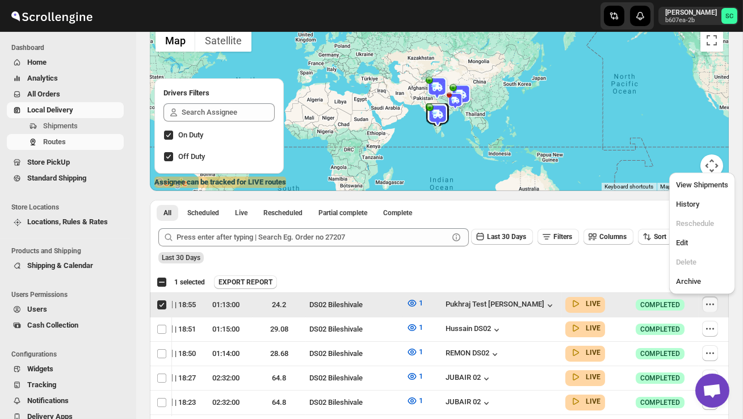
scroll to position [0, 1]
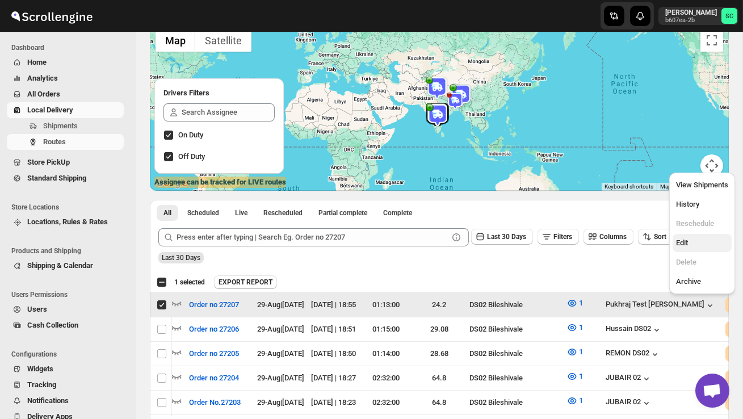
click at [685, 236] on button "Edit" at bounding box center [702, 243] width 59 height 18
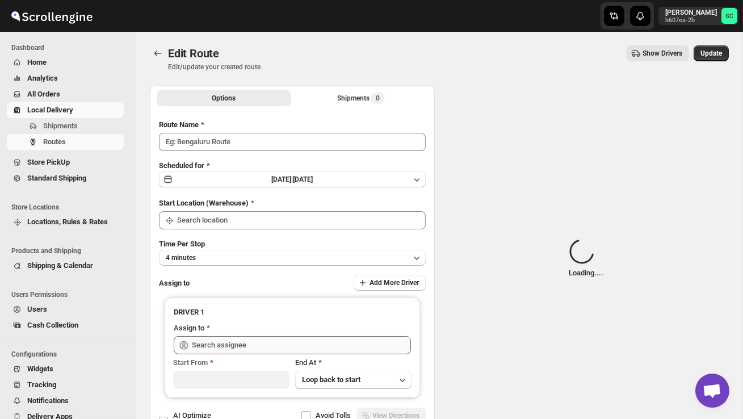
type input "Order no 27207"
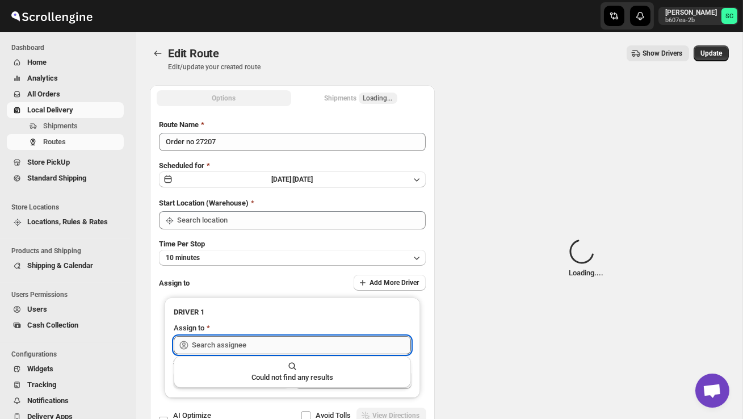
click at [344, 342] on input "text" at bounding box center [301, 345] width 219 height 18
type input "DS02 Bileshivale"
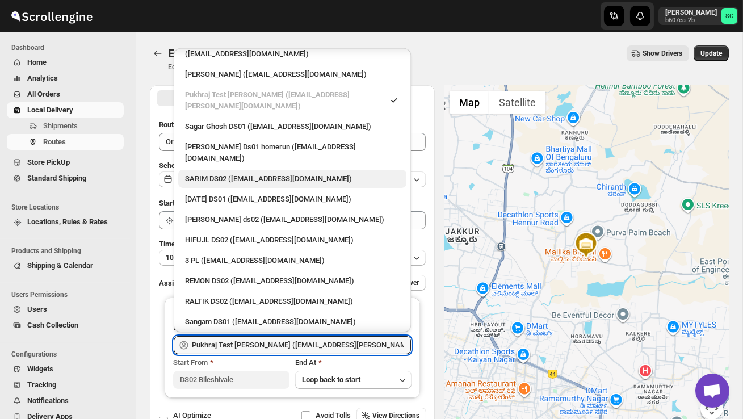
scroll to position [157, 0]
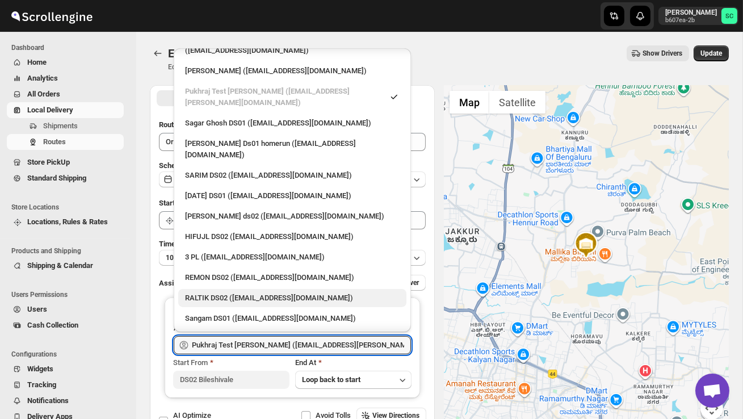
click at [256, 292] on div "RALTIK DS02 ([EMAIL_ADDRESS][DOMAIN_NAME])" at bounding box center [292, 297] width 215 height 11
type input "RALTIK DS02 ([EMAIL_ADDRESS][DOMAIN_NAME])"
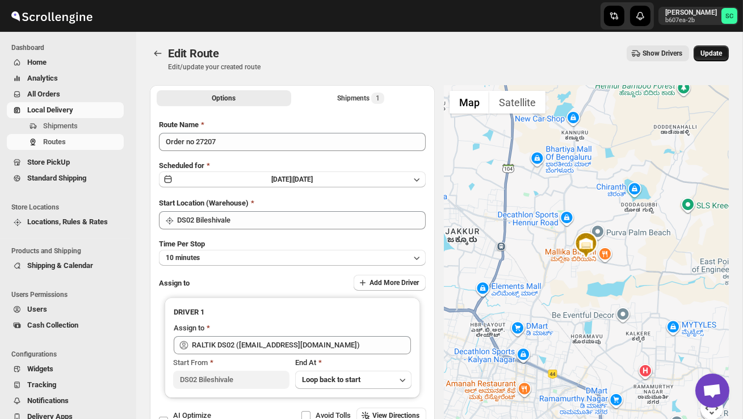
click at [712, 48] on button "Update" at bounding box center [711, 53] width 35 height 16
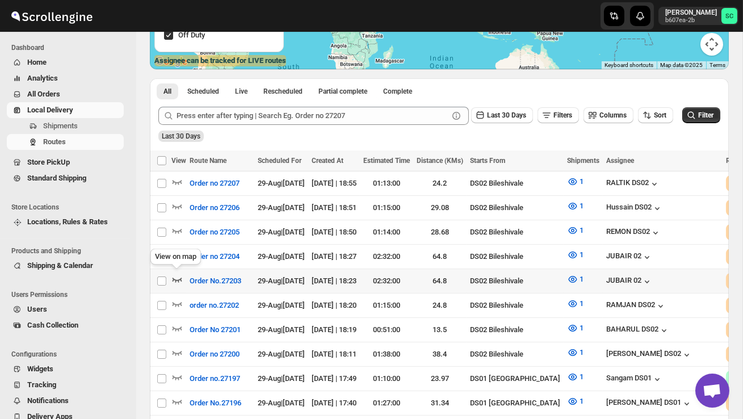
click at [176, 275] on icon "button" at bounding box center [176, 279] width 11 height 11
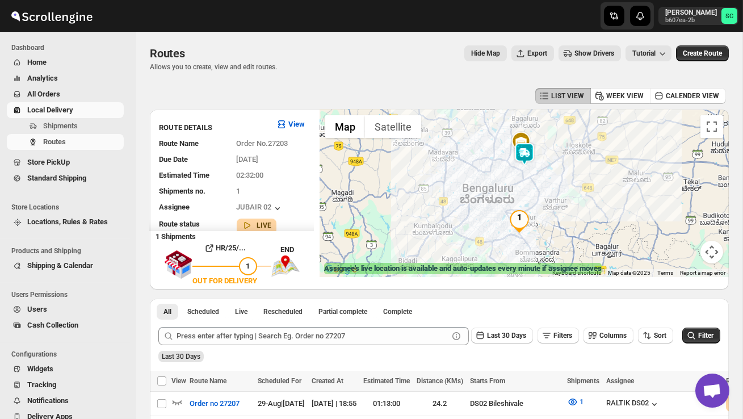
click at [533, 154] on img at bounding box center [524, 154] width 23 height 23
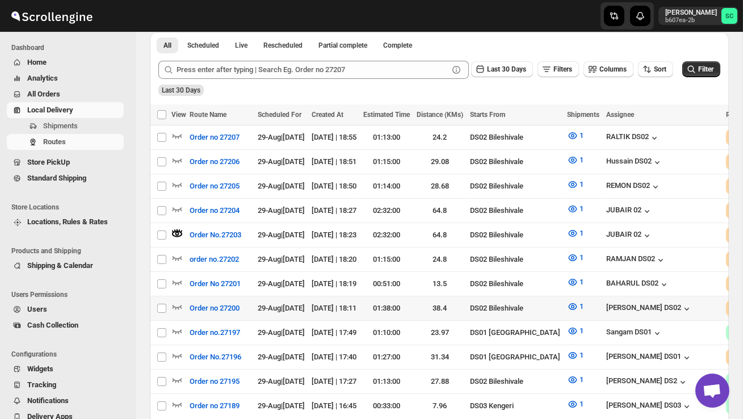
scroll to position [269, 0]
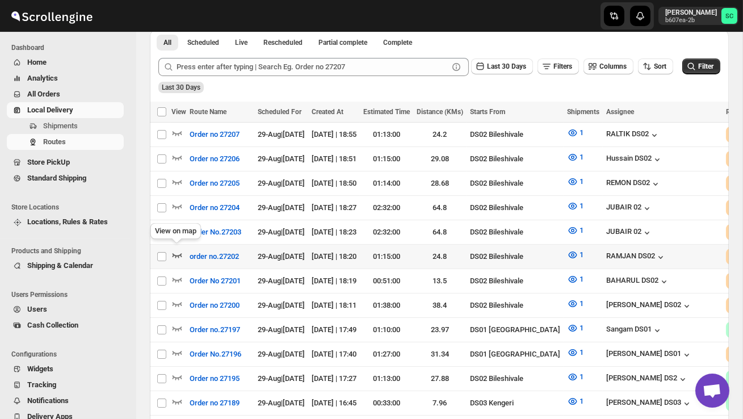
click at [177, 250] on icon "button" at bounding box center [176, 254] width 11 height 11
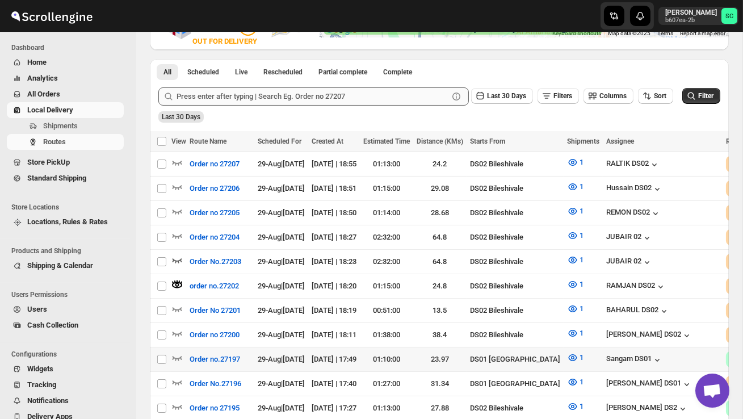
scroll to position [242, 0]
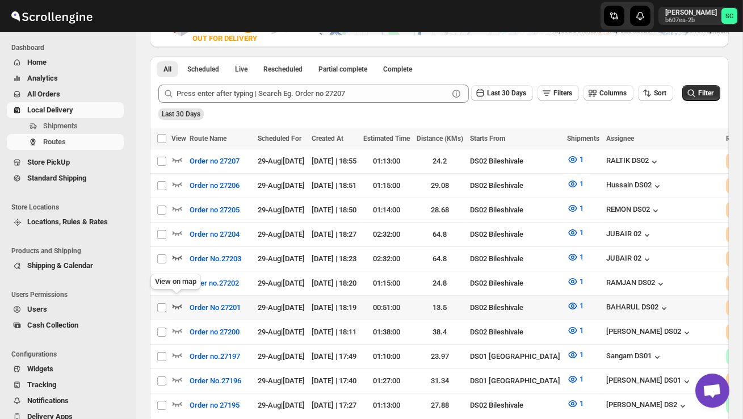
click at [181, 304] on icon "button" at bounding box center [178, 306] width 10 height 5
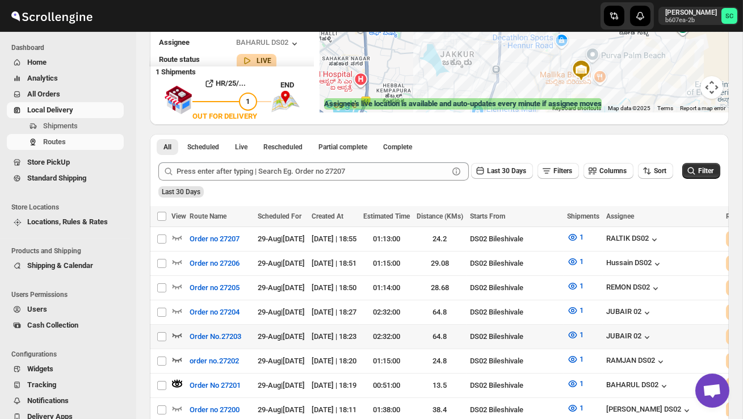
scroll to position [320, 0]
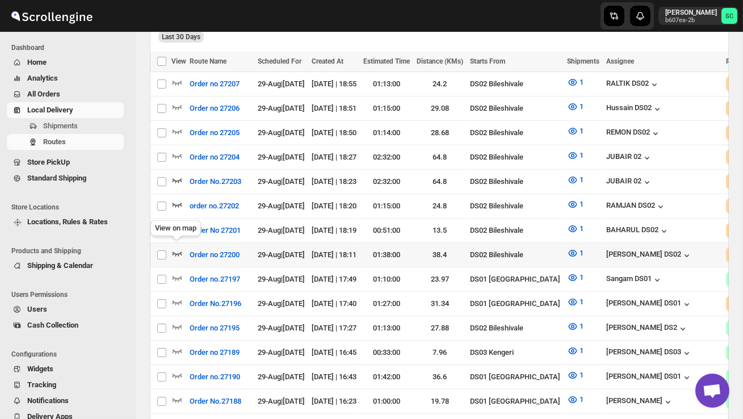
click at [179, 248] on icon "button" at bounding box center [176, 253] width 11 height 11
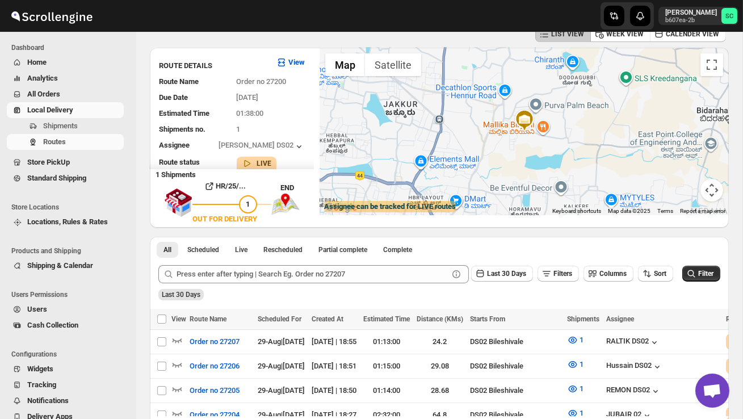
scroll to position [0, 0]
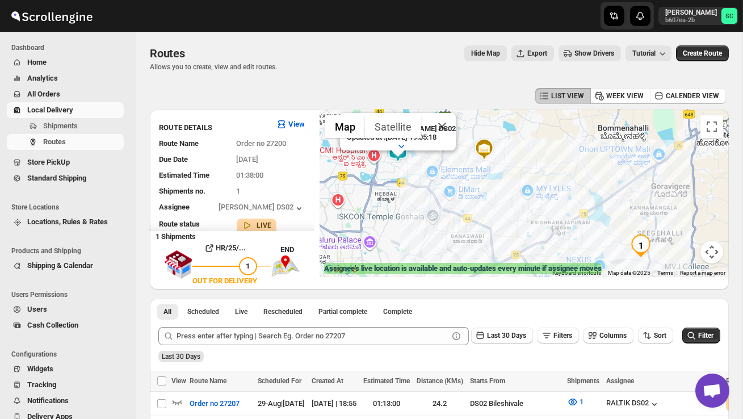
drag, startPoint x: 470, startPoint y: 208, endPoint x: 550, endPoint y: 228, distance: 83.0
click at [550, 229] on div "Assignee : [PERSON_NAME] DS02 Updated at : [DATE] 19:05:18 Duty mode Enabled Ba…" at bounding box center [524, 194] width 409 height 168
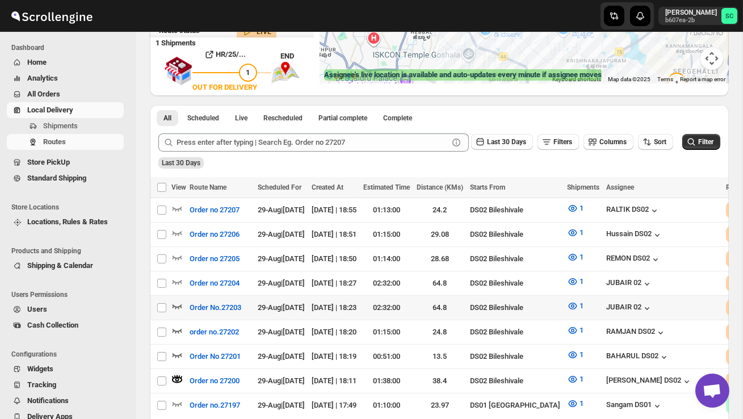
scroll to position [202, 0]
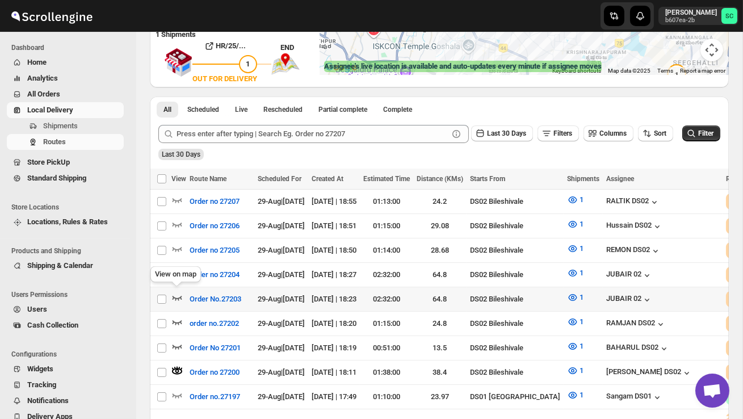
click at [177, 294] on icon "button" at bounding box center [176, 297] width 11 height 11
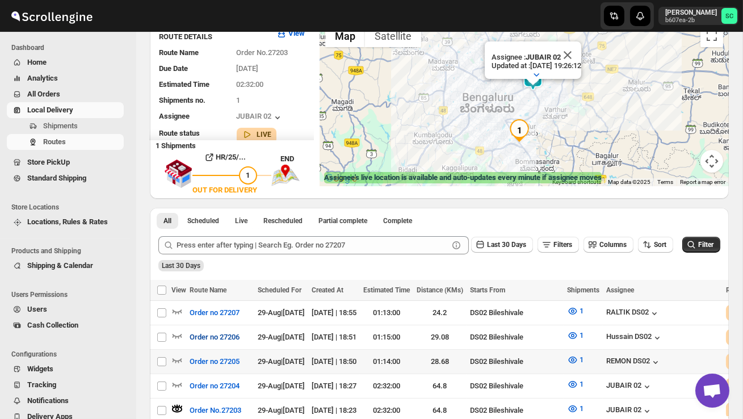
scroll to position [93, 0]
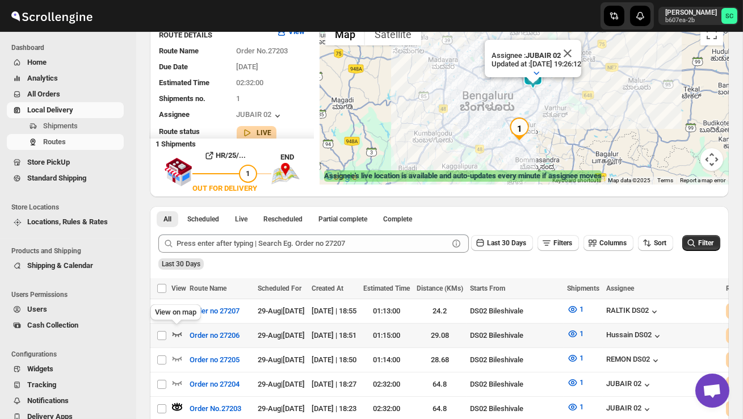
click at [174, 336] on icon "button" at bounding box center [176, 333] width 11 height 11
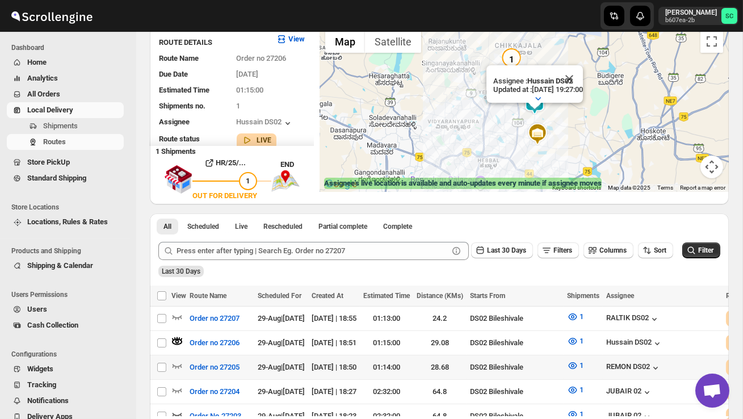
scroll to position [96, 0]
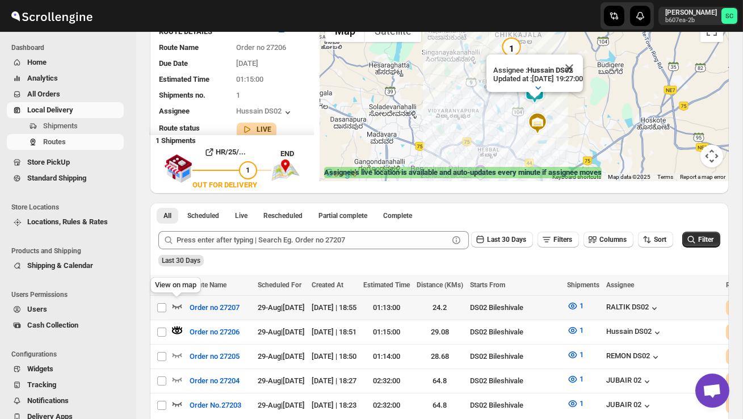
click at [179, 305] on icon "button" at bounding box center [176, 305] width 11 height 11
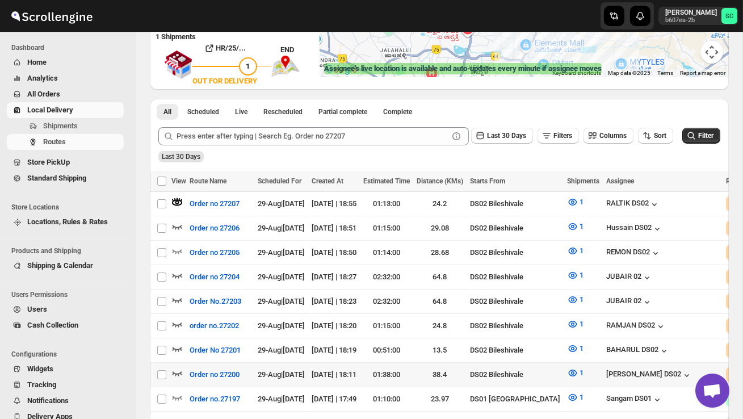
scroll to position [200, 0]
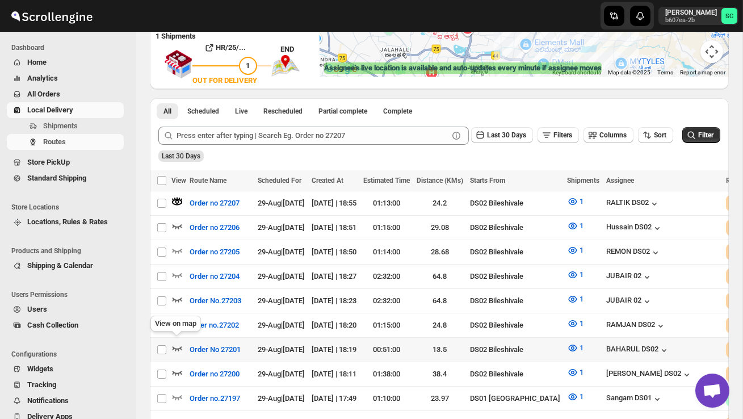
click at [174, 320] on div "View on map" at bounding box center [175, 325] width 55 height 25
click at [175, 318] on icon "button" at bounding box center [176, 323] width 11 height 11
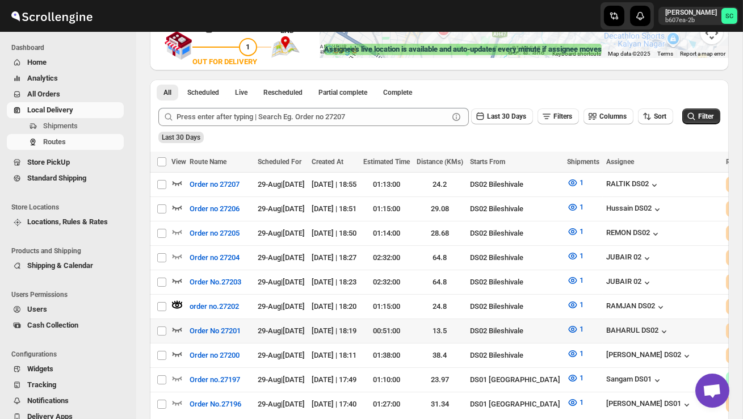
scroll to position [225, 0]
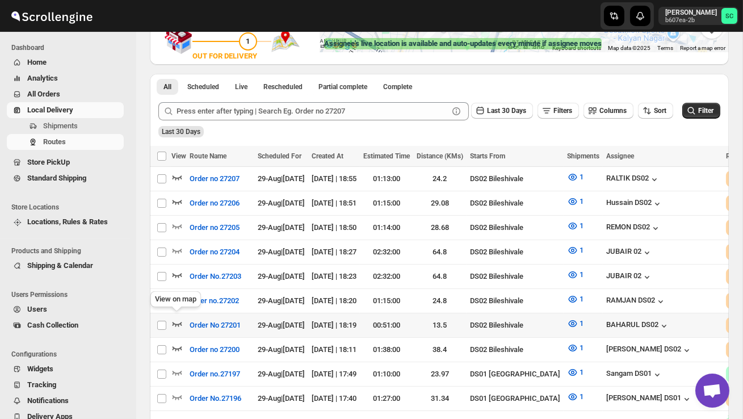
click at [179, 318] on icon "button" at bounding box center [176, 323] width 11 height 11
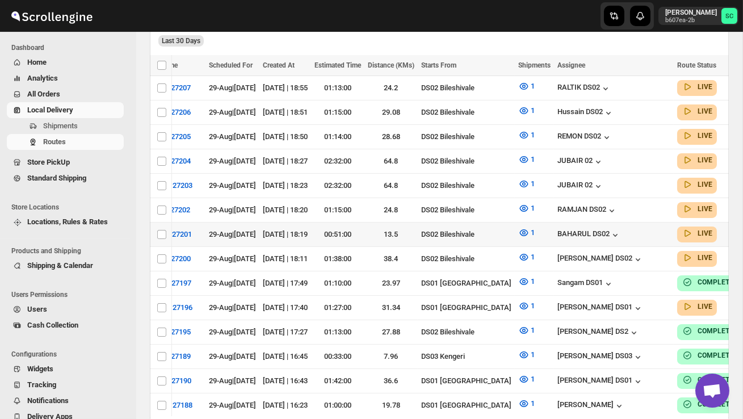
scroll to position [0, 162]
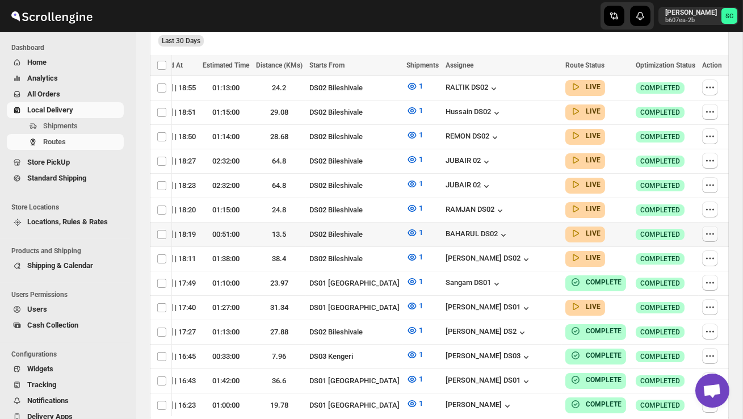
click at [706, 228] on icon "button" at bounding box center [710, 233] width 11 height 11
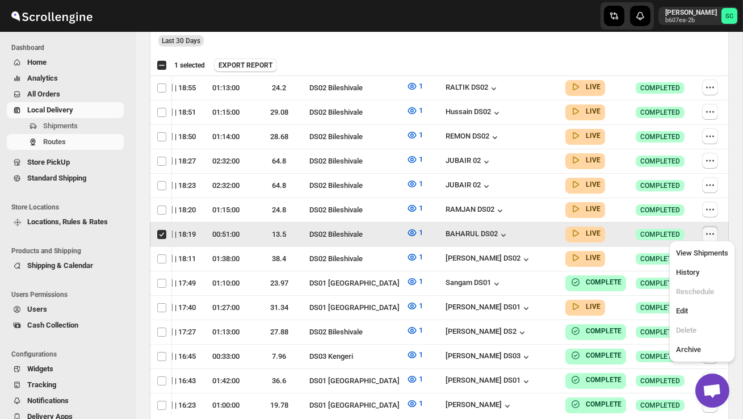
scroll to position [0, 1]
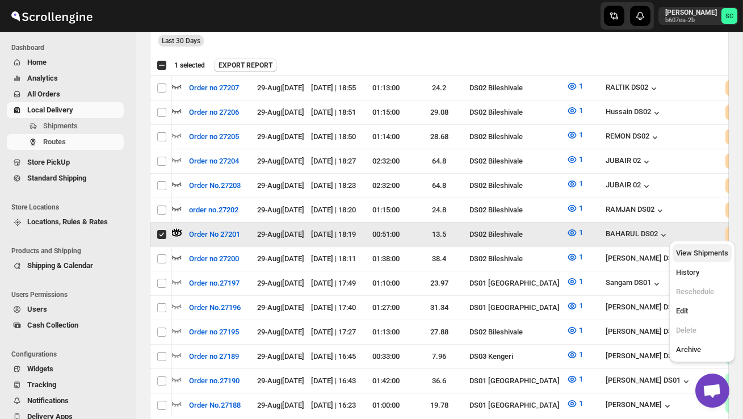
click at [704, 253] on span "View Shipments" at bounding box center [702, 253] width 52 height 9
checkbox input "false"
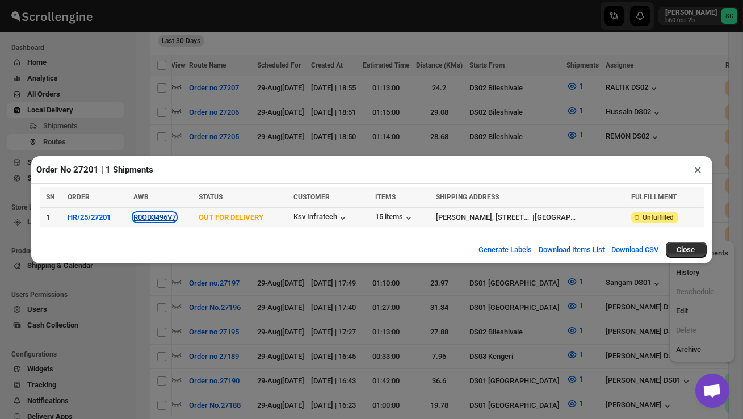
click at [166, 219] on button "R0OD3496V7" at bounding box center [154, 217] width 43 height 9
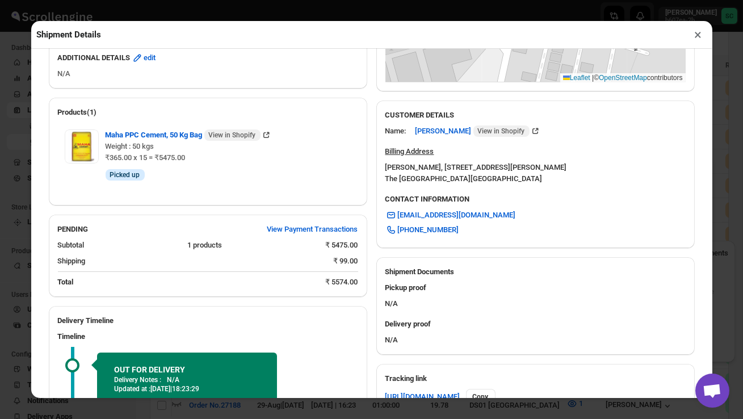
scroll to position [443, 0]
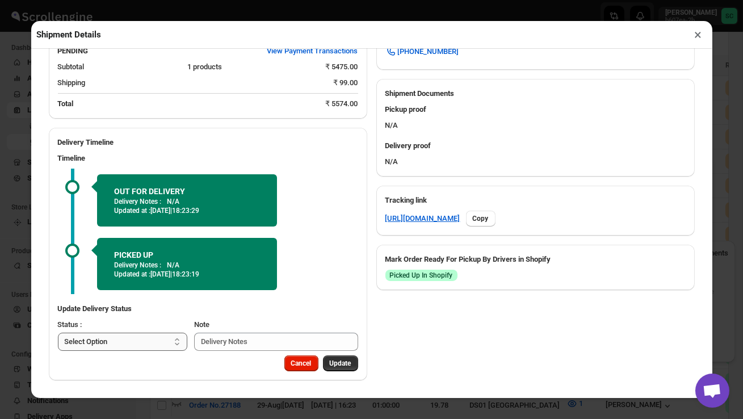
click at [169, 341] on select "Select Option PICKED UP OUT FOR DELIVERY RESCHEDULE DELIVERED CANCELLED" at bounding box center [123, 342] width 130 height 18
select select "DELIVERED"
click at [341, 363] on span "Update" at bounding box center [341, 363] width 22 height 9
select select
click at [700, 35] on button "×" at bounding box center [698, 35] width 16 height 16
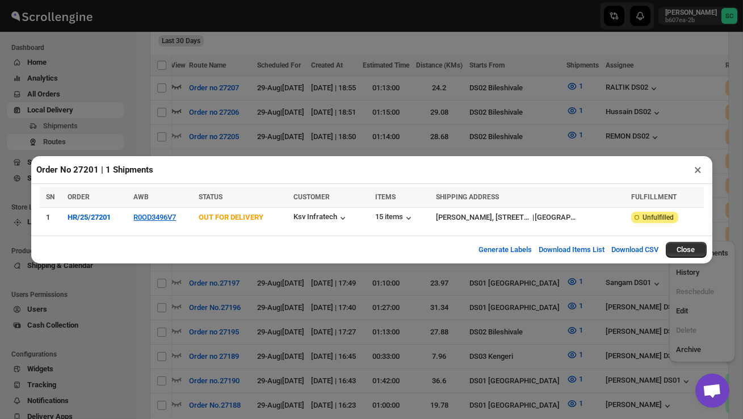
click at [700, 167] on button "×" at bounding box center [698, 170] width 16 height 16
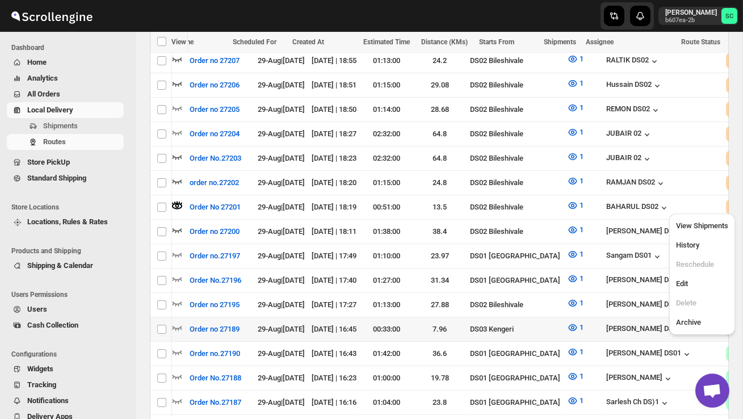
scroll to position [0, 0]
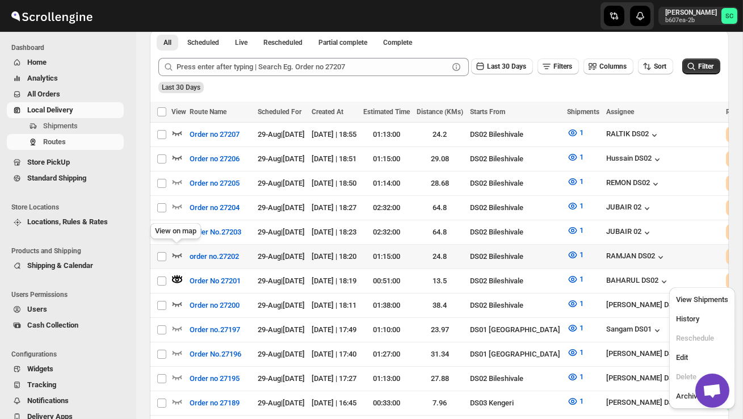
click at [175, 249] on icon "button" at bounding box center [176, 254] width 11 height 11
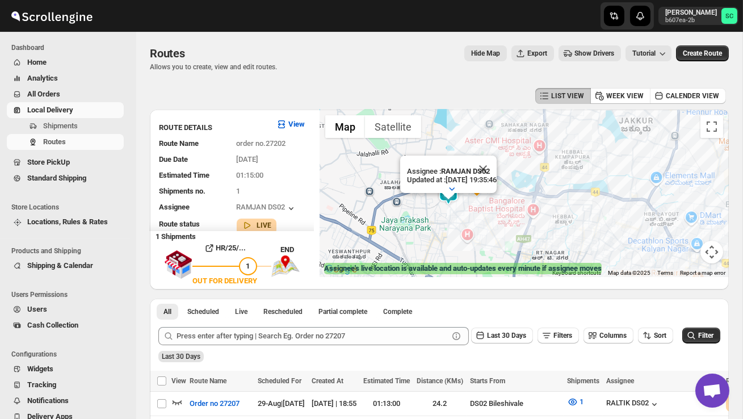
drag, startPoint x: 486, startPoint y: 235, endPoint x: 588, endPoint y: 236, distance: 102.8
click at [587, 236] on div "Assignee : RAMJAN DS02 Updated at : [DATE] 19:35:46 Duty mode Enabled Battery p…" at bounding box center [524, 194] width 409 height 168
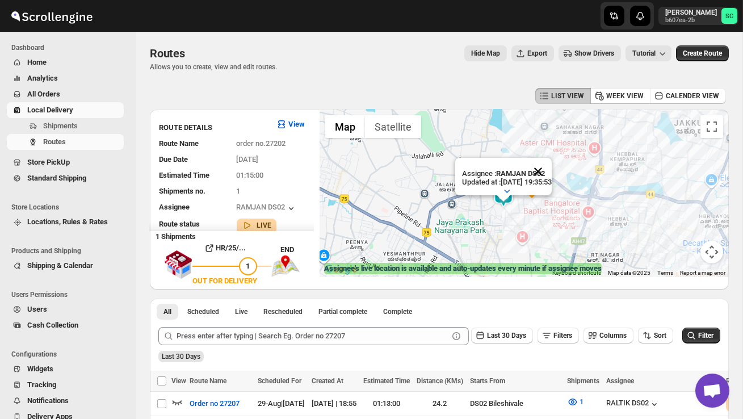
click at [552, 167] on button "Close" at bounding box center [538, 171] width 27 height 27
click at [524, 223] on div at bounding box center [524, 194] width 409 height 168
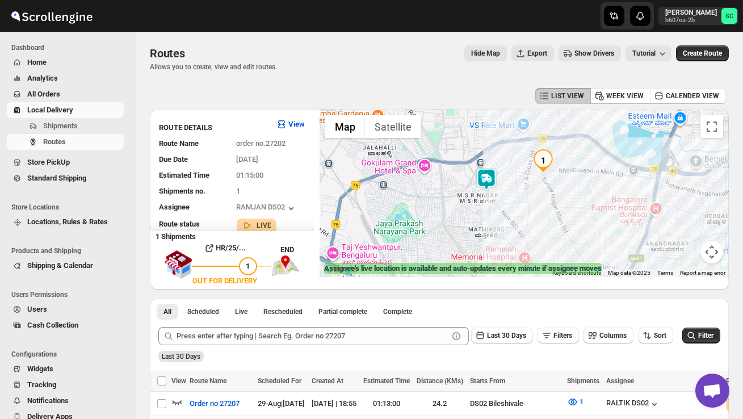
click at [512, 214] on div at bounding box center [524, 194] width 409 height 168
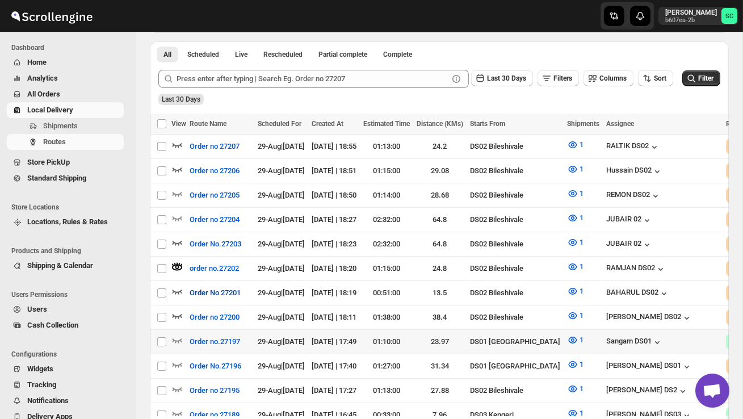
scroll to position [258, 0]
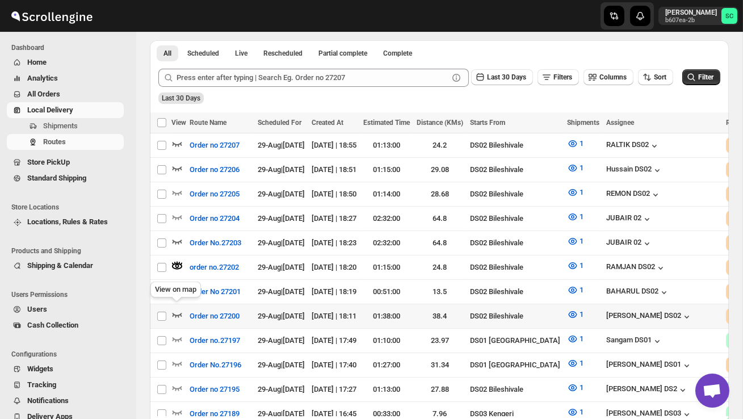
click at [181, 309] on icon "button" at bounding box center [176, 314] width 11 height 11
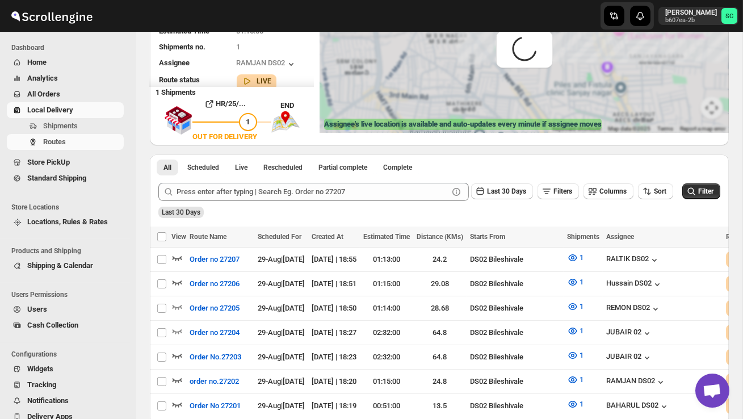
scroll to position [0, 0]
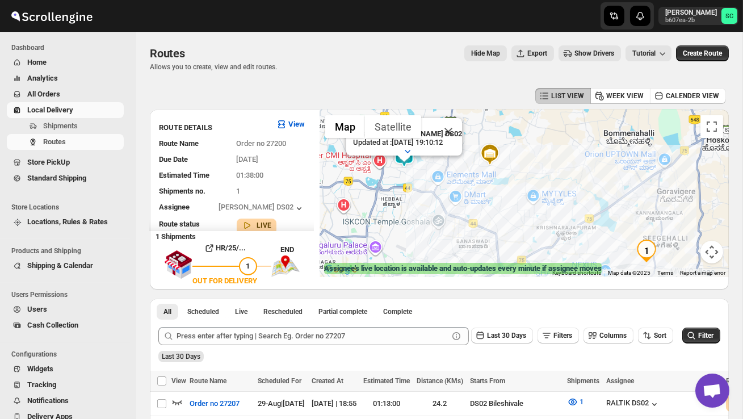
drag, startPoint x: 388, startPoint y: 208, endPoint x: 441, endPoint y: 229, distance: 57.0
click at [441, 229] on div "Assignee : [PERSON_NAME] DS02 Updated at : [DATE] 19:10:12 Duty mode Enabled Ba…" at bounding box center [524, 194] width 409 height 168
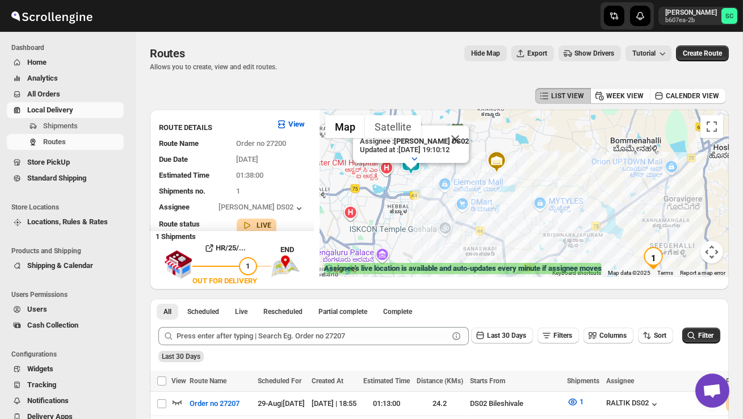
drag, startPoint x: 421, startPoint y: 176, endPoint x: 450, endPoint y: 206, distance: 41.8
click at [450, 207] on div "Assignee : [PERSON_NAME] DS02 Updated at : [DATE] 19:10:12 Duty mode Enabled Ba…" at bounding box center [524, 194] width 409 height 168
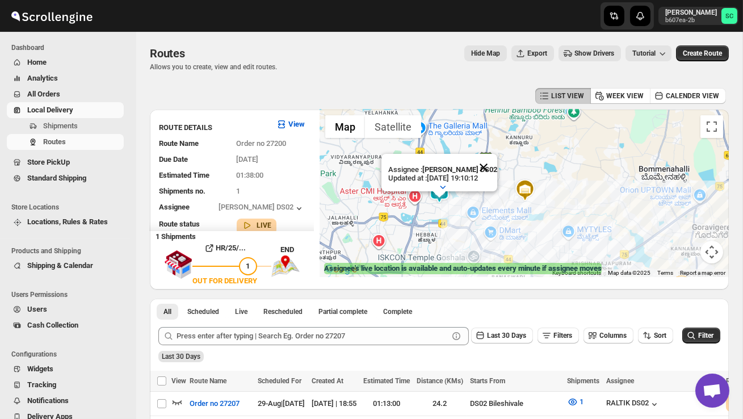
click at [493, 166] on button "Close" at bounding box center [483, 167] width 27 height 27
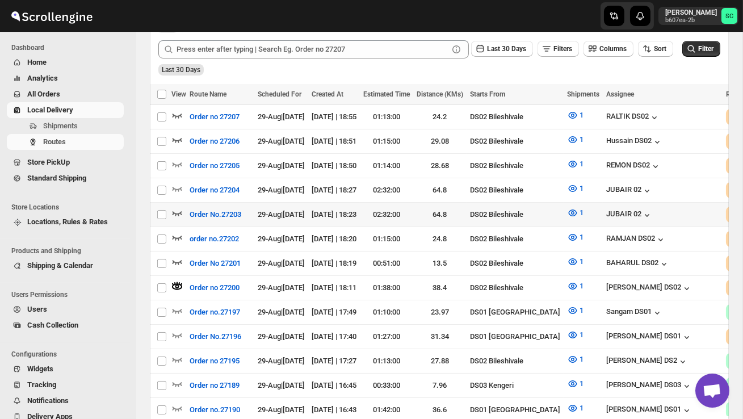
click at [181, 207] on icon "button" at bounding box center [176, 212] width 11 height 11
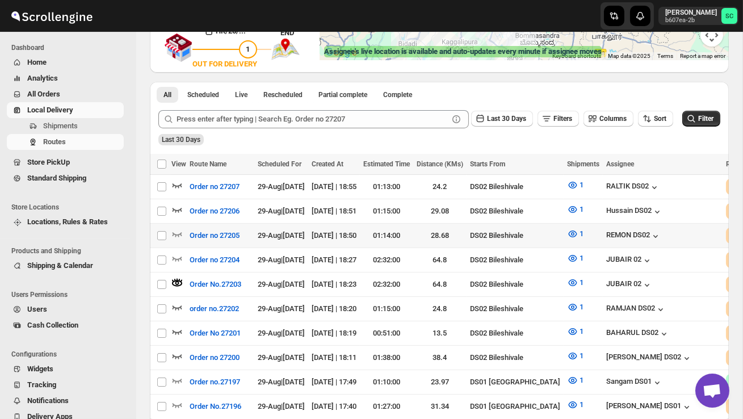
scroll to position [222, 0]
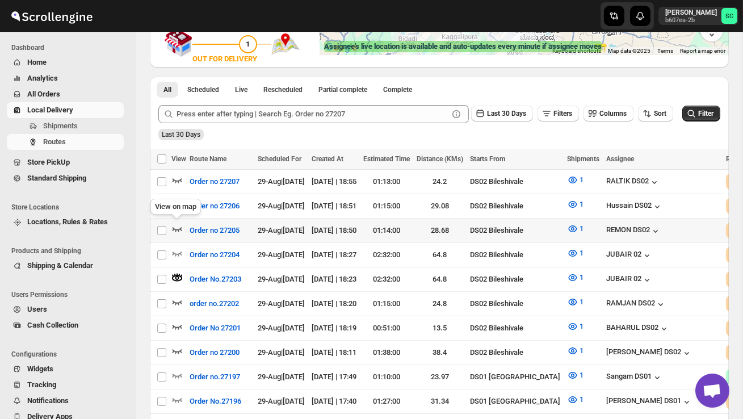
click at [182, 224] on icon "button" at bounding box center [176, 228] width 11 height 11
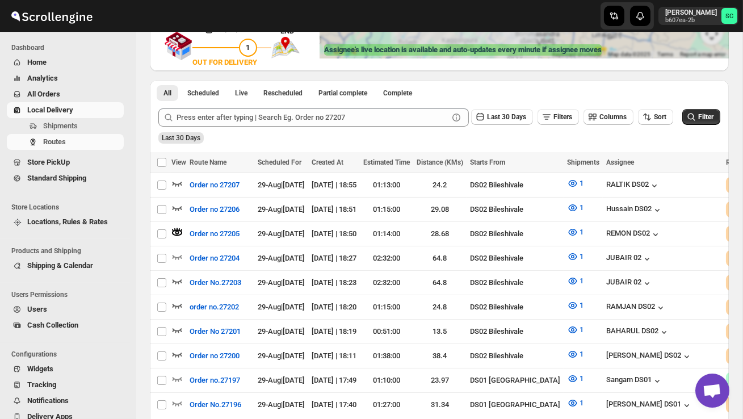
scroll to position [0, 0]
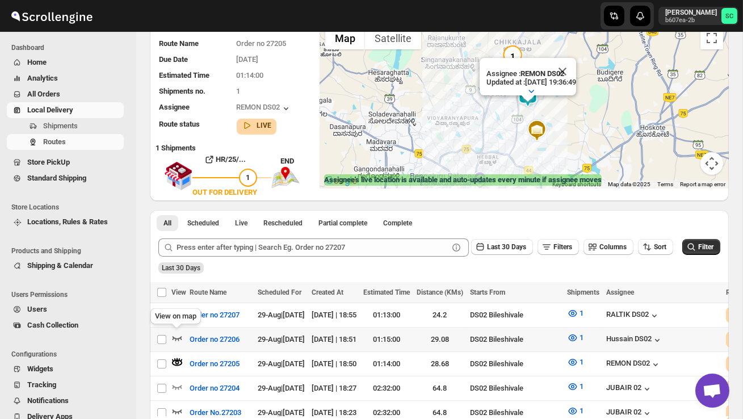
click at [177, 333] on icon "button" at bounding box center [176, 337] width 11 height 11
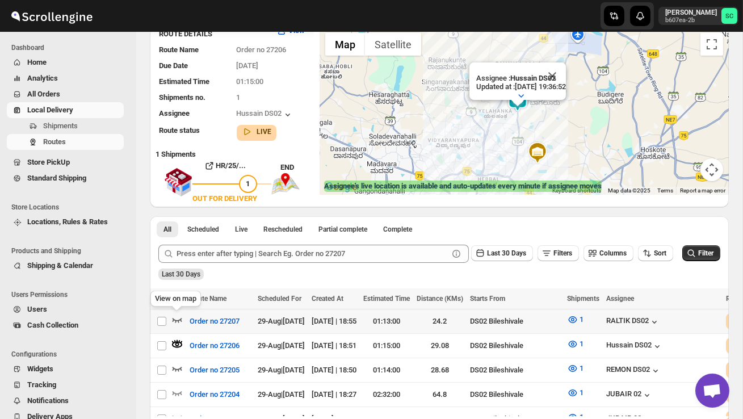
click at [177, 320] on icon "button" at bounding box center [178, 320] width 10 height 5
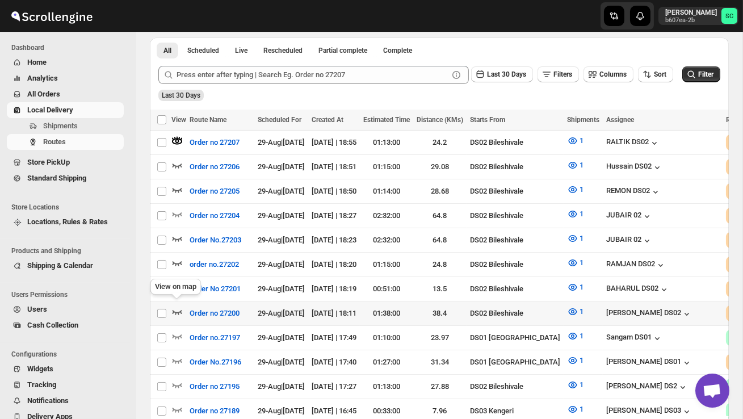
click at [175, 310] on icon "button" at bounding box center [178, 312] width 10 height 5
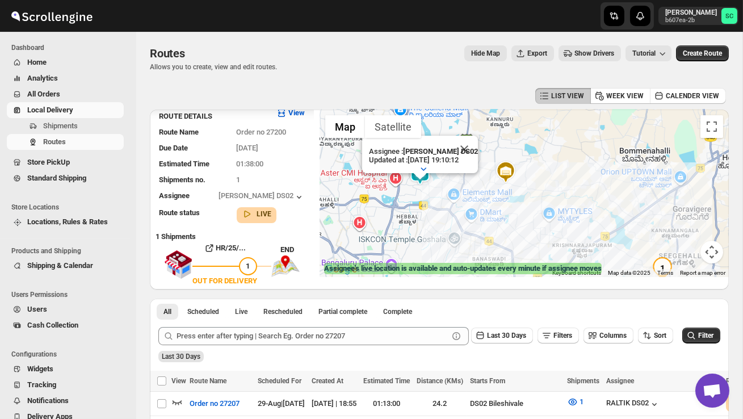
drag, startPoint x: 408, startPoint y: 204, endPoint x: 497, endPoint y: 252, distance: 101.1
click at [496, 252] on div "Assignee : [PERSON_NAME] DS02 Updated at : [DATE] 19:10:12 Duty mode Enabled Ba…" at bounding box center [524, 194] width 409 height 168
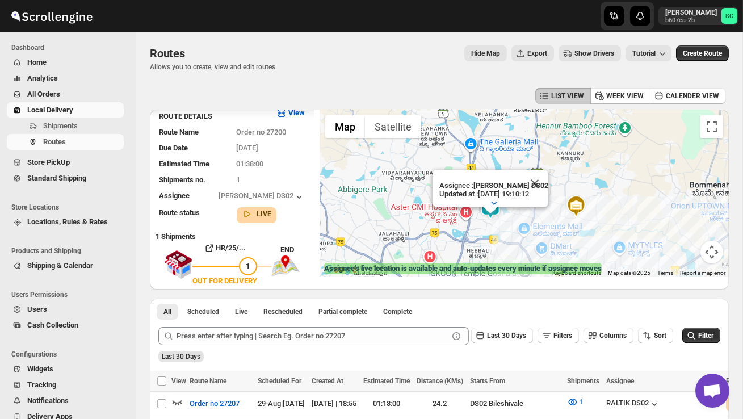
click at [545, 186] on button "Close" at bounding box center [534, 183] width 27 height 27
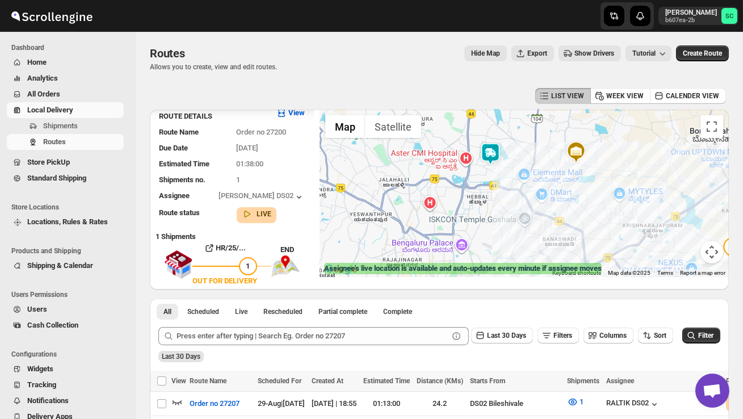
drag, startPoint x: 526, startPoint y: 233, endPoint x: 526, endPoint y: 178, distance: 54.5
click at [526, 178] on div at bounding box center [524, 194] width 409 height 168
click at [555, 202] on img at bounding box center [553, 207] width 23 height 23
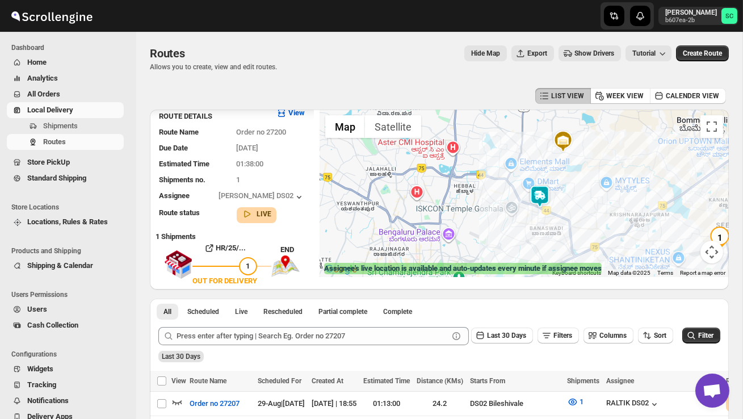
drag, startPoint x: 482, startPoint y: 219, endPoint x: 445, endPoint y: 182, distance: 53.0
click at [445, 182] on div at bounding box center [524, 194] width 409 height 168
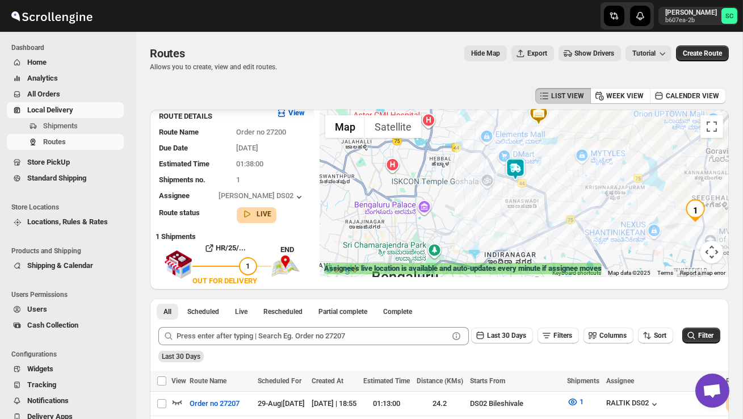
click at [518, 164] on img at bounding box center [515, 169] width 23 height 23
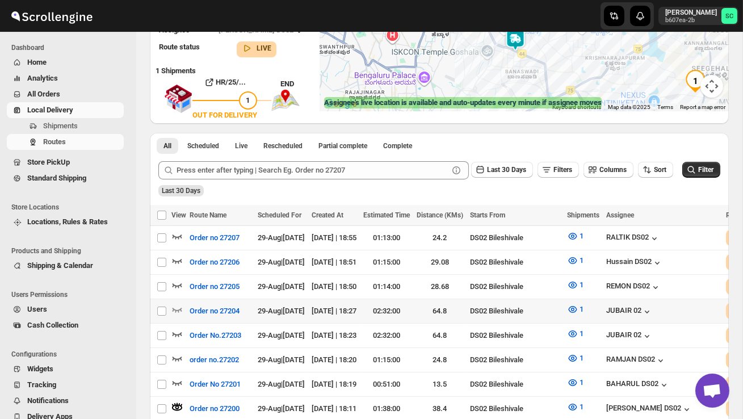
scroll to position [167, 0]
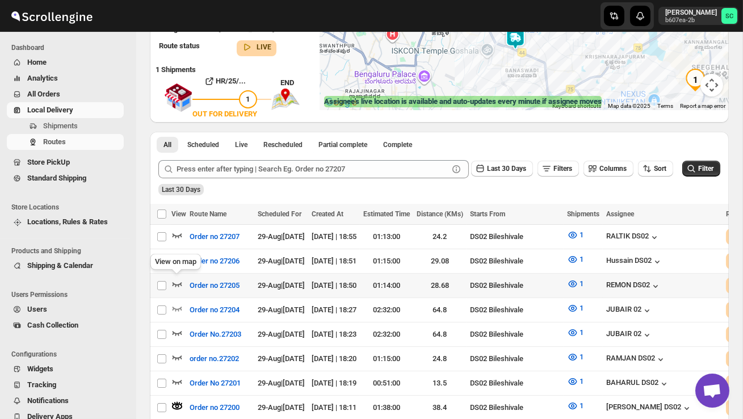
click at [174, 282] on icon "button" at bounding box center [178, 284] width 10 height 5
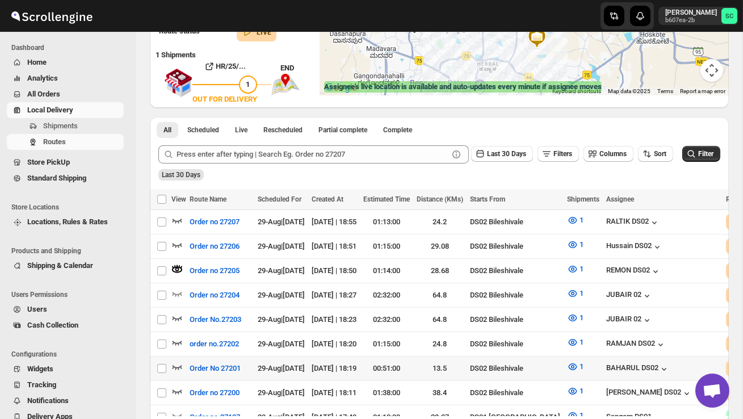
scroll to position [190, 0]
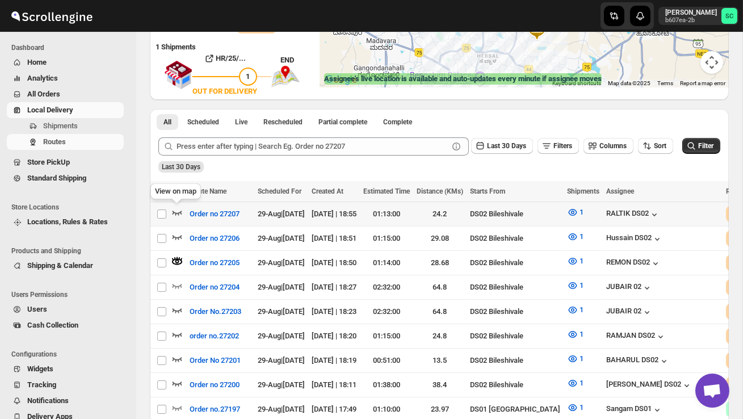
click at [176, 210] on icon "button" at bounding box center [176, 212] width 11 height 11
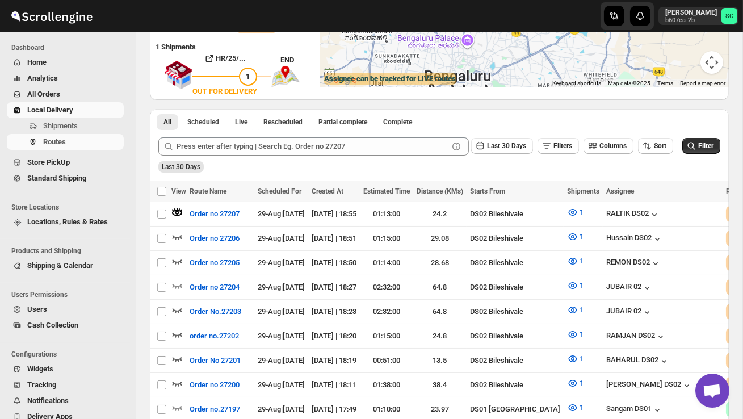
scroll to position [0, 0]
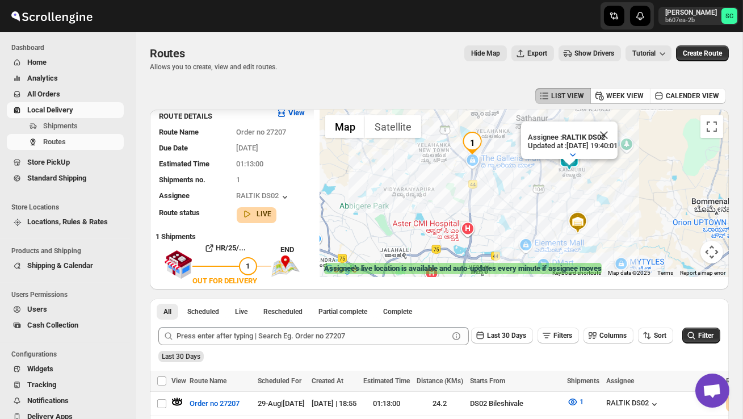
click at [564, 203] on div "Assignee : RALTIK DS02 Updated at : [DATE] 19:40:01 Duty mode Enabled Battery p…" at bounding box center [524, 194] width 409 height 168
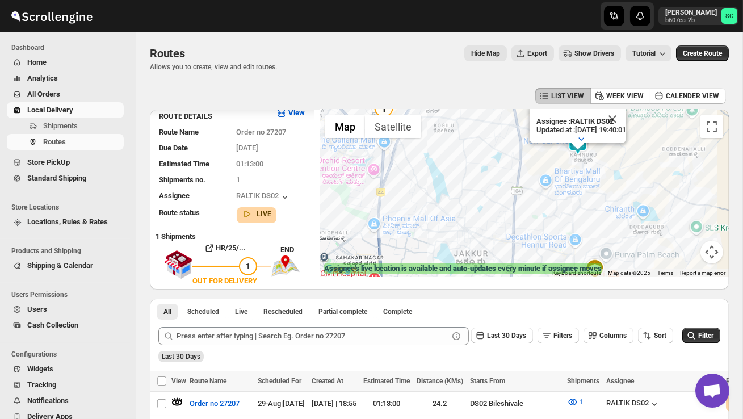
drag, startPoint x: 560, startPoint y: 183, endPoint x: 560, endPoint y: 208, distance: 25.0
click at [560, 204] on div "Assignee : RALTIK DS02 Updated at : [DATE] 19:40:01 Duty mode Enabled Battery p…" at bounding box center [524, 194] width 409 height 168
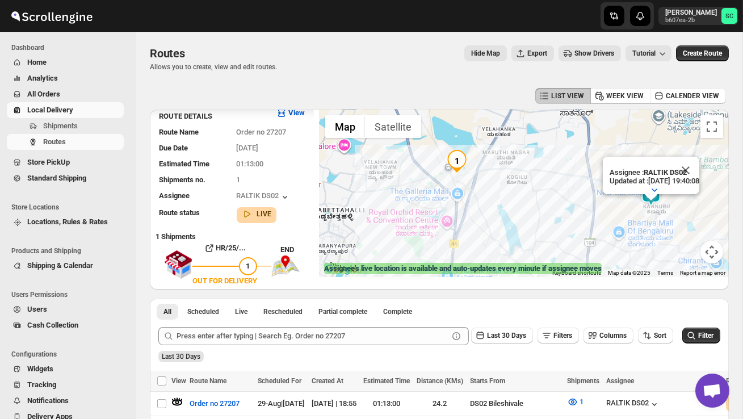
drag, startPoint x: 468, startPoint y: 210, endPoint x: 544, endPoint y: 223, distance: 77.1
click at [544, 223] on div "Assignee : RALTIK DS02 Updated at : [DATE] 19:40:08 Duty mode Enabled Battery p…" at bounding box center [524, 194] width 409 height 168
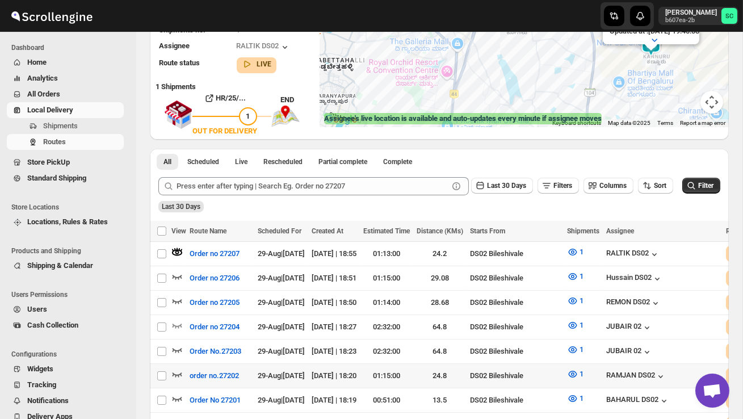
scroll to position [157, 0]
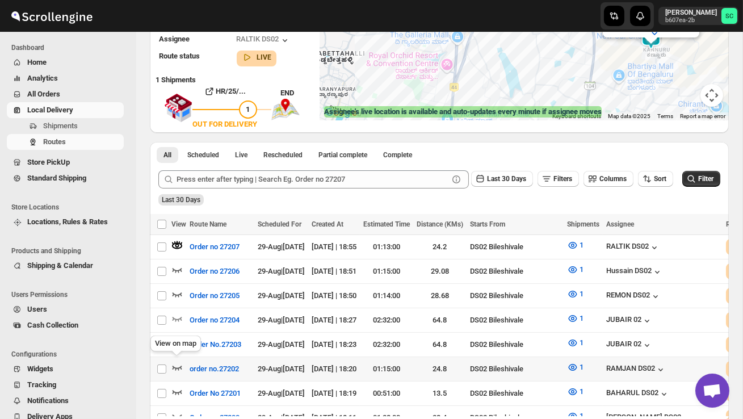
click at [179, 362] on icon "button" at bounding box center [176, 367] width 11 height 11
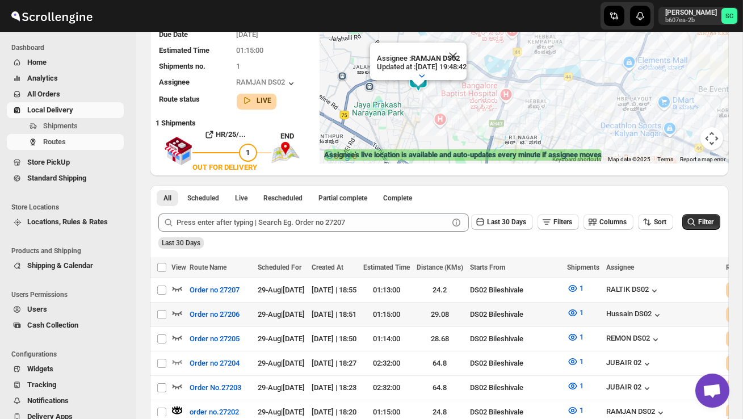
scroll to position [173, 0]
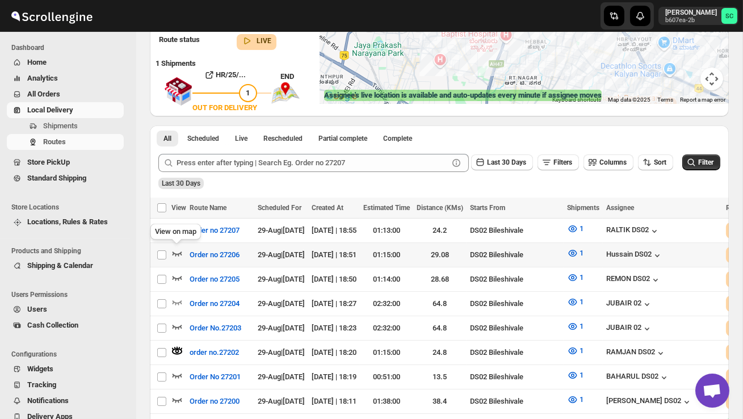
click at [179, 252] on icon "button" at bounding box center [178, 254] width 10 height 5
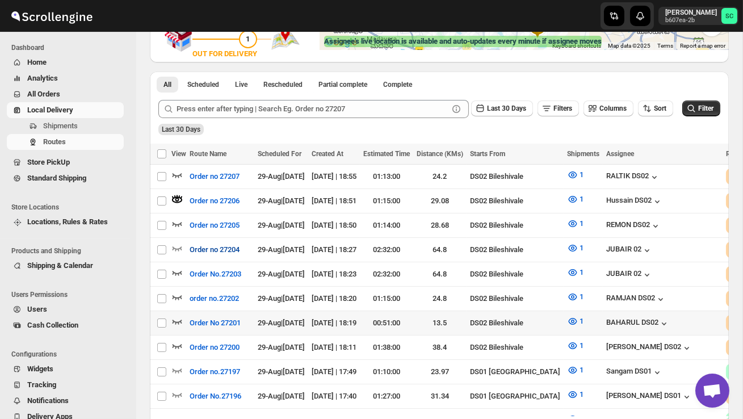
scroll to position [232, 0]
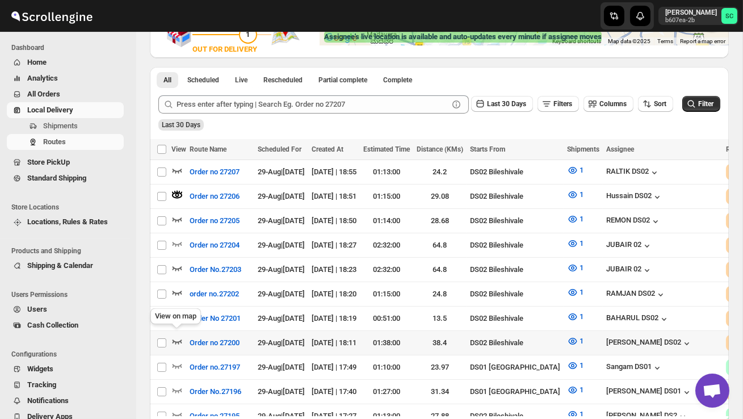
click at [177, 336] on icon "button" at bounding box center [176, 341] width 11 height 11
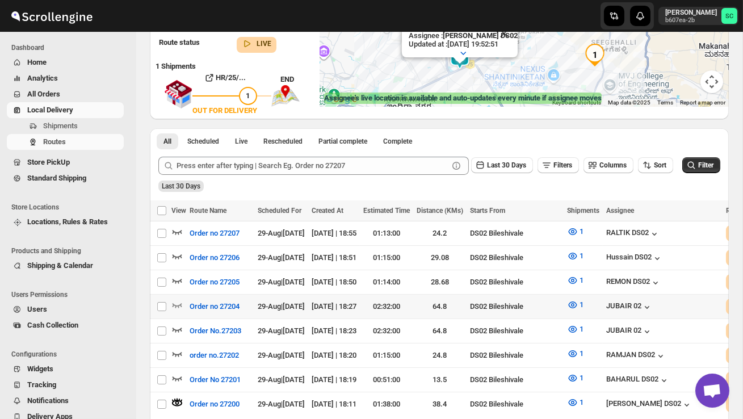
scroll to position [175, 0]
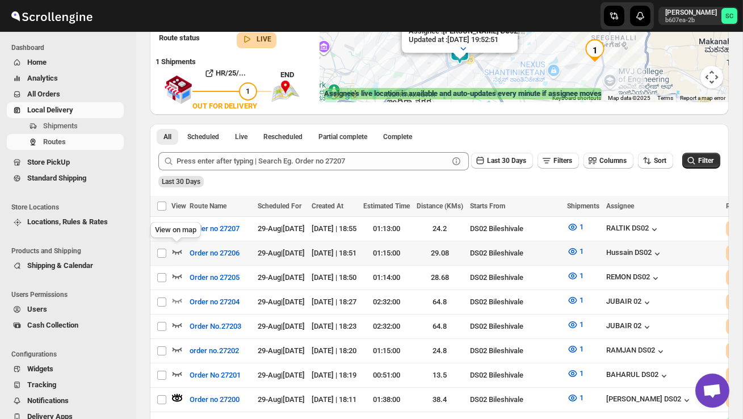
click at [179, 249] on icon "button" at bounding box center [176, 251] width 11 height 11
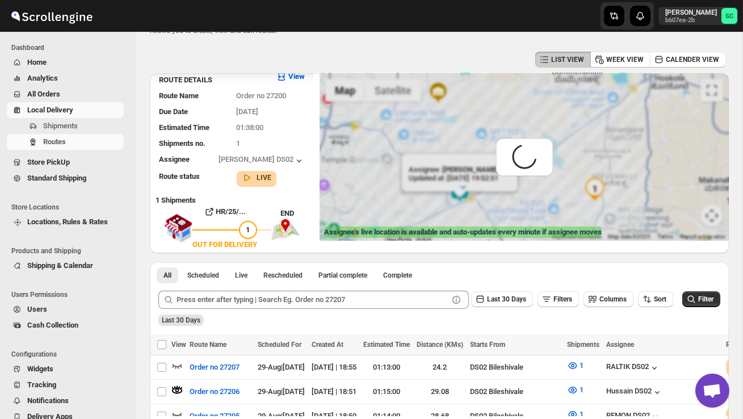
scroll to position [0, 0]
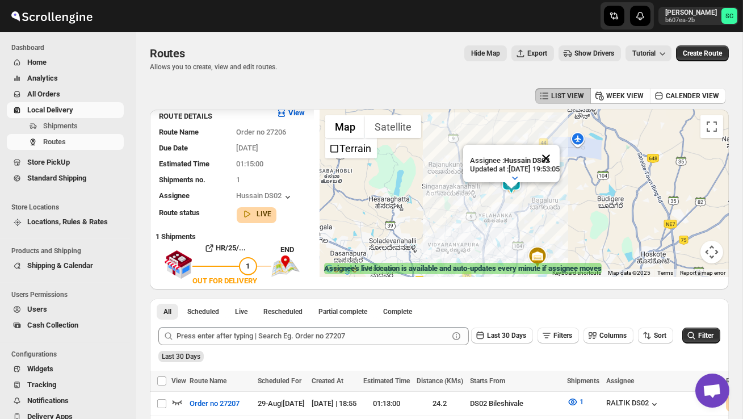
click at [558, 152] on button "Close" at bounding box center [546, 158] width 27 height 27
click at [543, 210] on div at bounding box center [524, 194] width 409 height 168
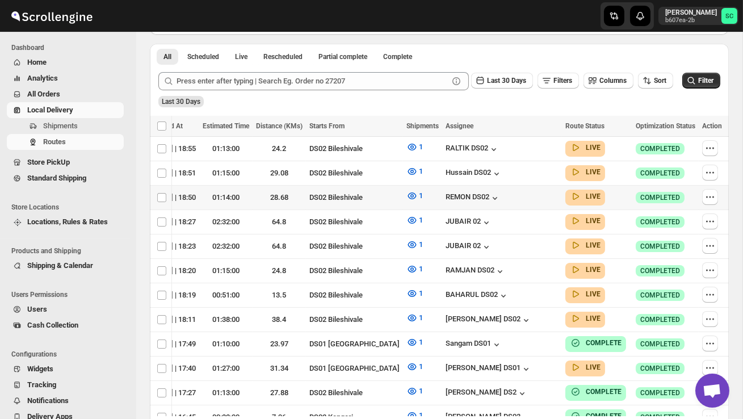
scroll to position [0, 162]
click at [709, 171] on icon "button" at bounding box center [710, 172] width 11 height 11
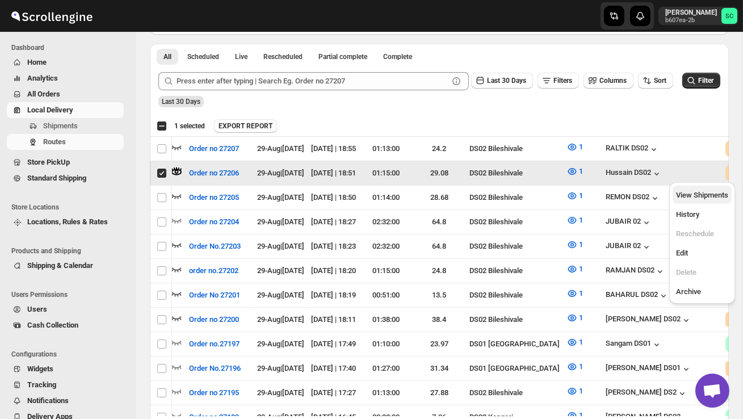
click at [709, 191] on span "View Shipments" at bounding box center [702, 195] width 52 height 9
checkbox input "false"
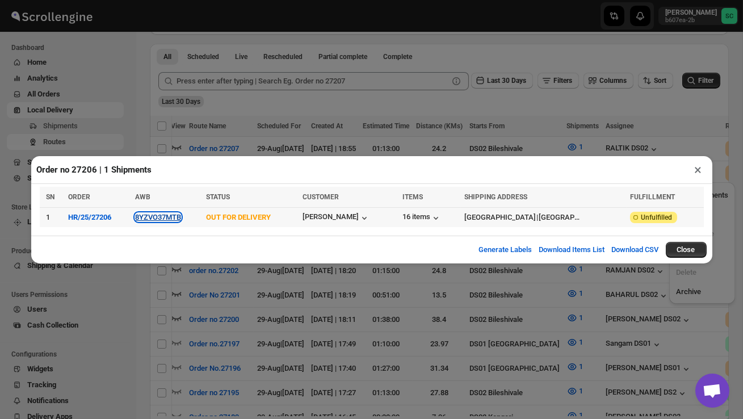
click at [166, 217] on button "8YZVO37MTB" at bounding box center [158, 217] width 46 height 9
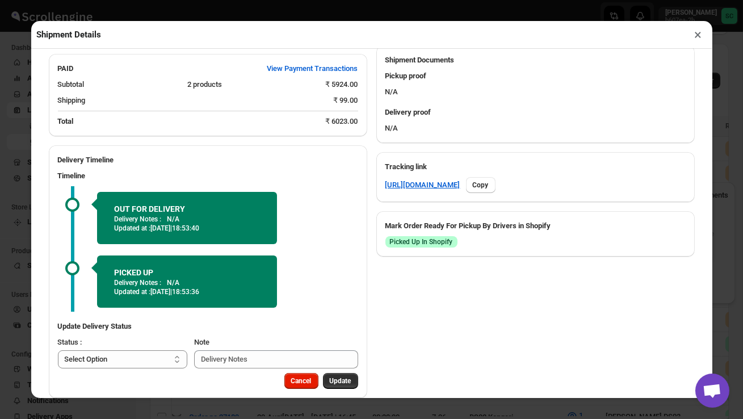
scroll to position [507, 0]
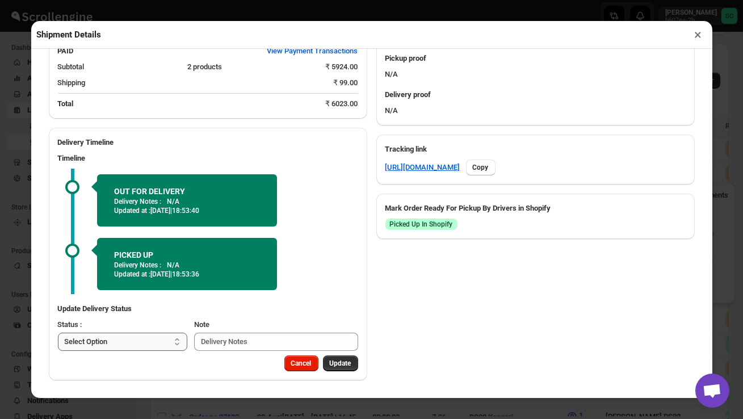
click at [147, 342] on select "Select Option PICKED UP OUT FOR DELIVERY RESCHEDULE DELIVERED CANCELLED" at bounding box center [123, 342] width 130 height 18
select select "DELIVERED"
click at [337, 366] on span "Update" at bounding box center [341, 363] width 22 height 9
select select
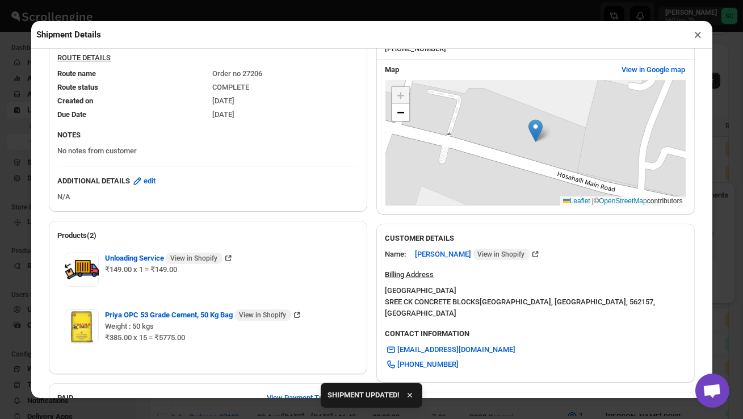
scroll to position [128, 0]
